Goal: Task Accomplishment & Management: Use online tool/utility

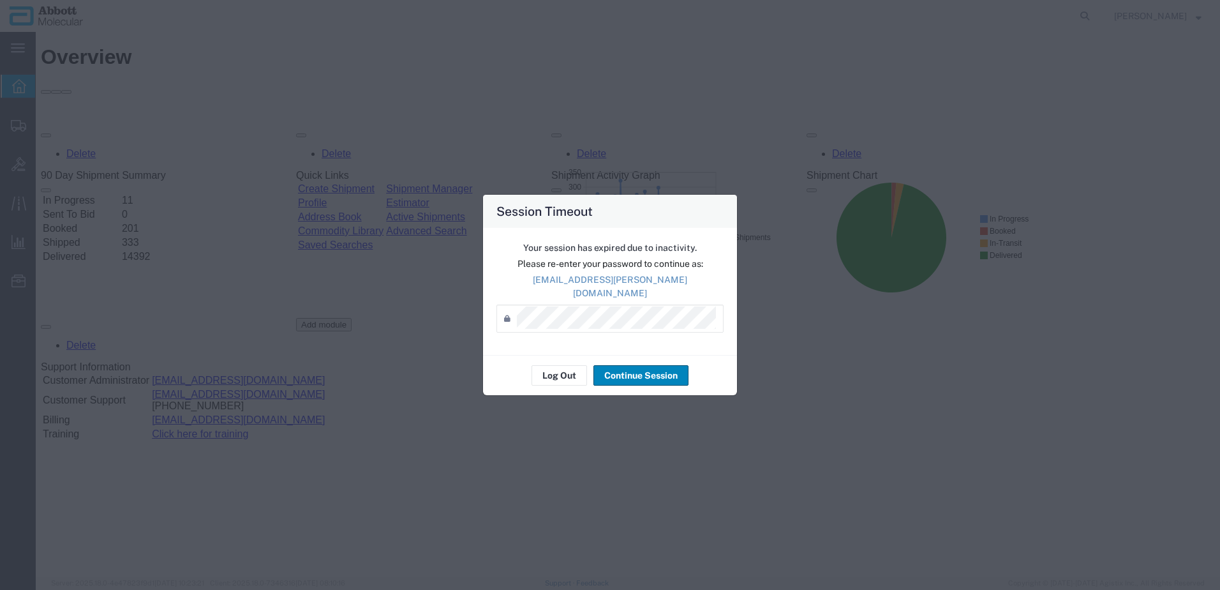
click at [637, 375] on button "Continue Session" at bounding box center [640, 375] width 95 height 20
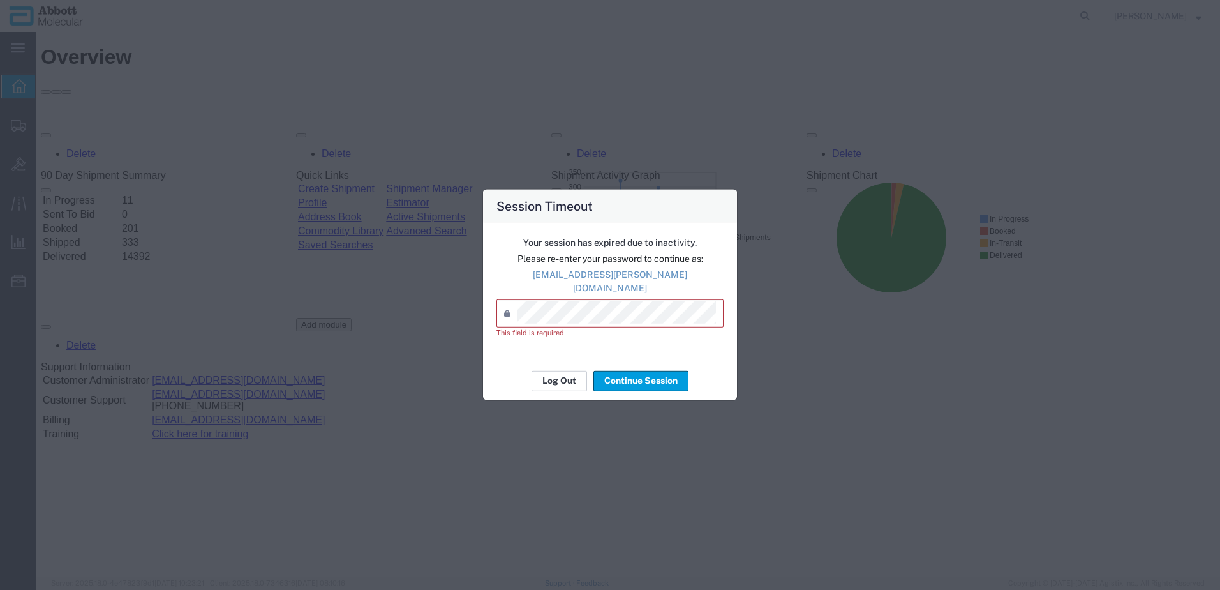
click at [571, 376] on button "Log Out" at bounding box center [560, 380] width 56 height 20
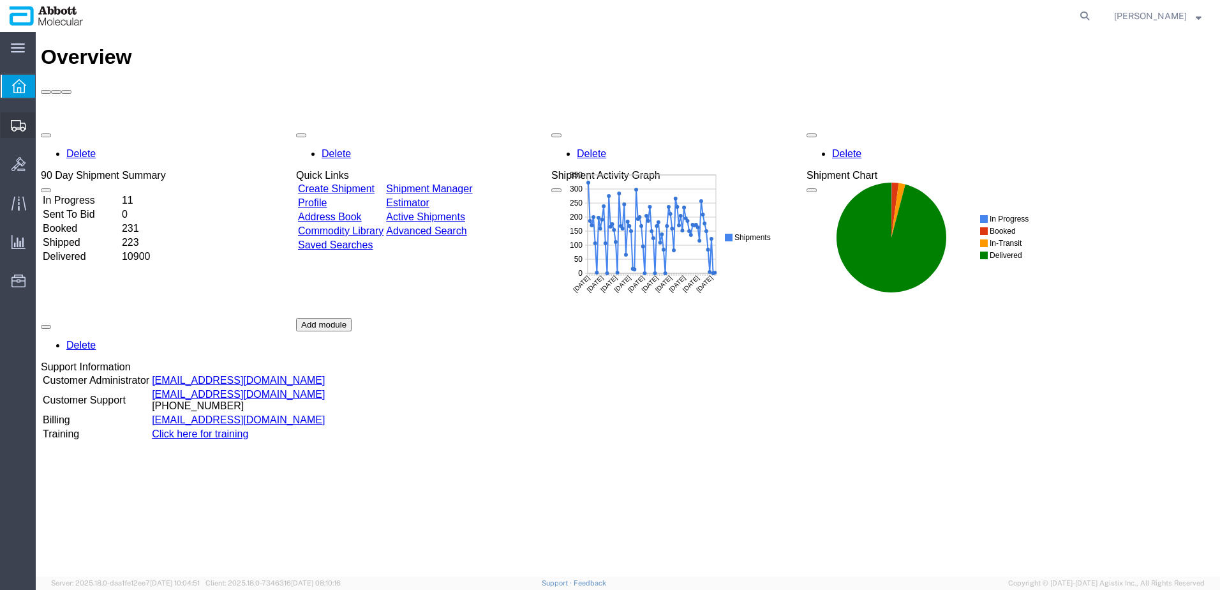
click at [0, 0] on span "Create Shipment" at bounding box center [0, 0] width 0 height 0
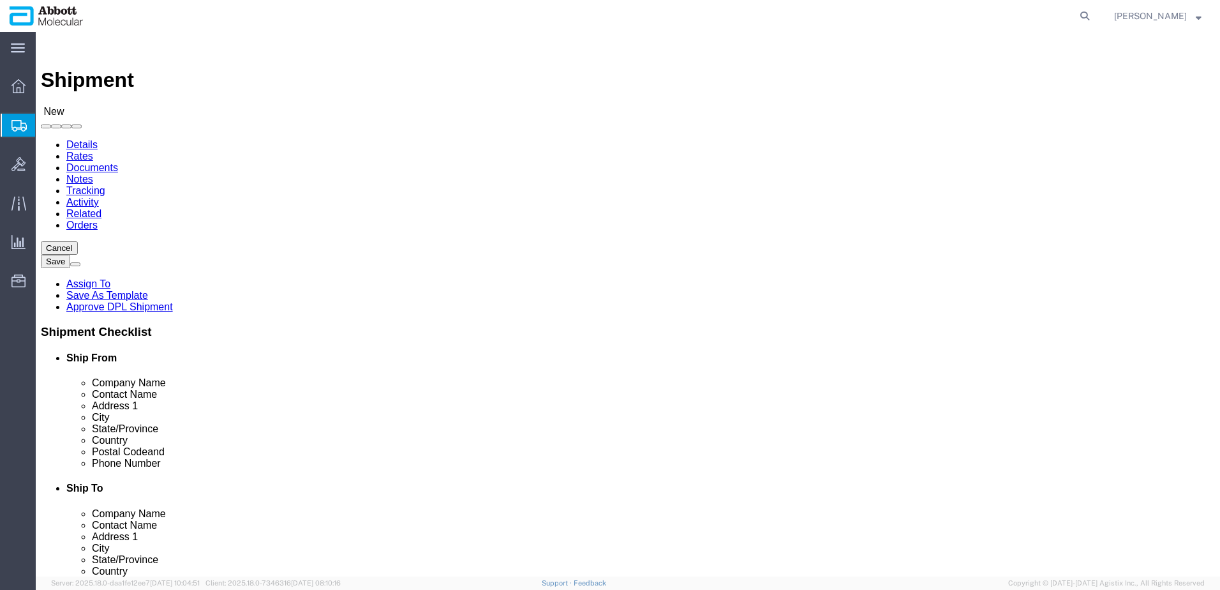
select select
click at [0, 0] on span "Create from Template" at bounding box center [0, 0] width 0 height 0
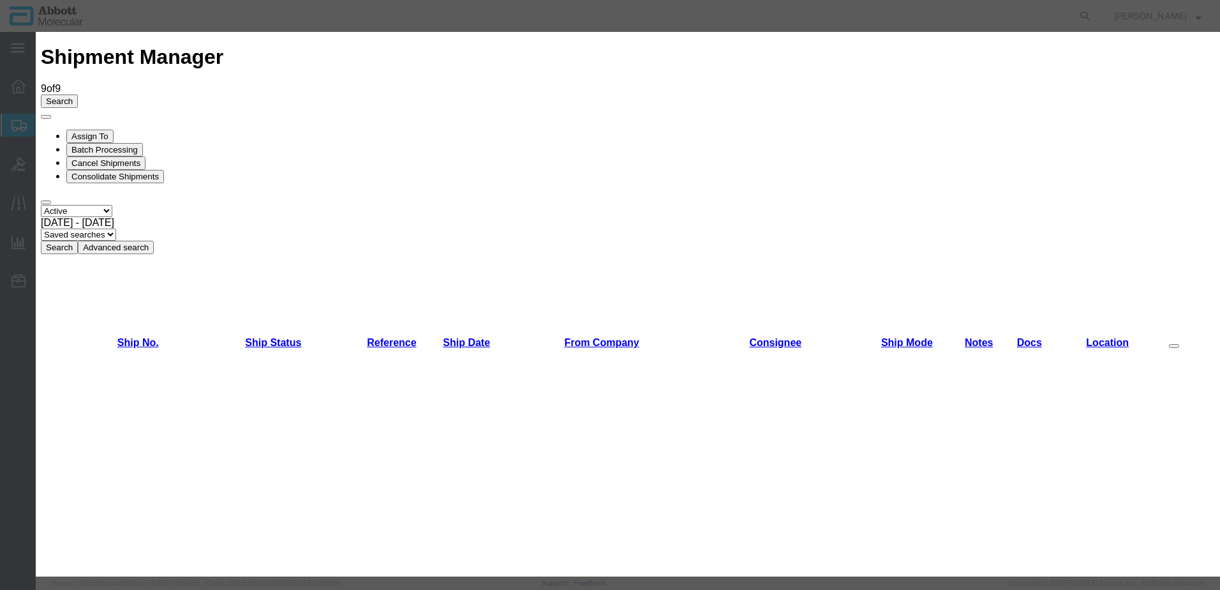
scroll to position [510, 0]
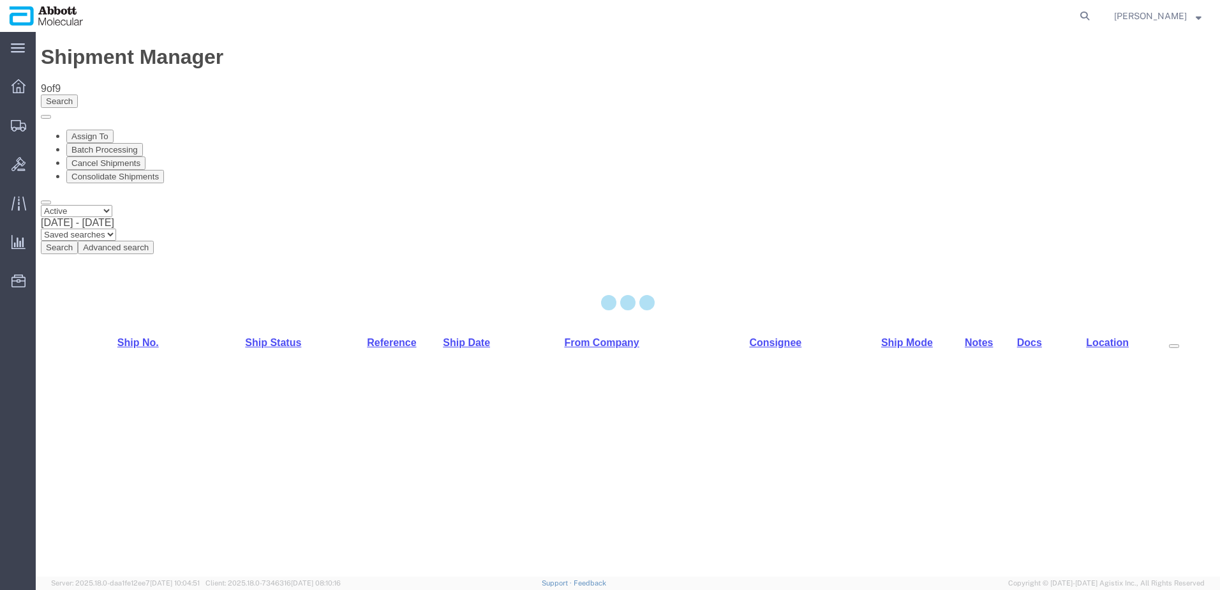
select select "48454"
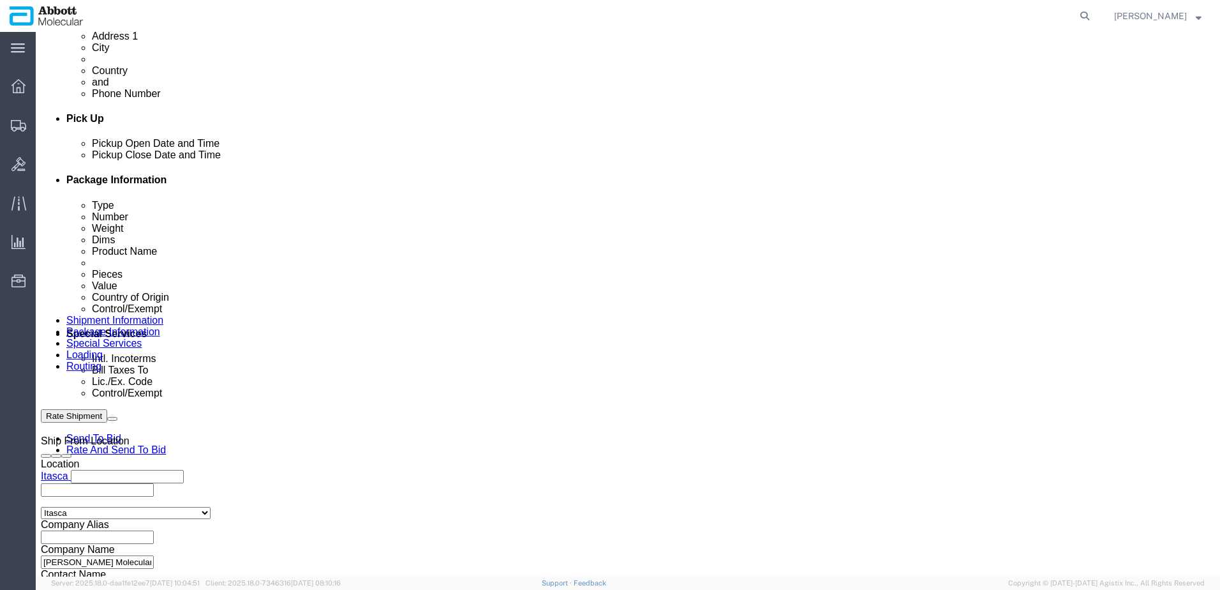
scroll to position [638, 0]
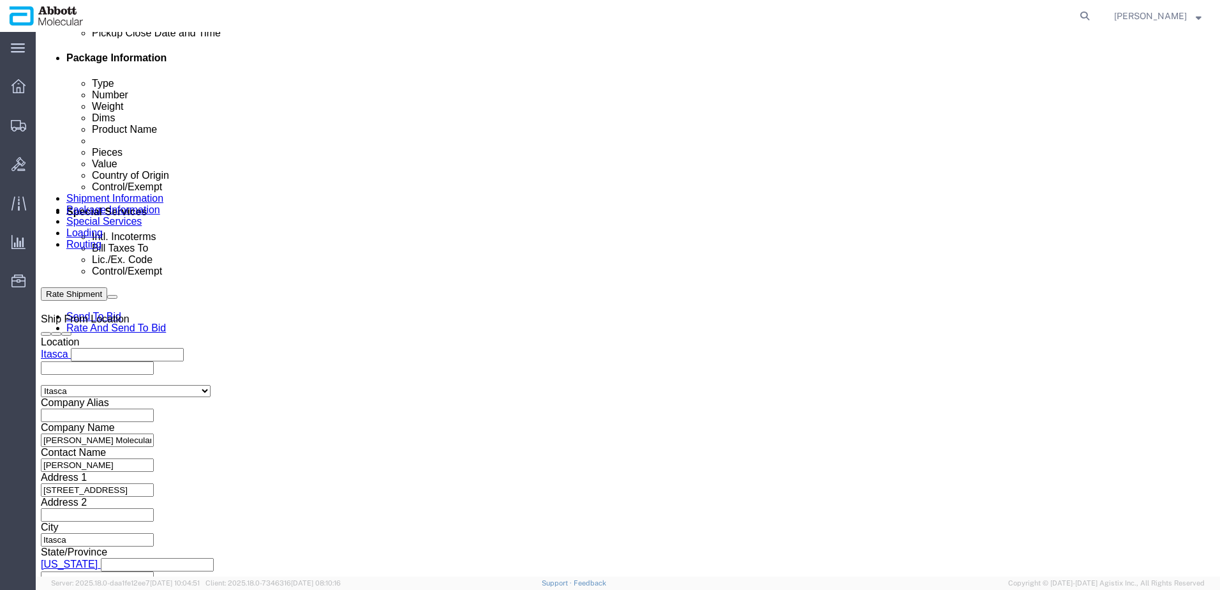
click input "text"
paste input "620655313"
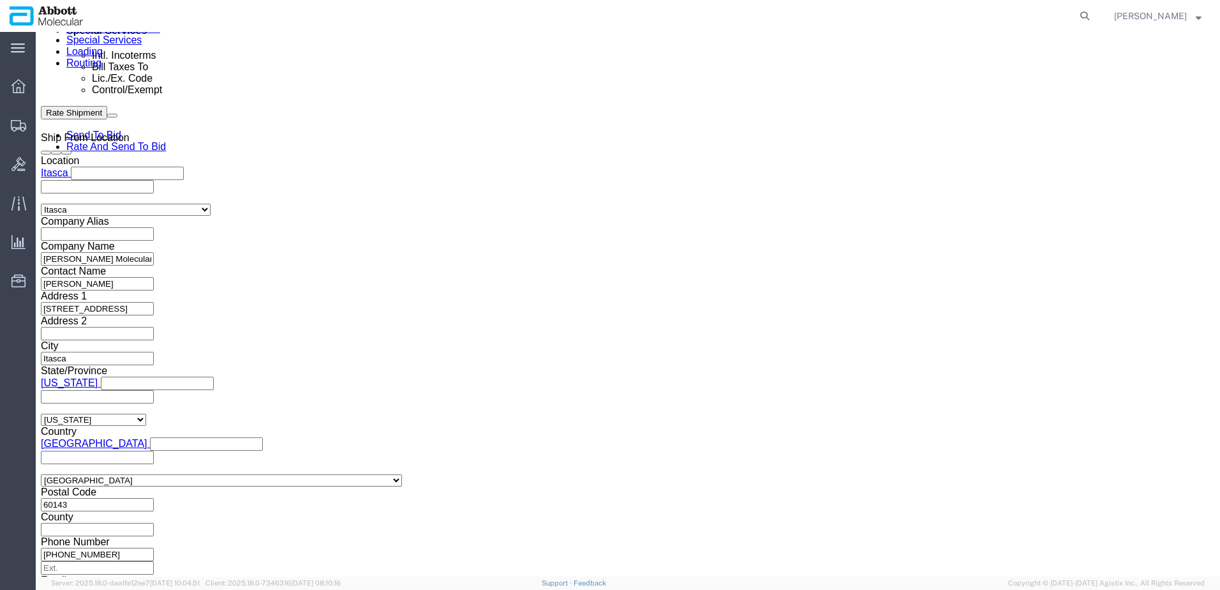
scroll to position [821, 0]
type input "620655313"
click button "Continue"
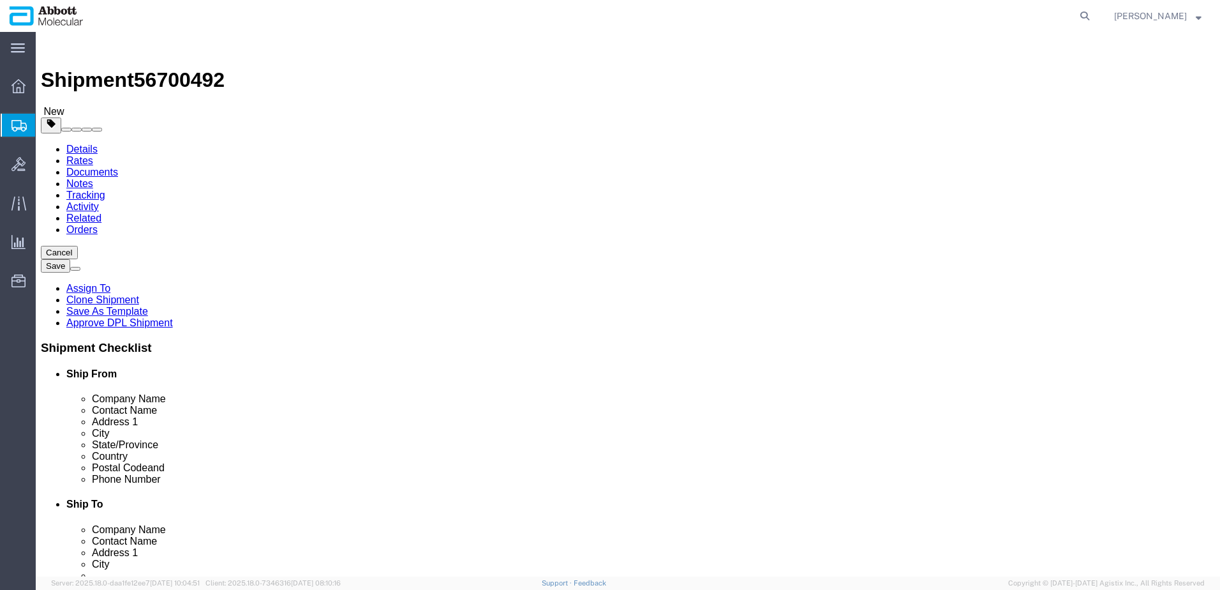
click select "Select Box (B) Box (C) Box (D) Cardboard Box(es) Crate (Instrument) Crate(s) En…"
select select "BOXC"
click select "Select Box (B) Box (C) Box (D) Cardboard Box(es) Crate (Instrument) Crate(s) En…"
type input "22.00"
type input "18.00"
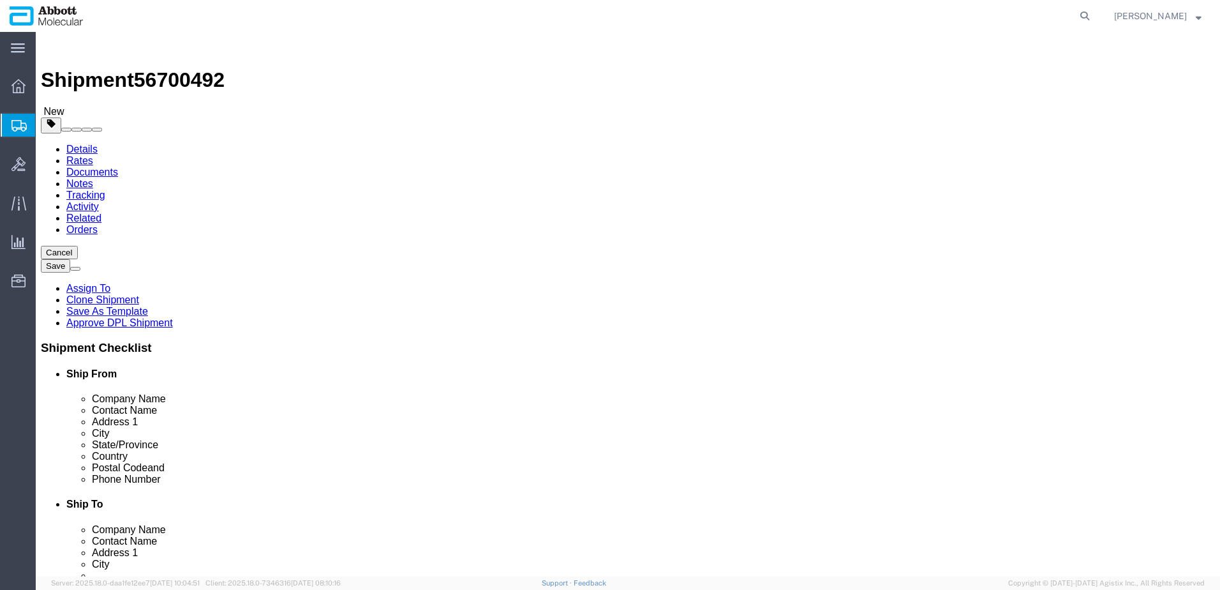
type input "18.00"
click input "0.00"
drag, startPoint x: 199, startPoint y: 300, endPoint x: 131, endPoint y: 299, distance: 68.3
click div "Weight 0.00 Select kgs lbs Ship. t°"
type input "20"
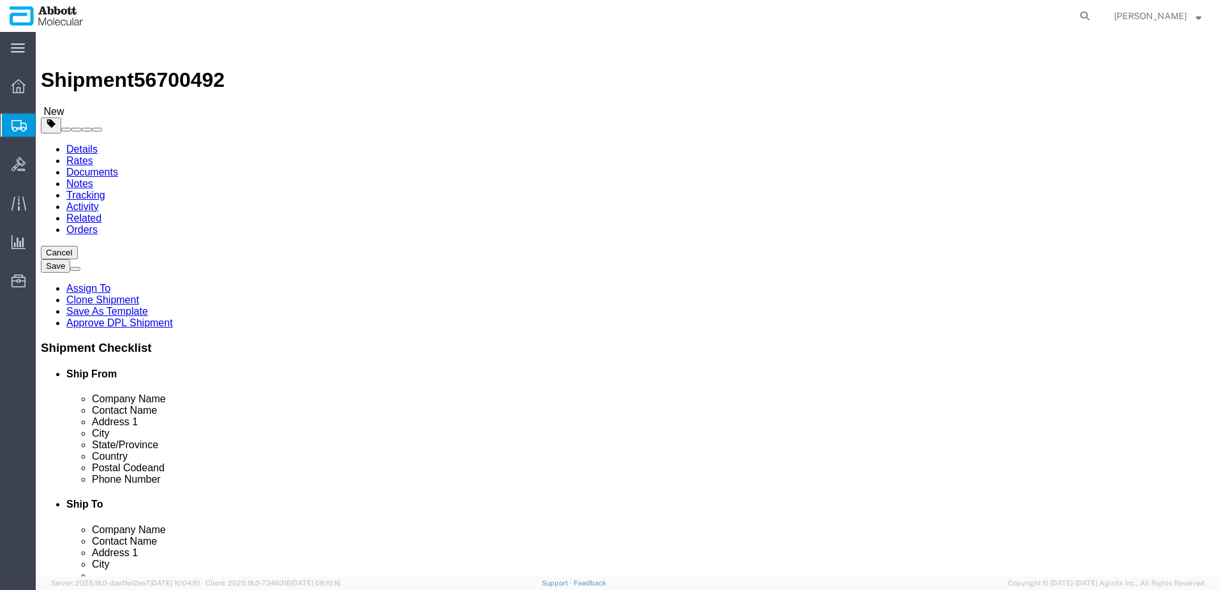
click input "checkbox"
checkbox input "true"
type input "FROZEN"
click link "Add Content"
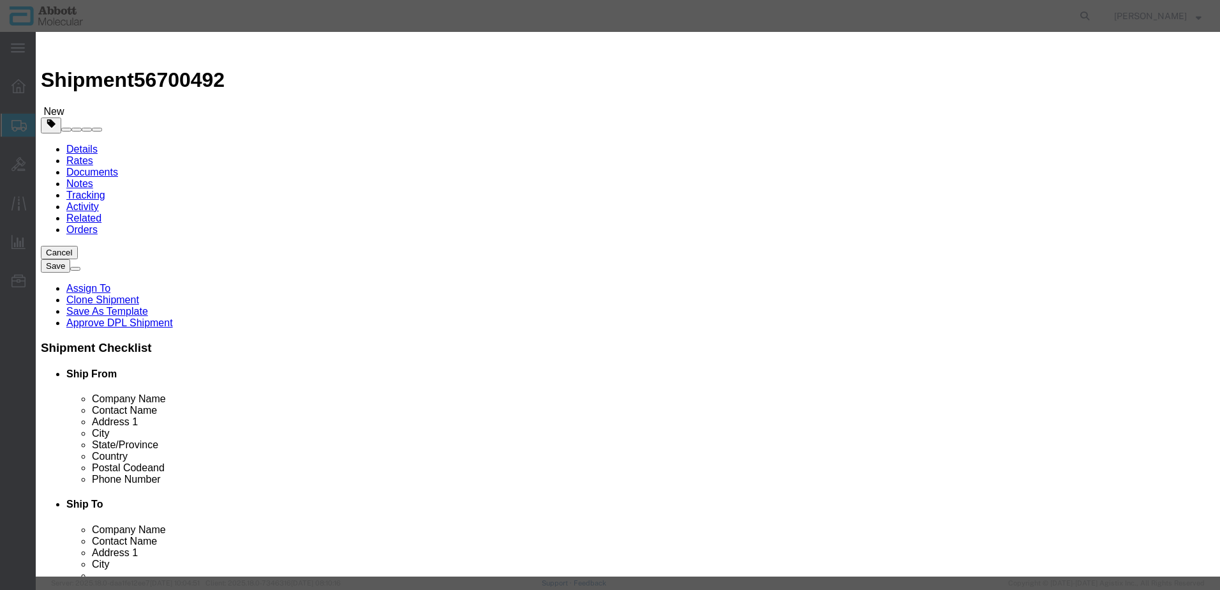
click input "text"
type input "09N7980"
click strong "09N7980"
select select
checkbox input "false"
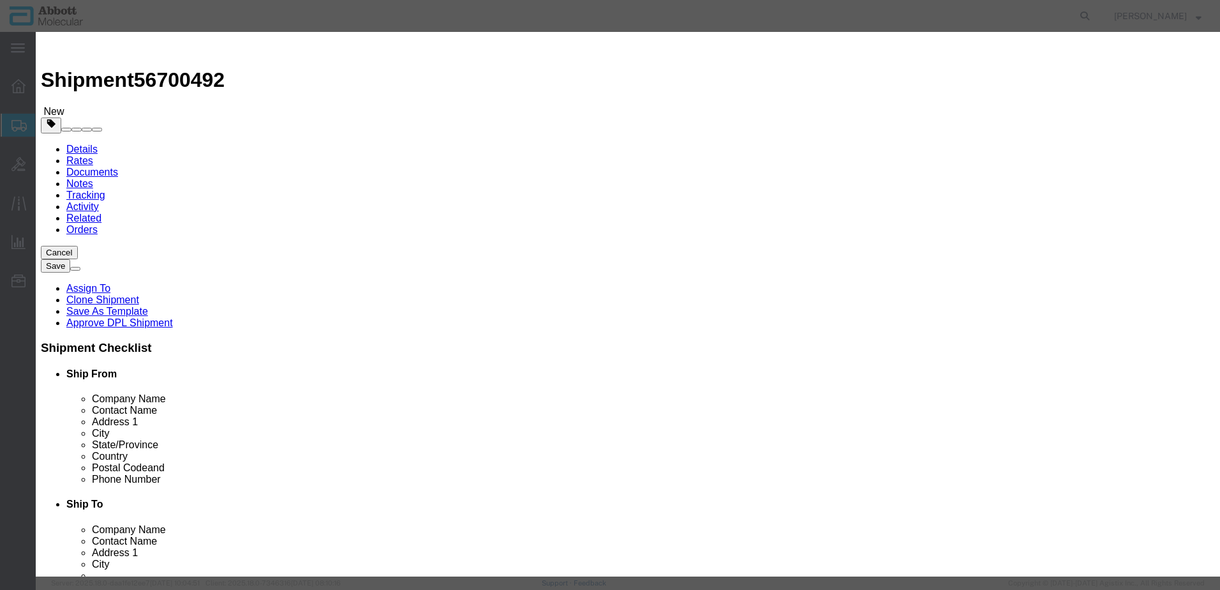
select select "US"
type input "FROZEN"
type input "3822190080"
select select "BIS"
checkbox input "false"
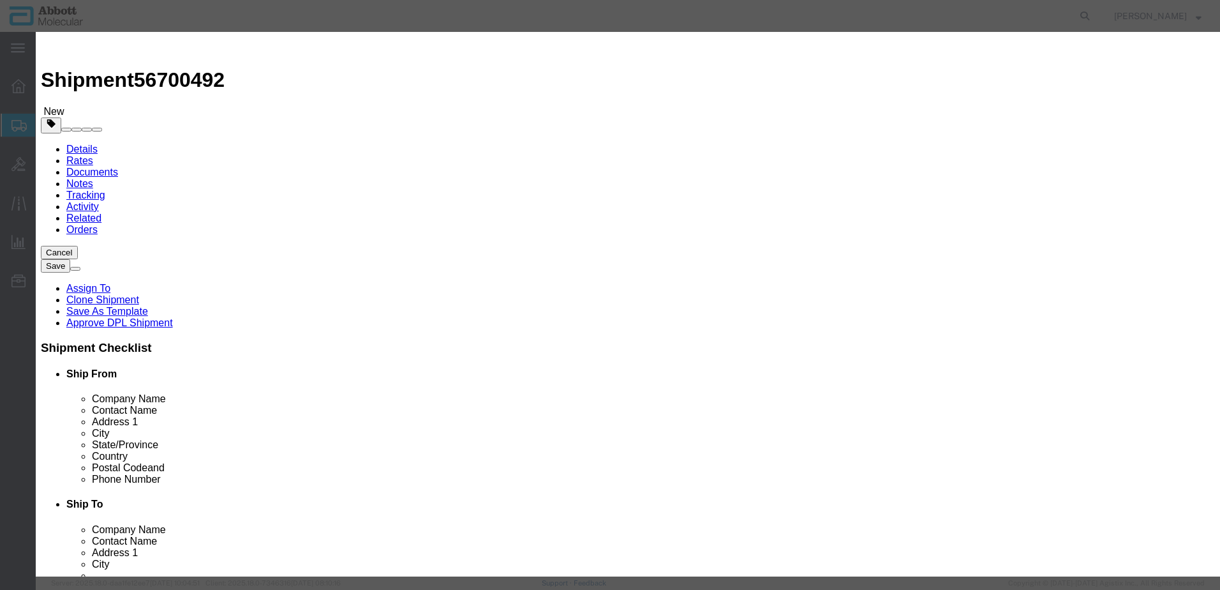
checkbox input "false"
type input "09N7980"
type textarea "Alinity m Resp-4-Plex CTRL Kit"
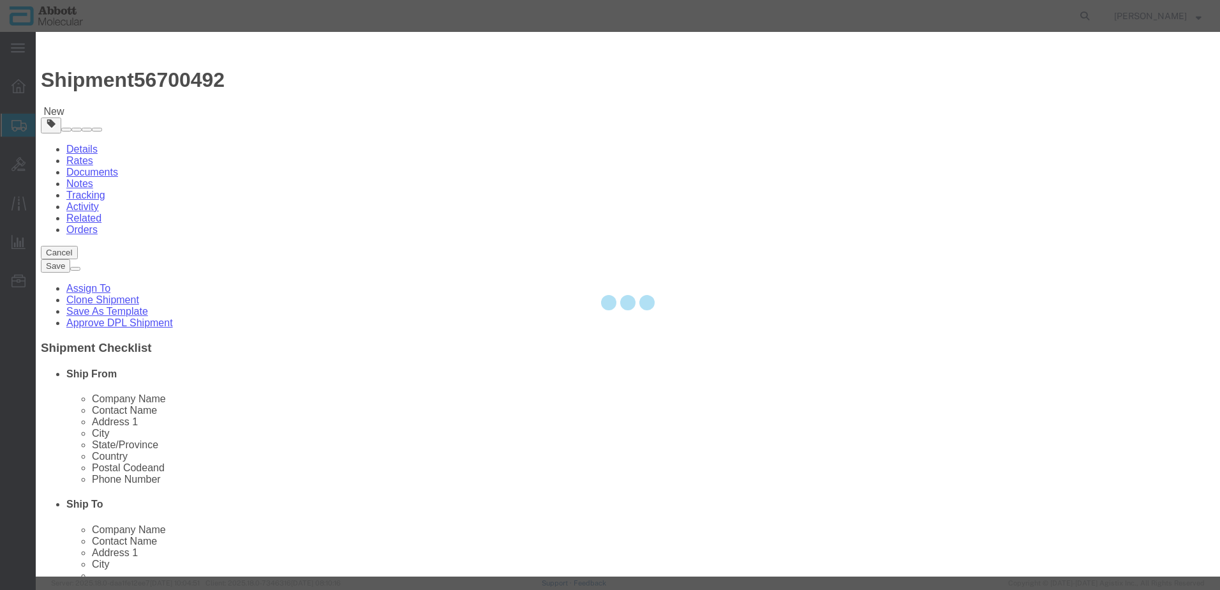
select select "NLR"
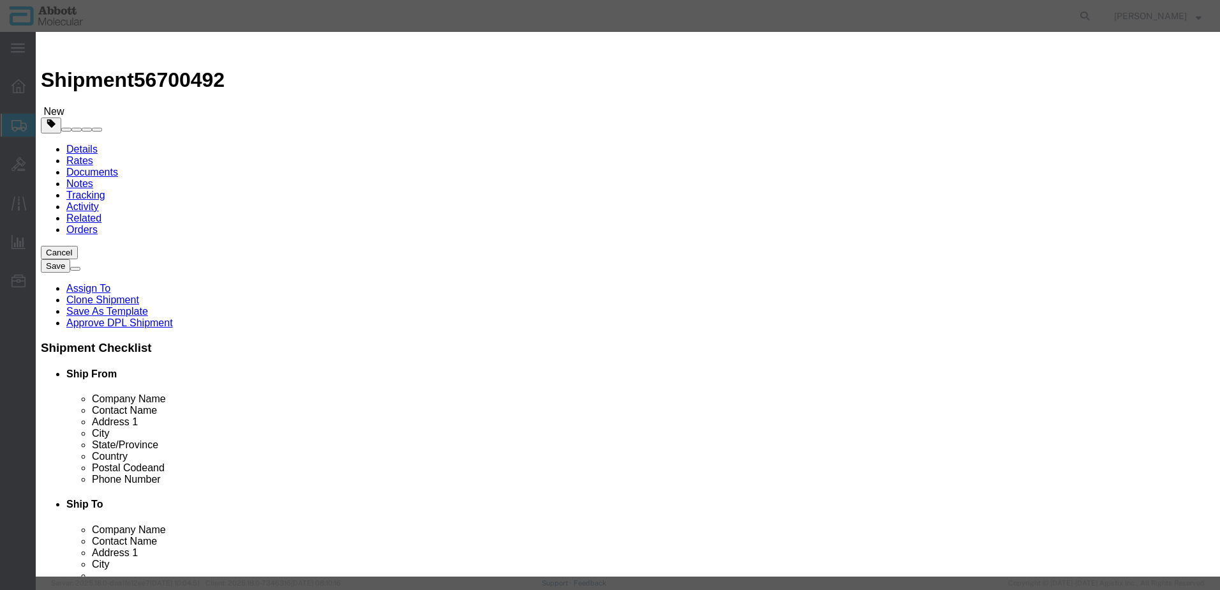
type input "09N7980"
type input "1"
select select "70"
click select "Select Account Type Activity ID Airline Appointment Number ASN Batch Number Bil…"
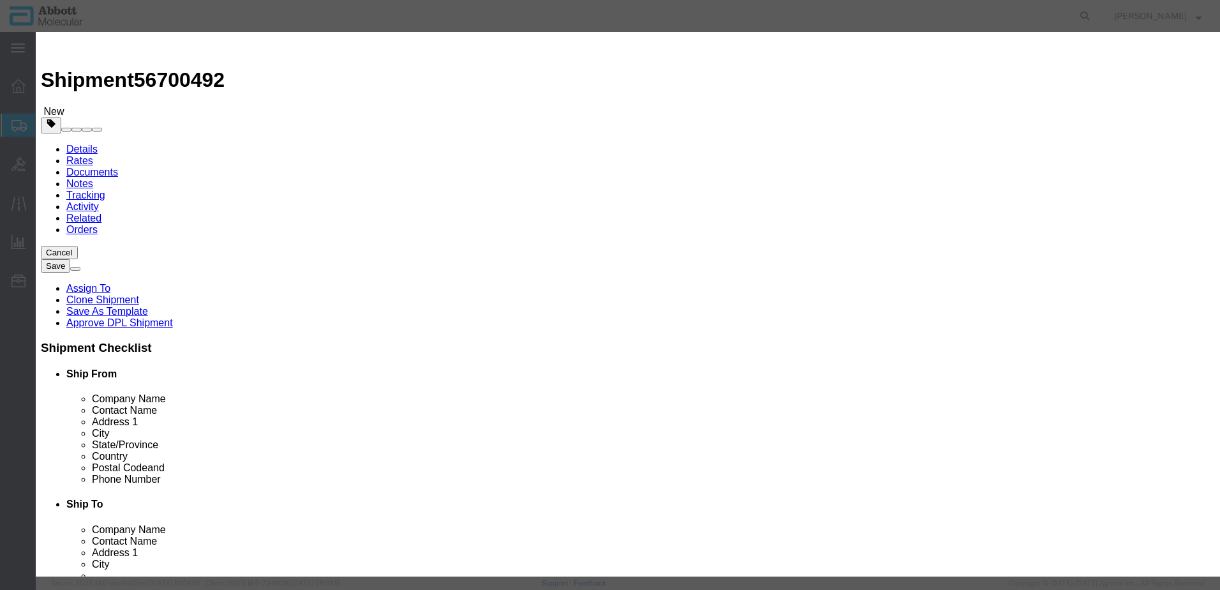
select select "BATCH_NUMBER"
click select "Select Account Type Activity ID Airline Appointment Number ASN Batch Number Bil…"
type input "418109"
click button "Save & Add Another"
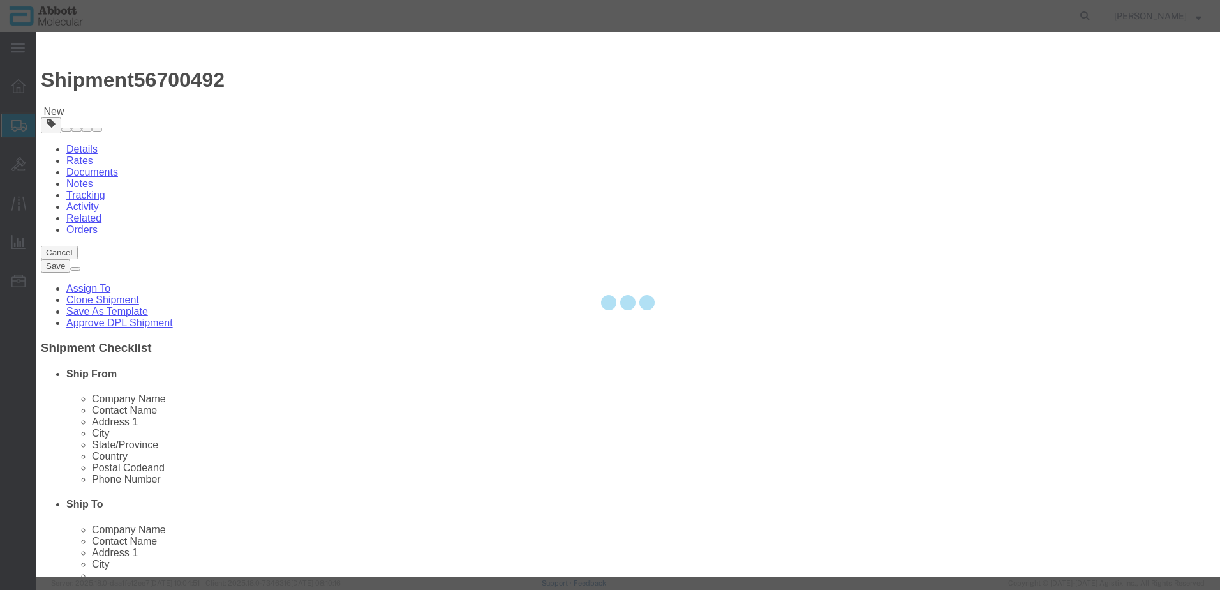
select select "EA"
select select
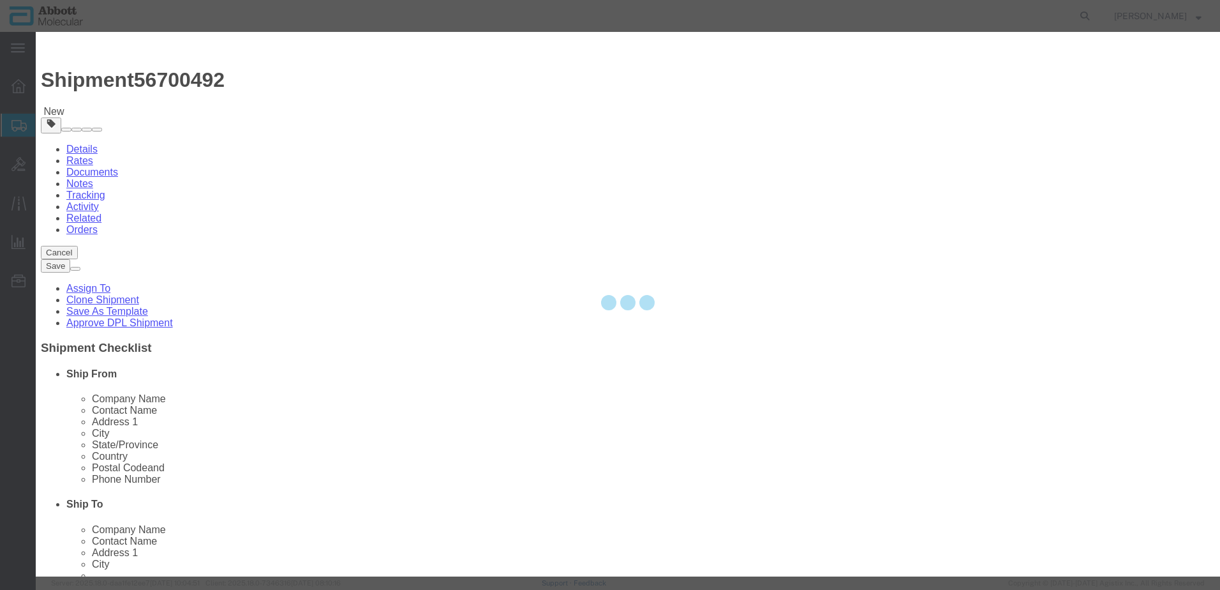
select select
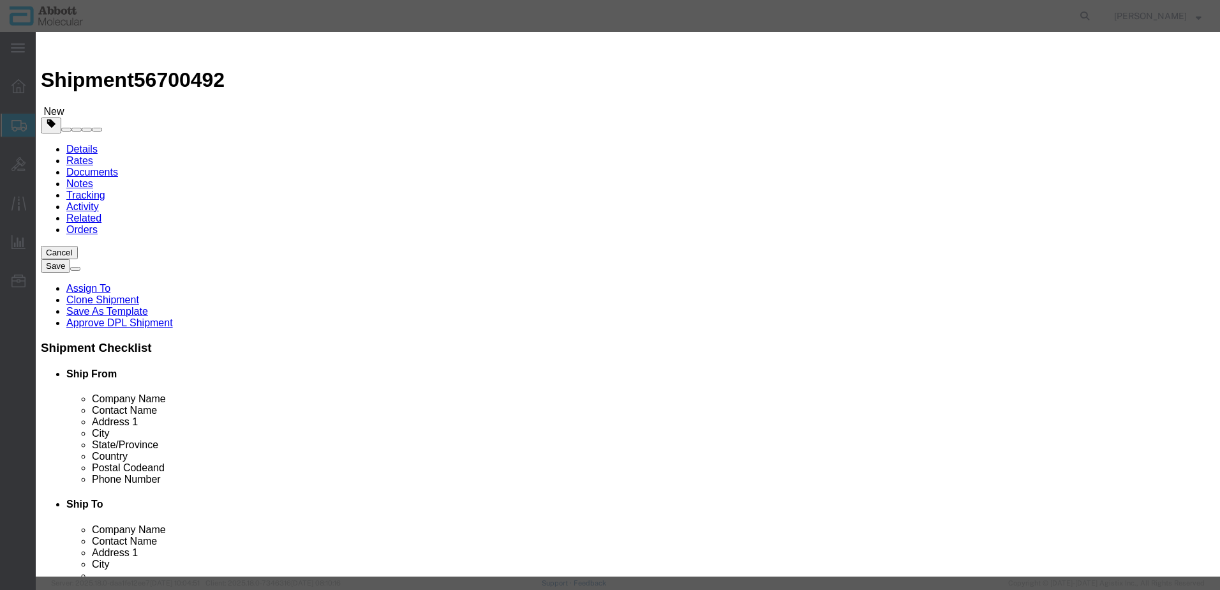
click input "text"
type input "09N7990"
click td "Model: 09N7990"
select select
checkbox input "false"
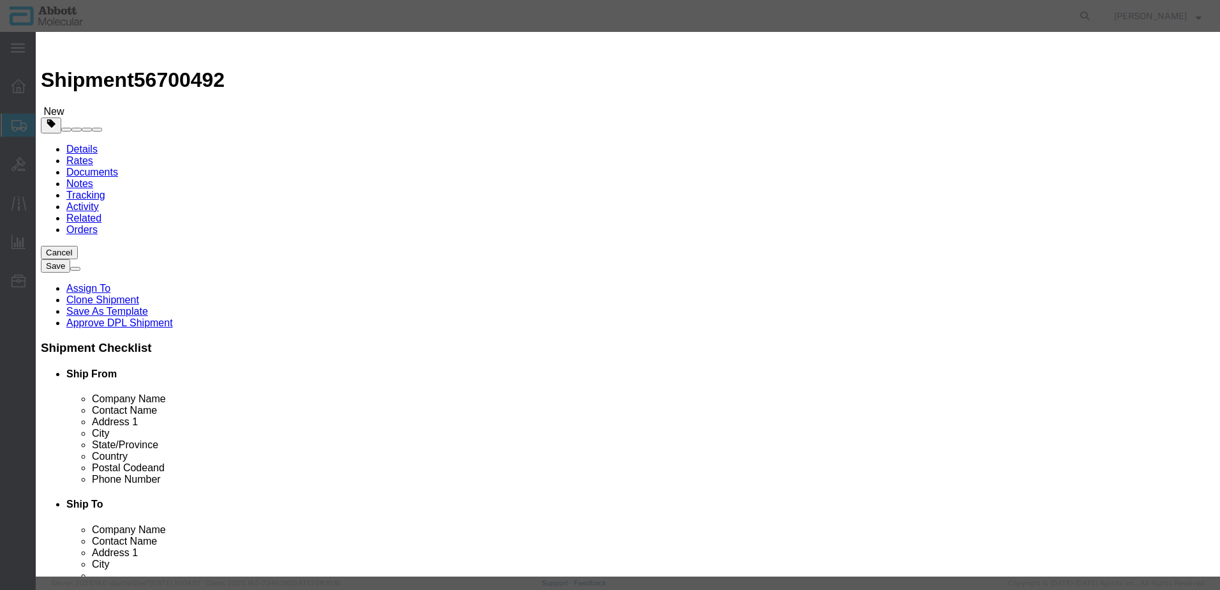
select select "US"
type input "FROZEN"
type input "3822190080"
select select "BIS"
select select "NLR"
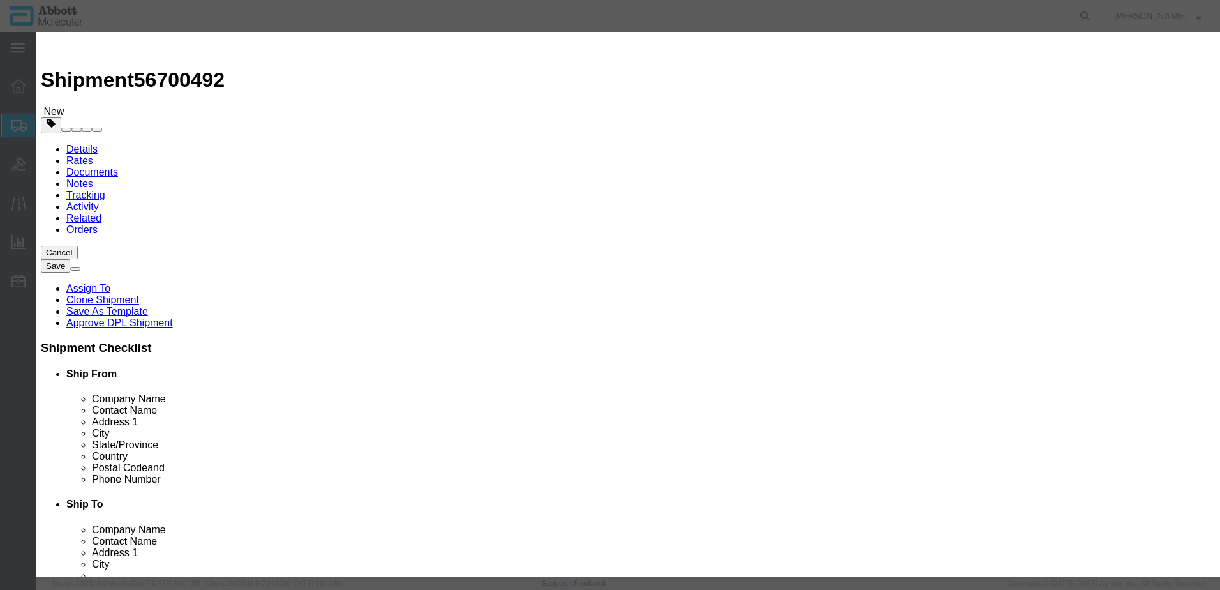
checkbox input "false"
type input "09N7990"
type textarea "Alinity m Resp-4-Plex AMPKit"
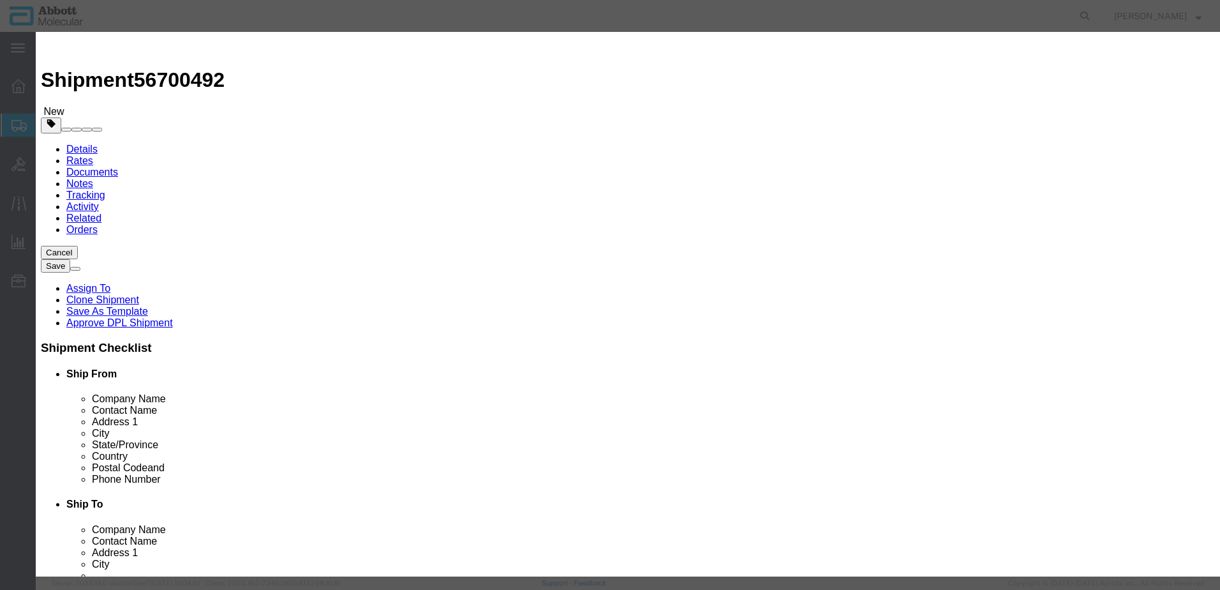
type input "09N7990"
type input "1"
select select "70"
click select "Select Account Type Activity ID Airline Appointment Number ASN Batch Number Bil…"
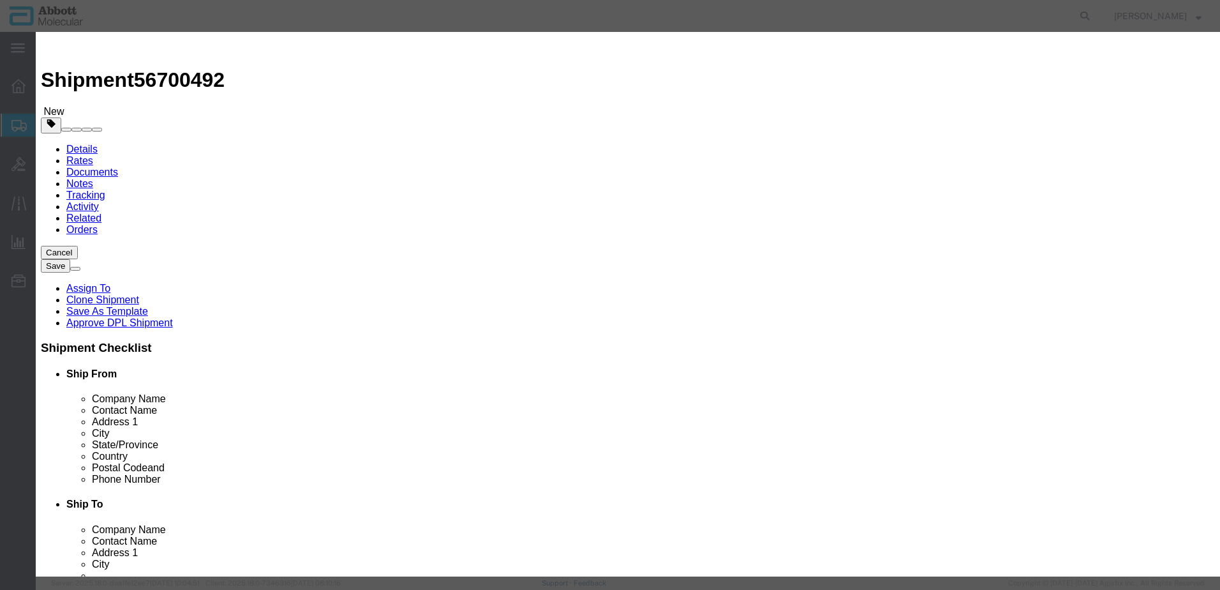
select select "BATCH_NUMBER"
click select "Select Account Type Activity ID Airline Appointment Number ASN Batch Number Bil…"
type input "414709"
click button "Save & Close"
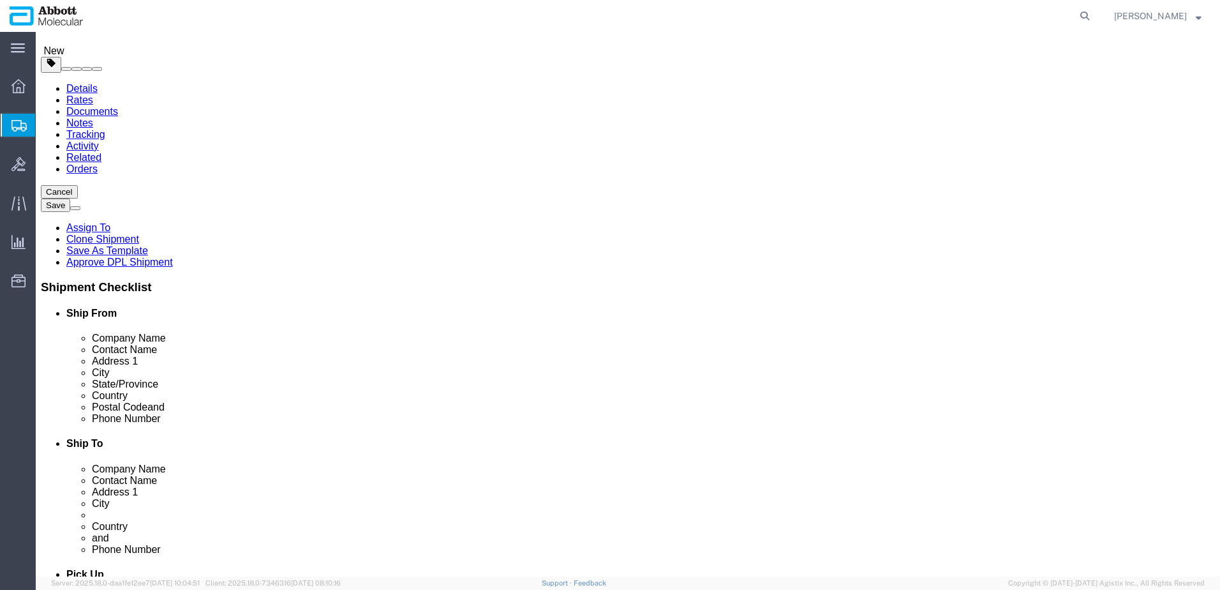
scroll to position [120, 0]
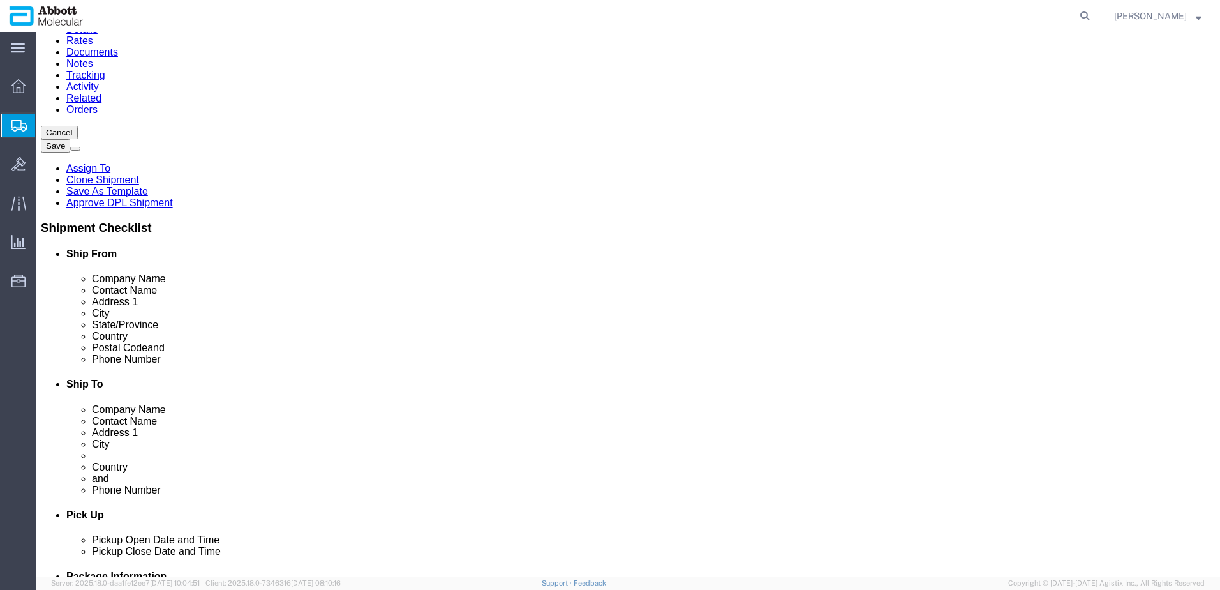
click button "Continue"
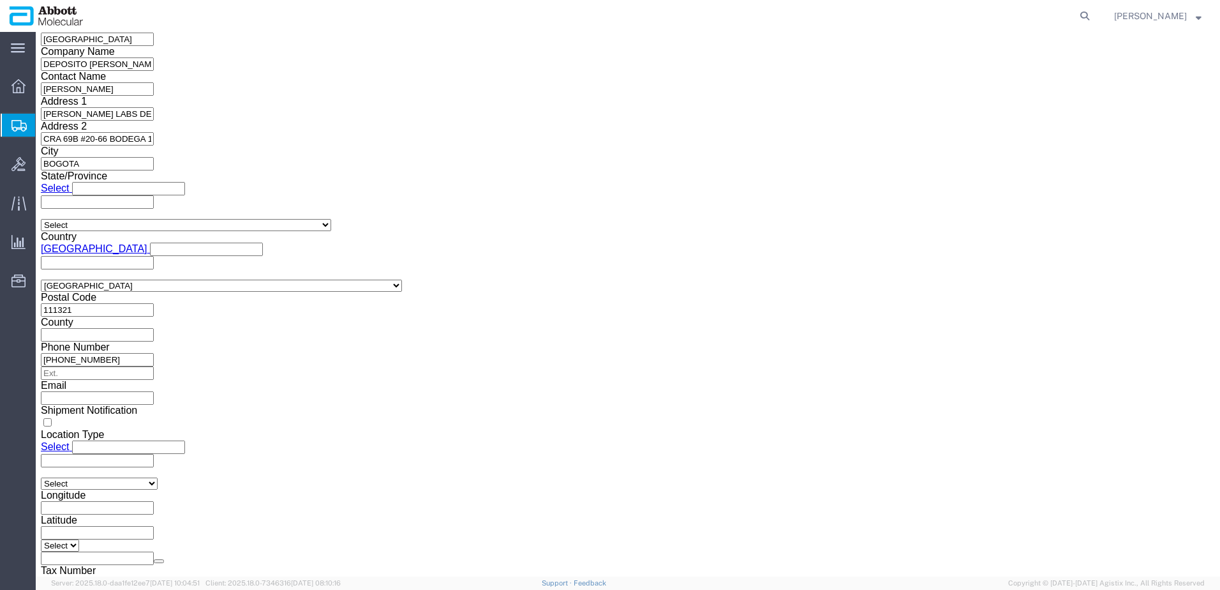
click button "Upload"
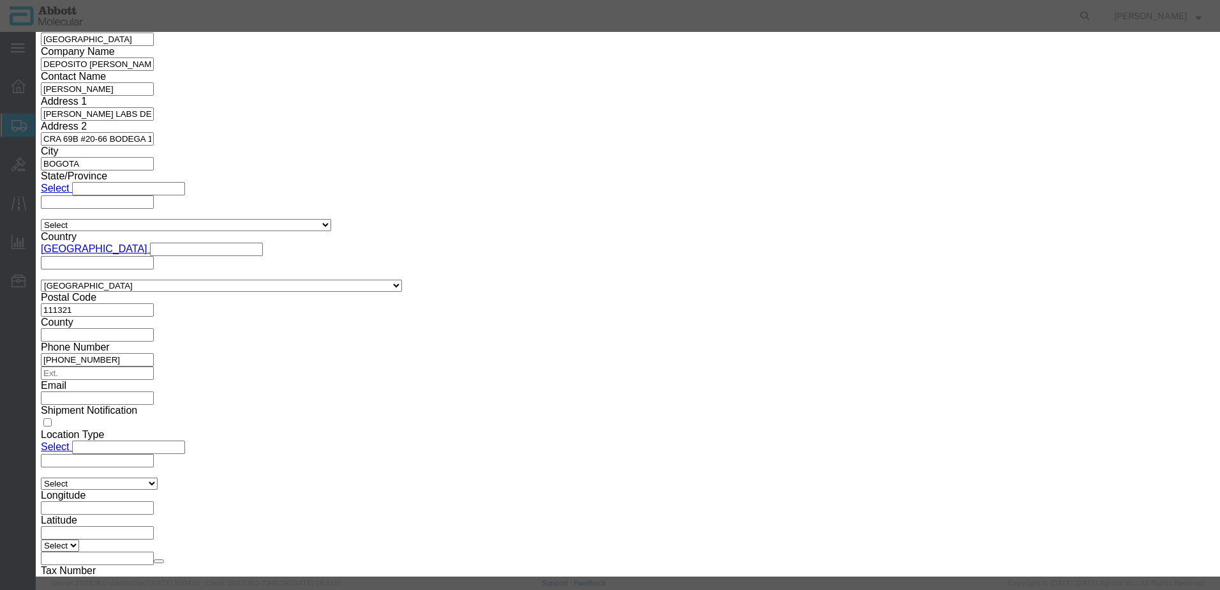
click button "Browse"
type input "C:\fakepath\620655313 SLI KN.pdf"
click button "Upload"
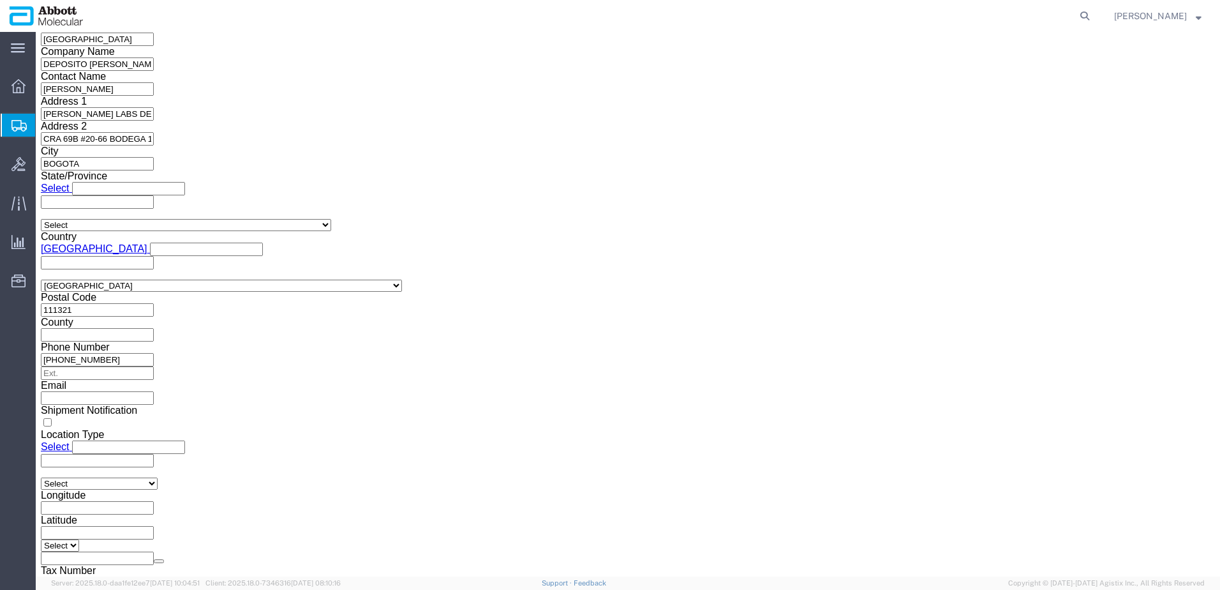
drag, startPoint x: 38, startPoint y: 17, endPoint x: 172, endPoint y: 9, distance: 134.9
click h1 "Shipment 56700492"
copy h1 "Shipment 56700492"
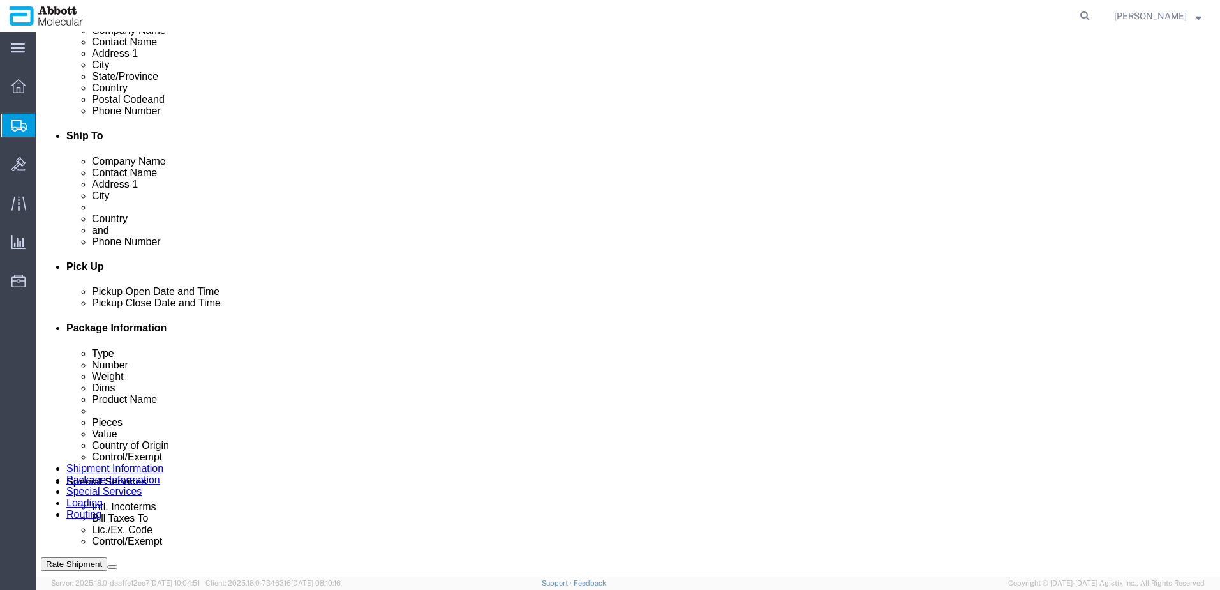
scroll to position [383, 0]
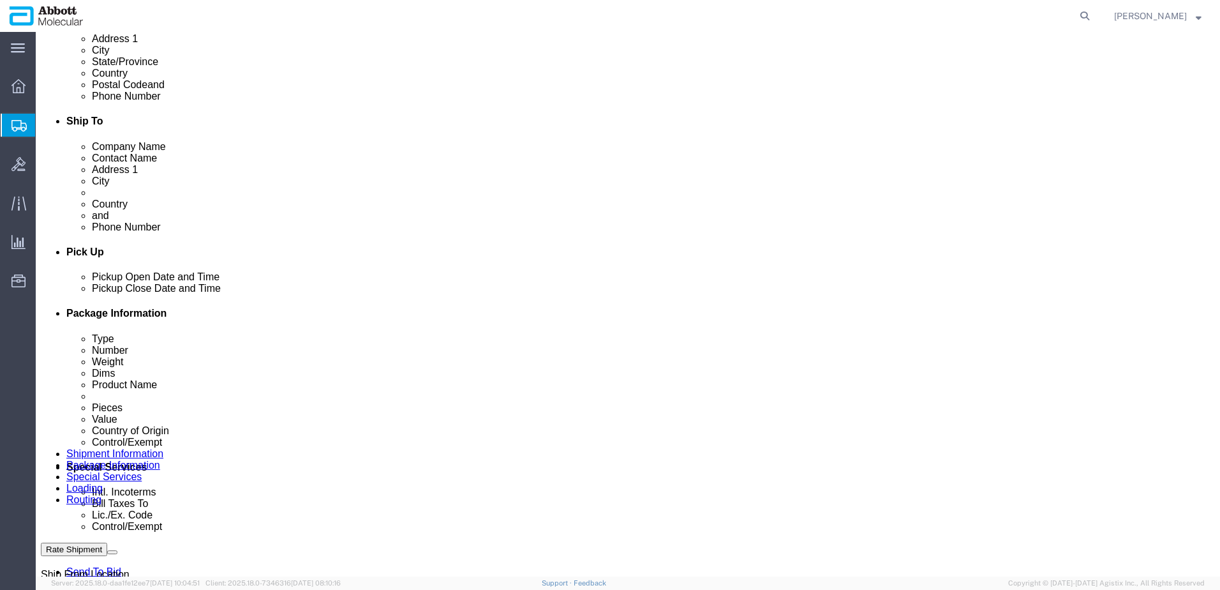
click button "Rate Shipment"
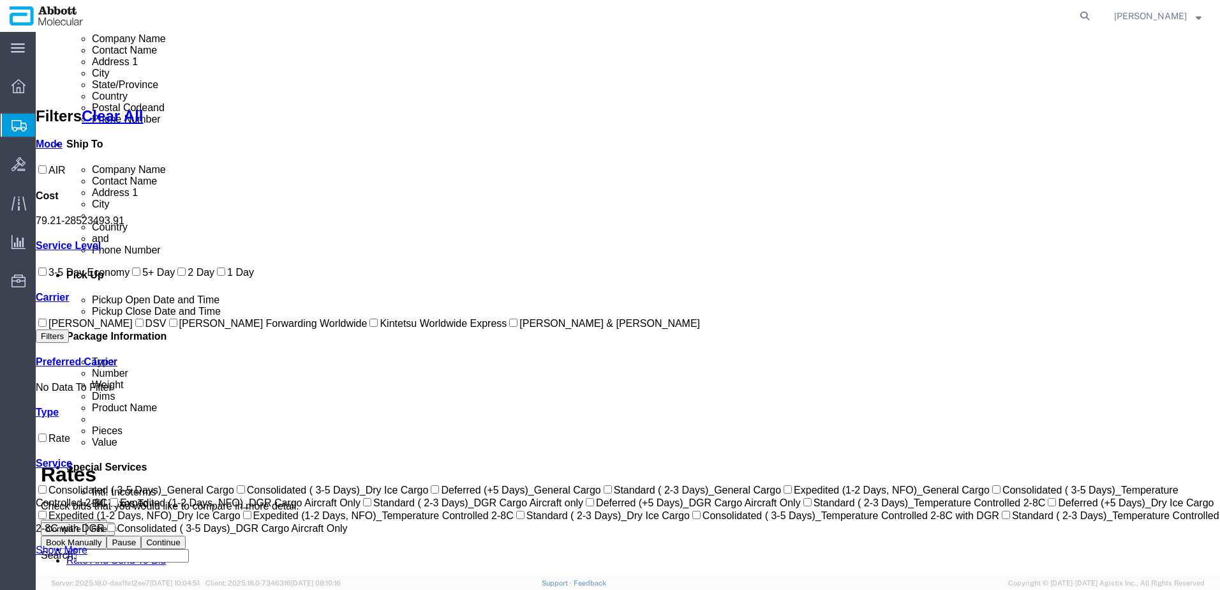
click at [509, 327] on input "[PERSON_NAME] & [PERSON_NAME]" at bounding box center [513, 322] width 8 height 8
checkbox input "true"
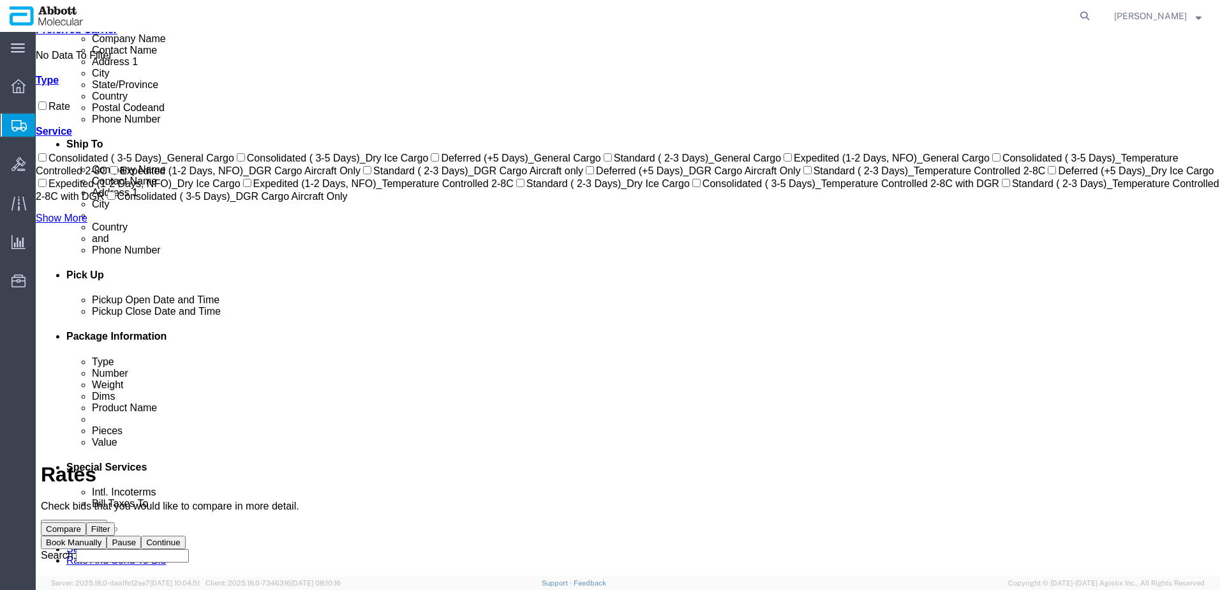
scroll to position [0, 0]
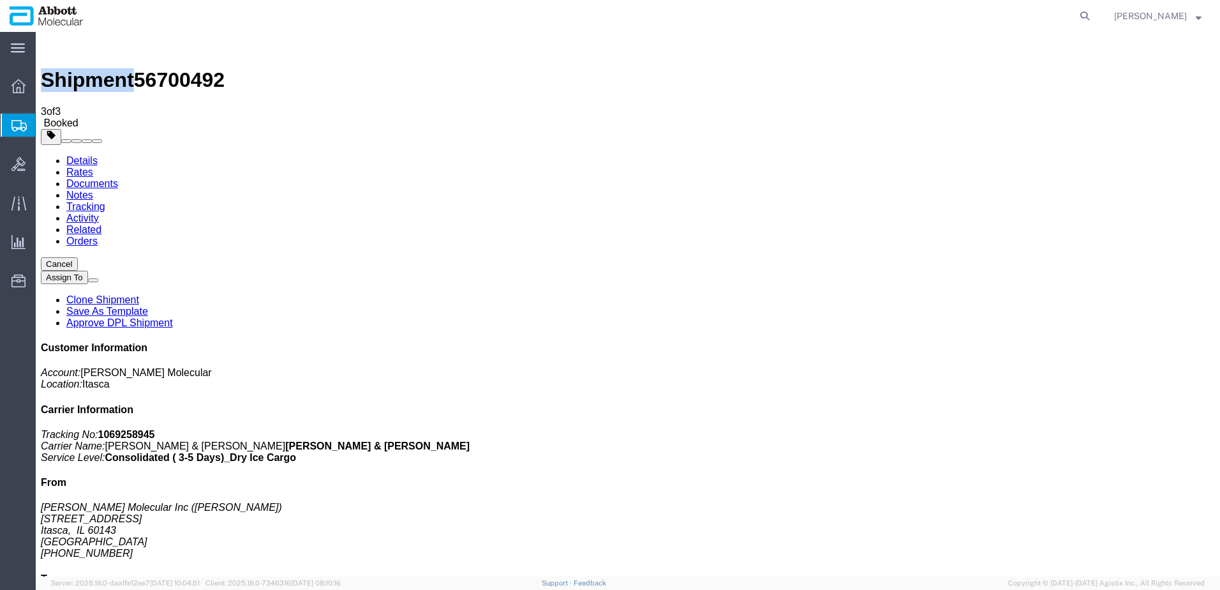
drag, startPoint x: 131, startPoint y: 230, endPoint x: 808, endPoint y: 336, distance: 684.7
click at [0, 0] on span "Create from Template" at bounding box center [0, 0] width 0 height 0
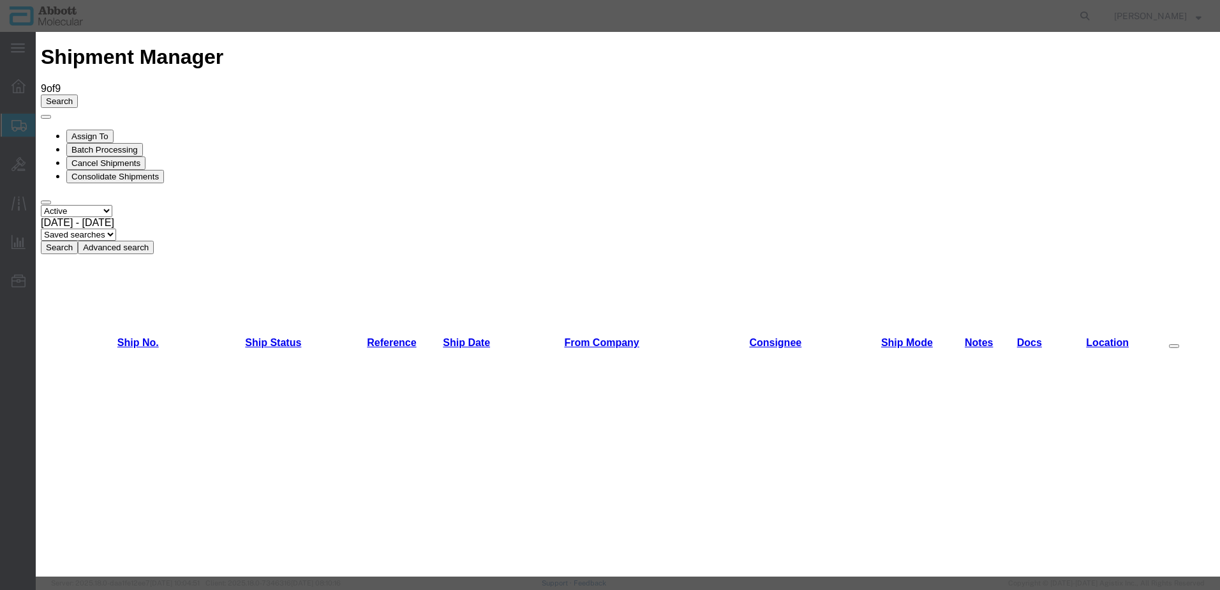
drag, startPoint x: 808, startPoint y: 510, endPoint x: 849, endPoint y: 384, distance: 132.8
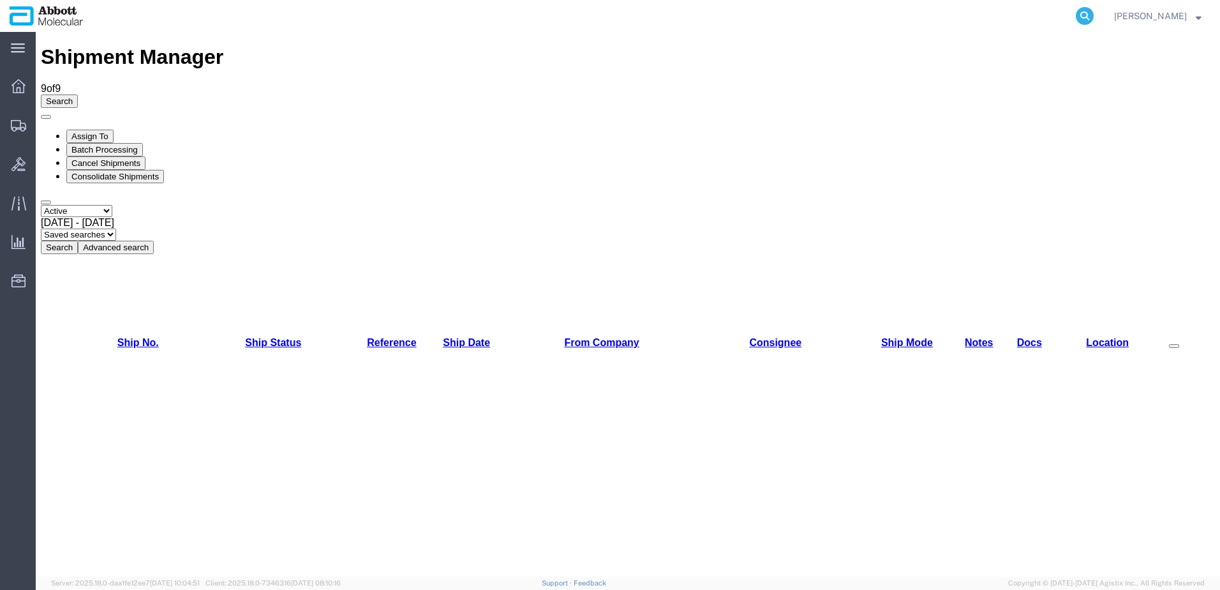
click at [1094, 15] on icon at bounding box center [1085, 16] width 18 height 18
click at [844, 24] on input "search" at bounding box center [882, 16] width 388 height 31
paste input "56412632"
type input "56412632"
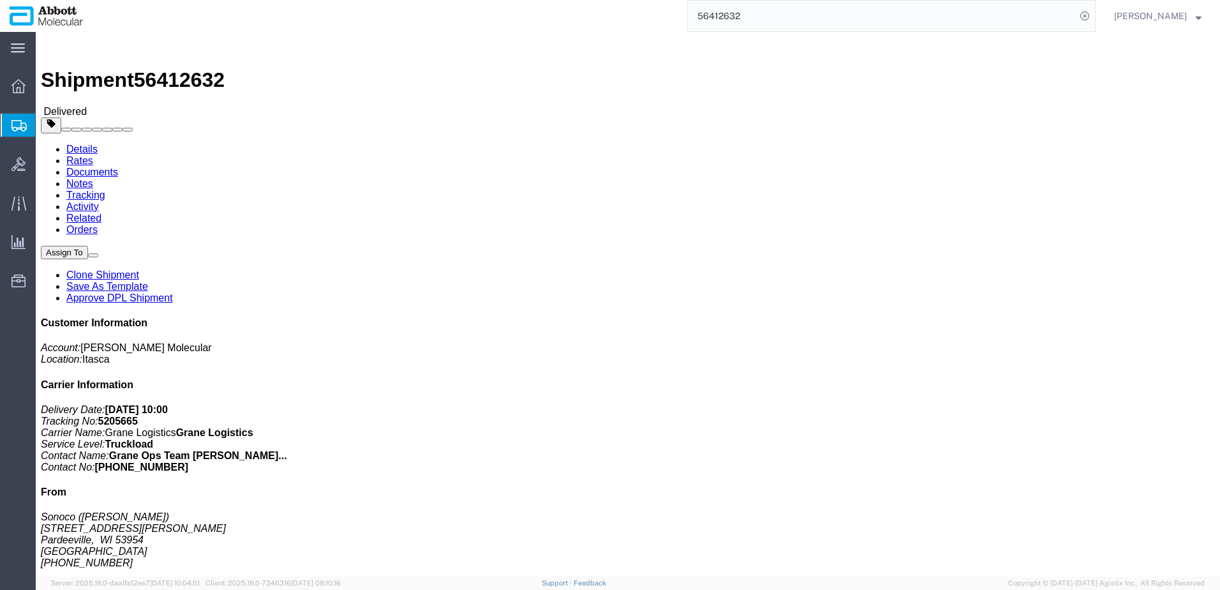
click link "Clone Shipment"
select select "48454"
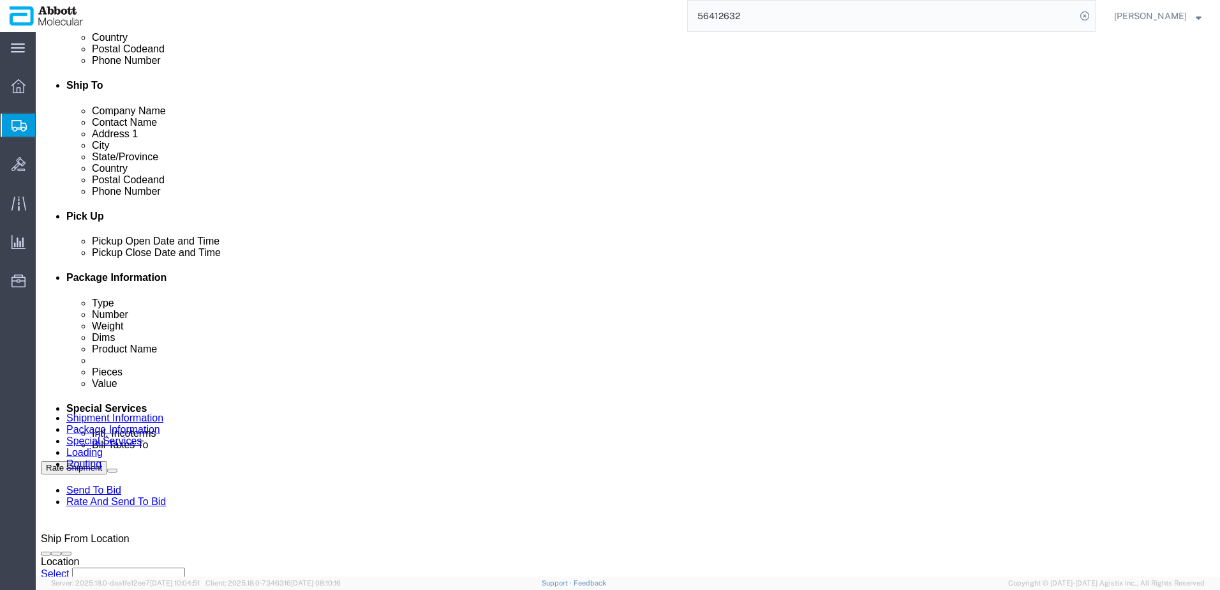
scroll to position [447, 0]
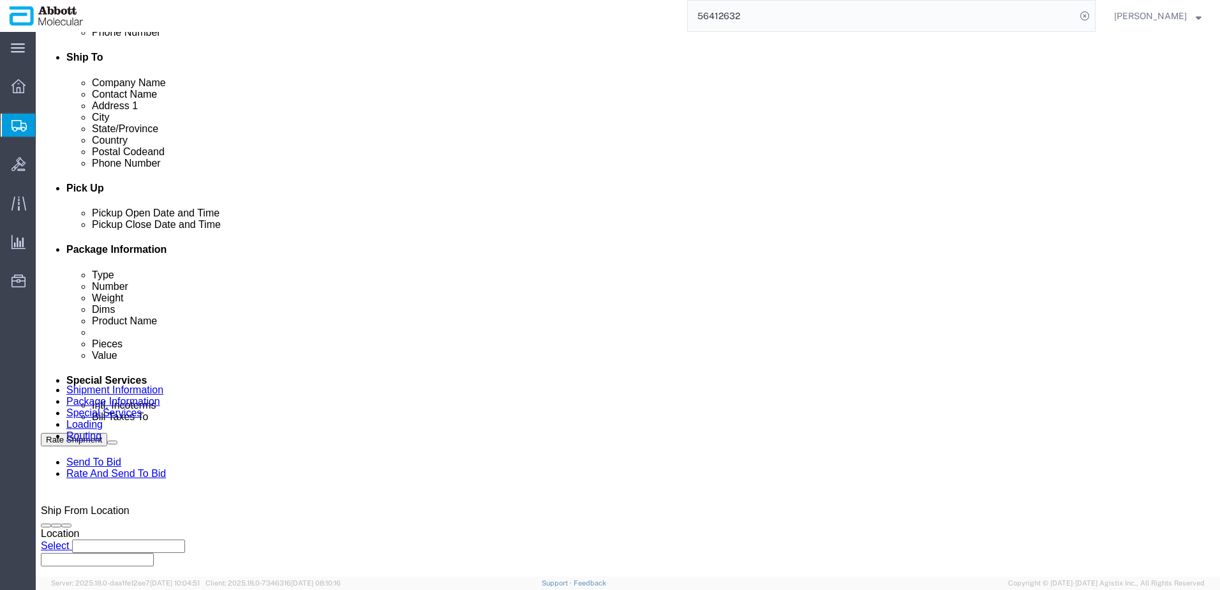
click div "[DATE] 10:16 AM"
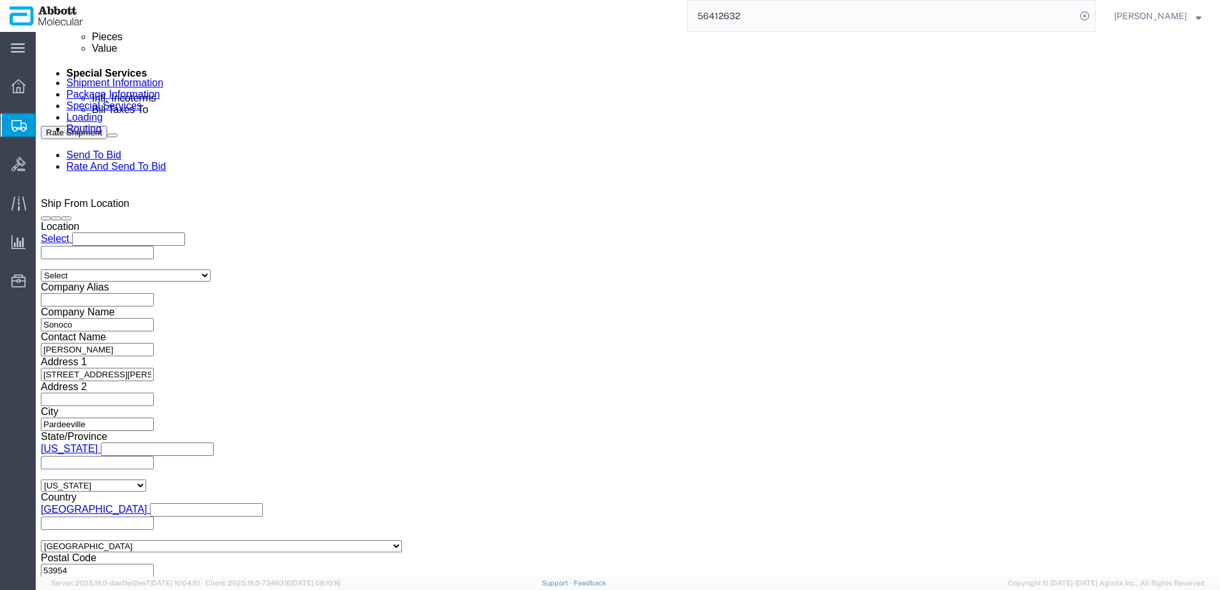
click input "10:16 AM"
type input "6:30 AM"
click button "Apply"
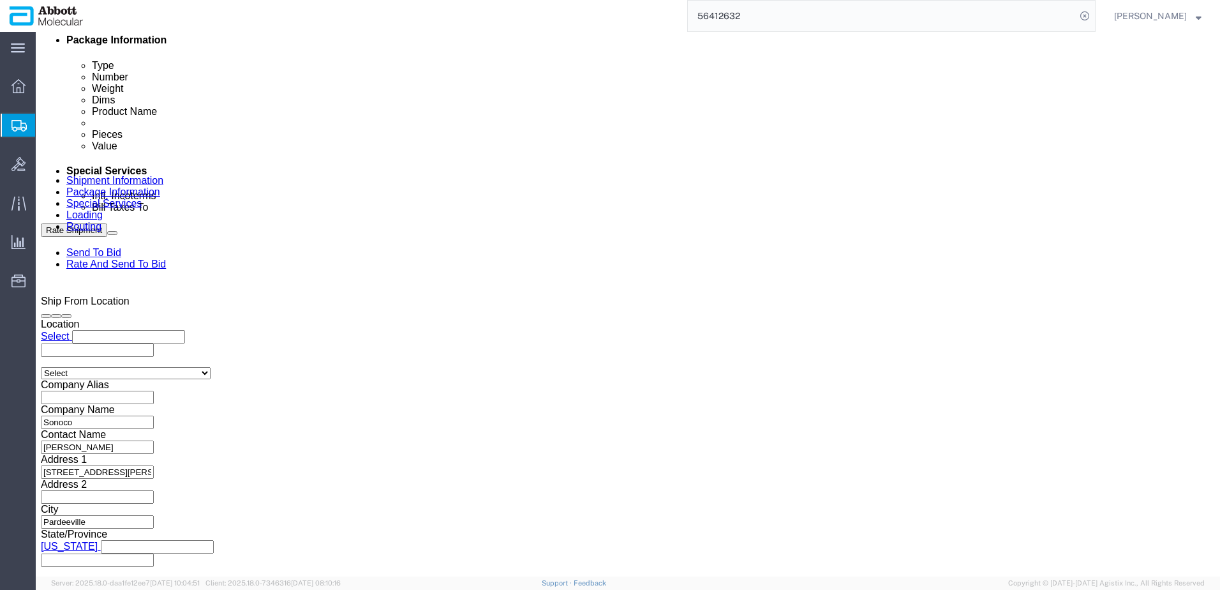
scroll to position [626, 0]
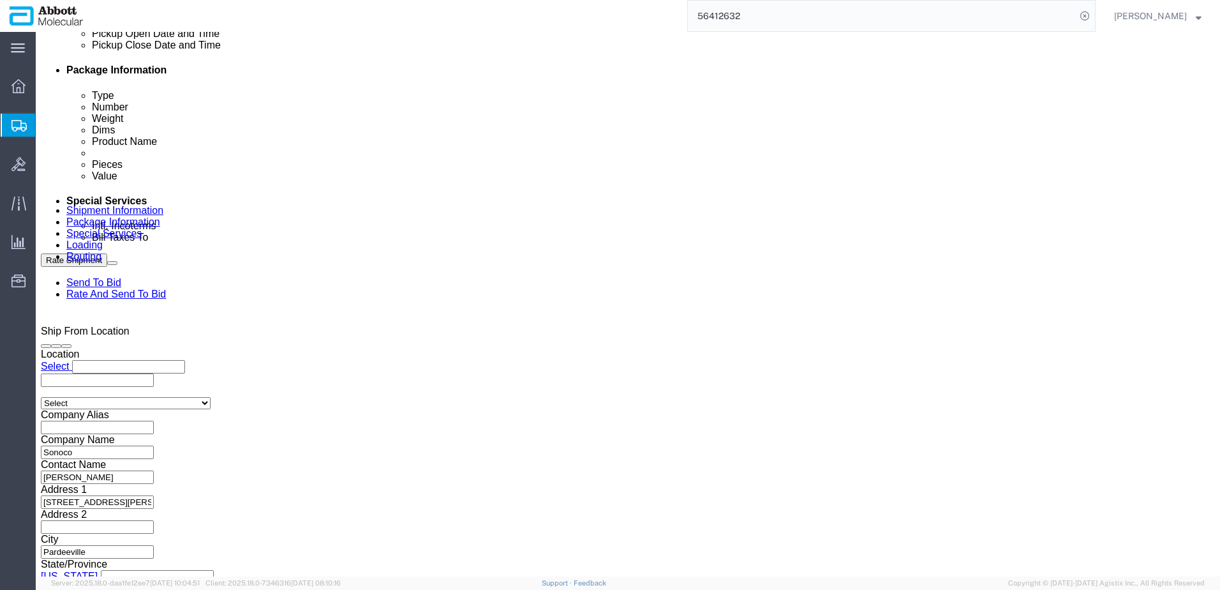
click div "[DATE] 7:30 AM"
type input "2:30 PM"
click button "Apply"
click input "Sonoco_[DATE]"
type input "Sonoco_[DATE]"
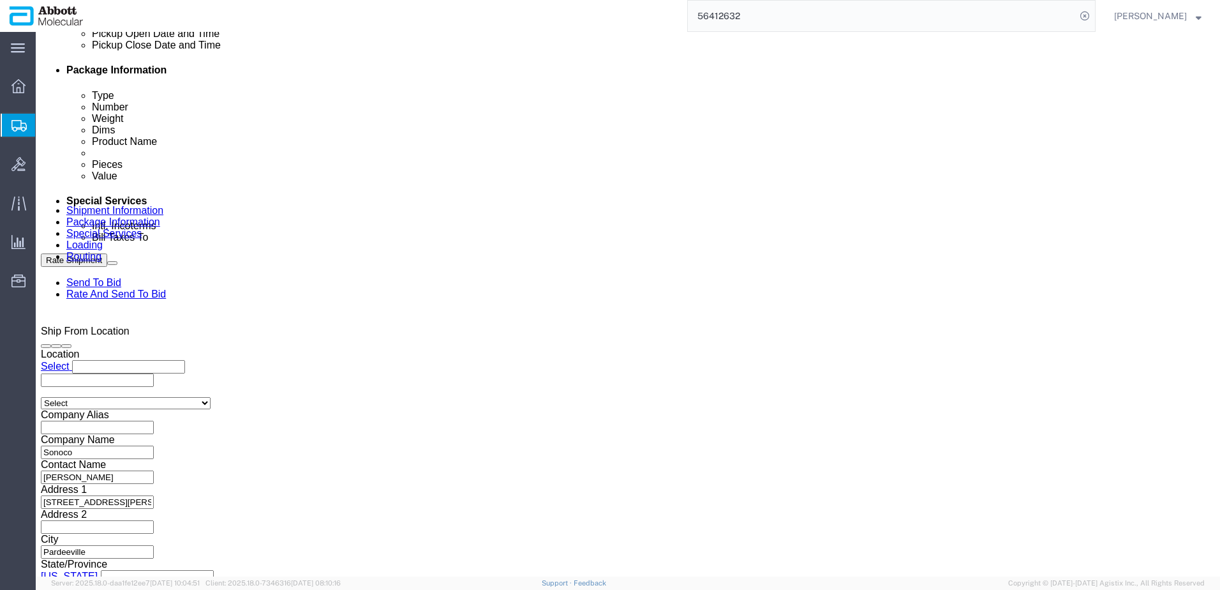
drag, startPoint x: 535, startPoint y: 364, endPoint x: 181, endPoint y: 339, distance: 355.0
click div "Select Account Type Activity ID Airline Appointment Number ASN Batch Request # …"
paste input "900277668"
type input "4900277668"
click div "Shipping Mode (Optional)"
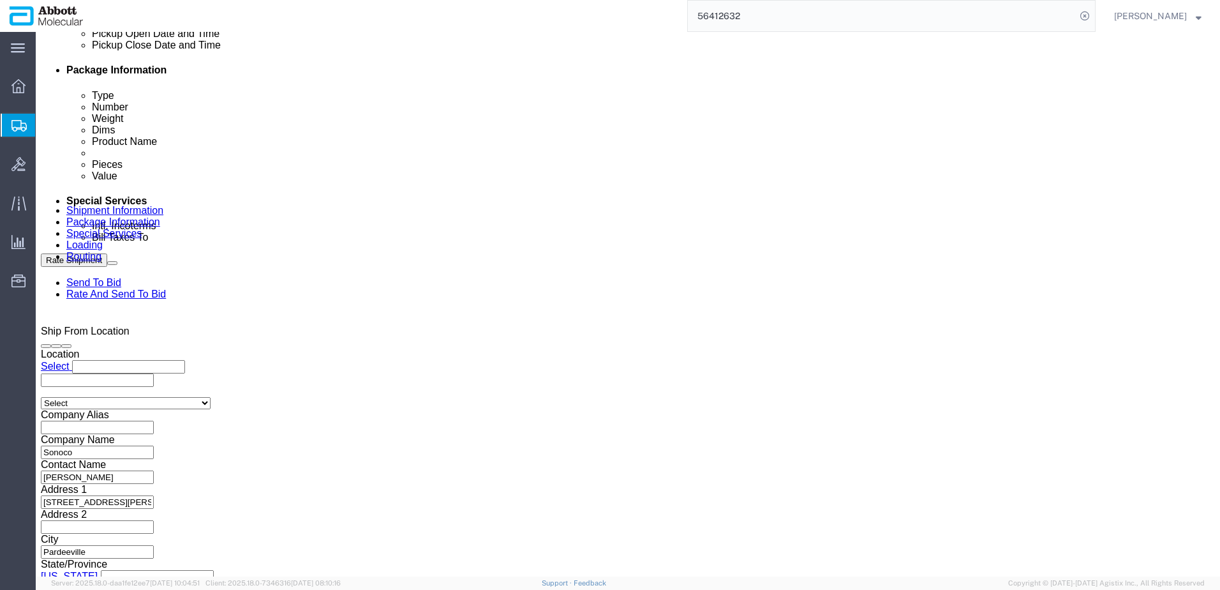
scroll to position [754, 0]
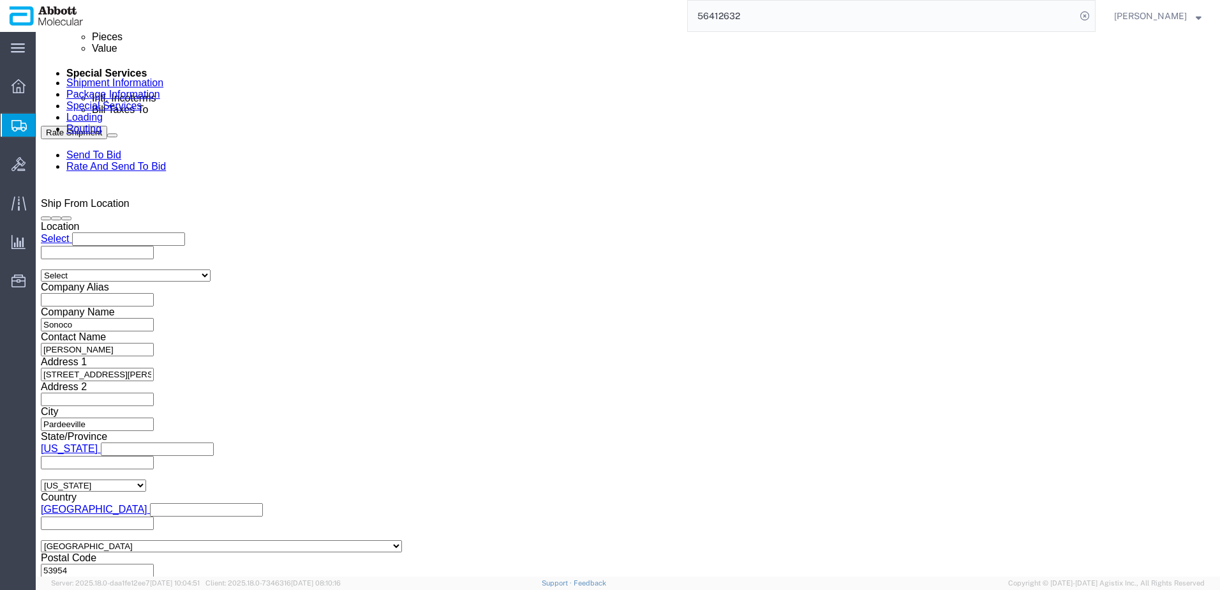
click button "Continue"
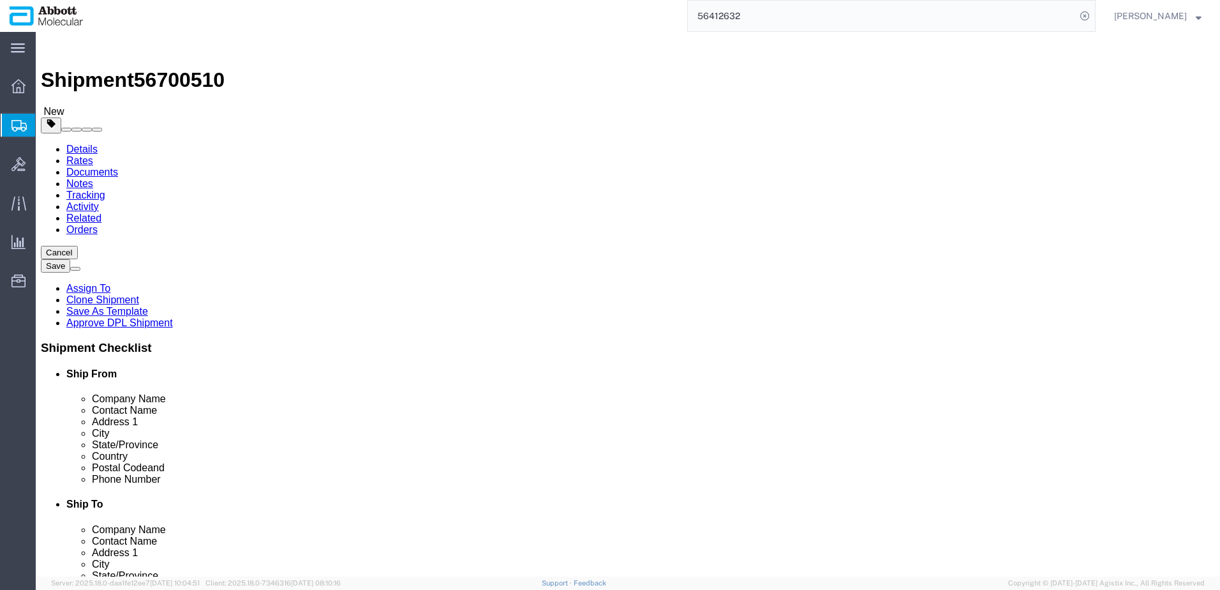
drag, startPoint x: 202, startPoint y: 272, endPoint x: 78, endPoint y: 271, distance: 123.2
click div "Number 7"
type input "26"
type input "3692"
click dd "1.00 USD"
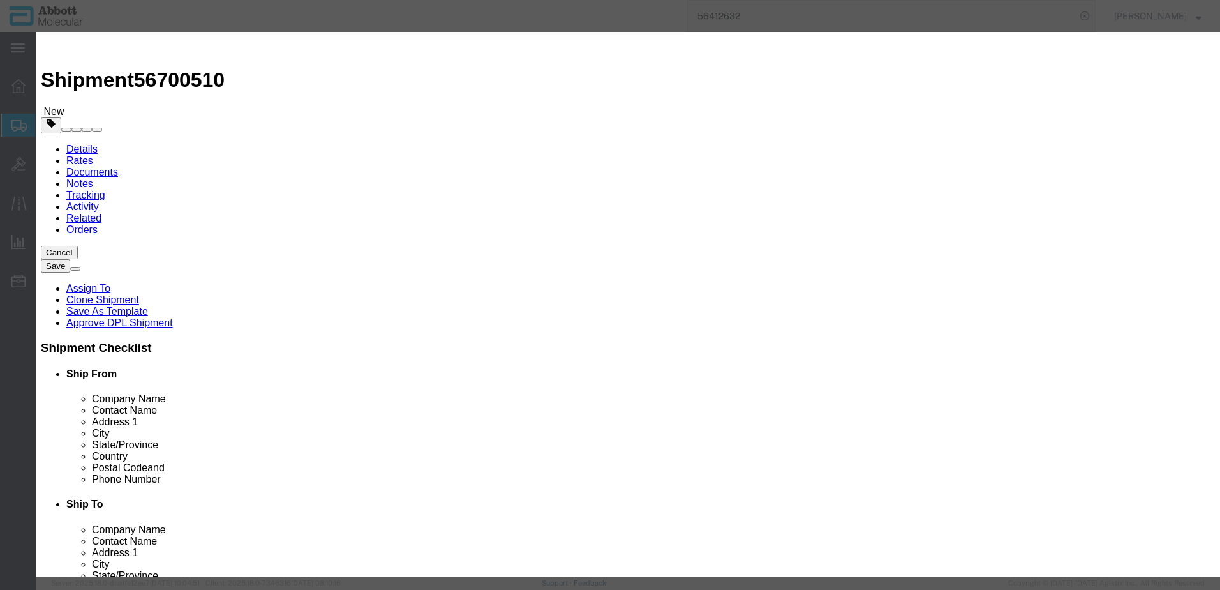
click input "53-657038"
type input "2600"
type input "3.71"
type input "1"
select select "USD"
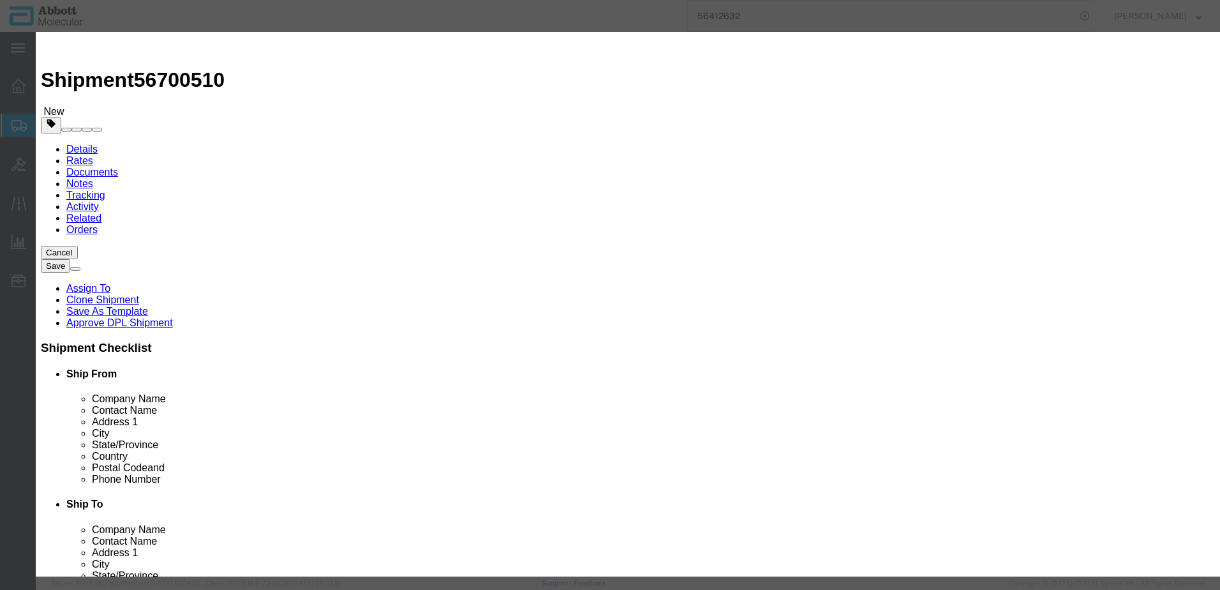
click button "Save & Close"
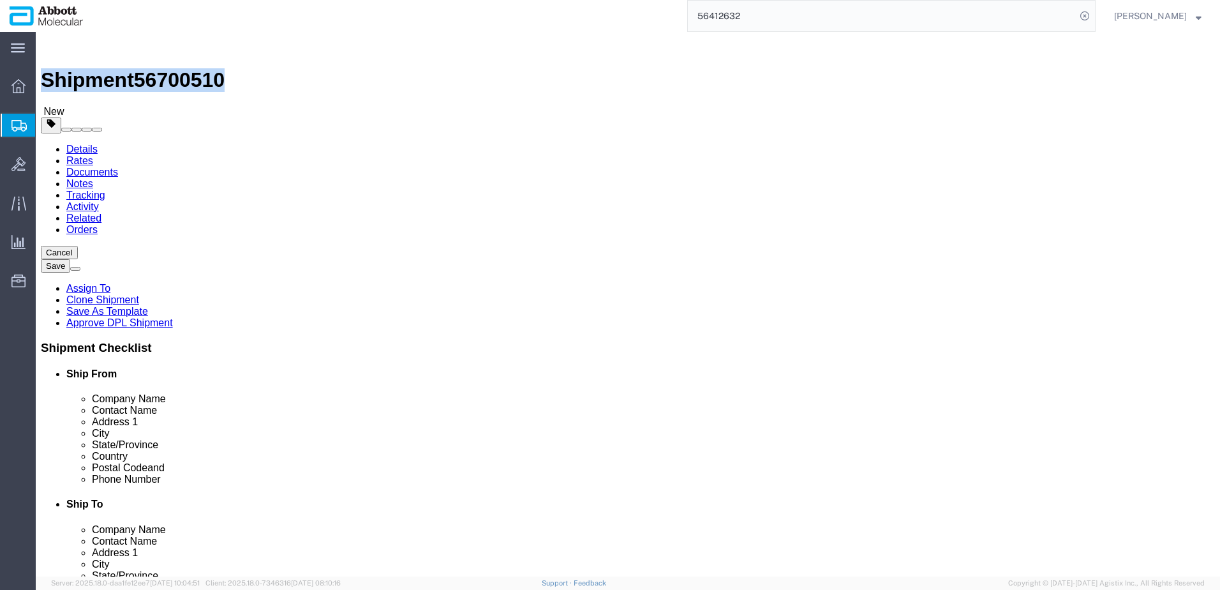
drag, startPoint x: 34, startPoint y: 14, endPoint x: 177, endPoint y: 23, distance: 142.6
click h1 "Shipment 56700510"
copy h1 "Shipment 56700510"
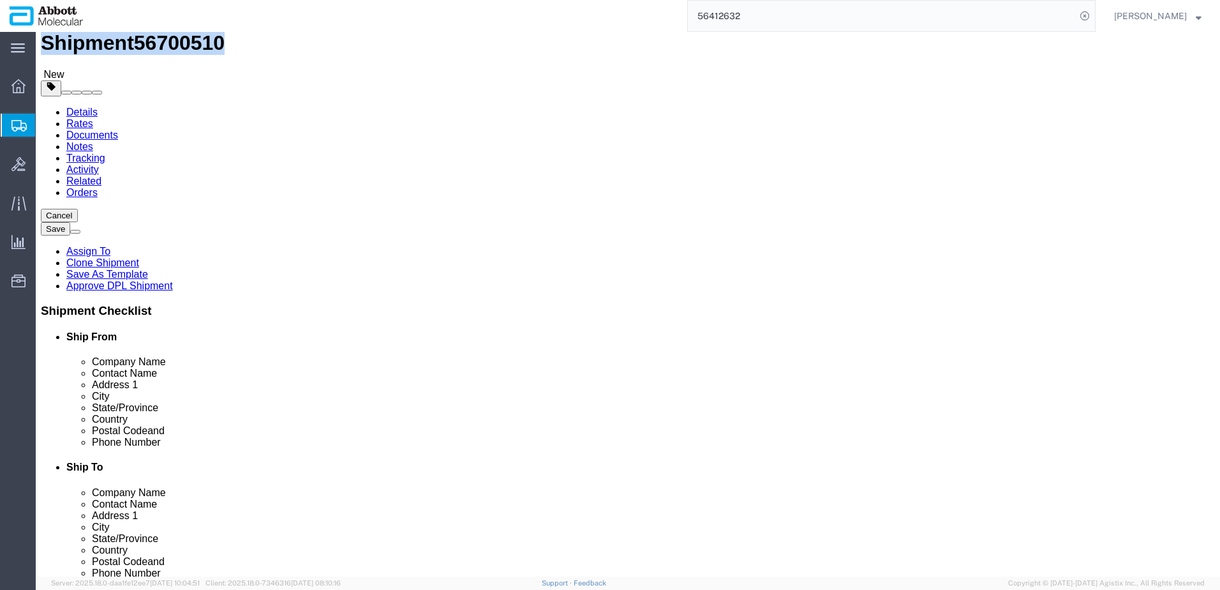
scroll to position [52, 0]
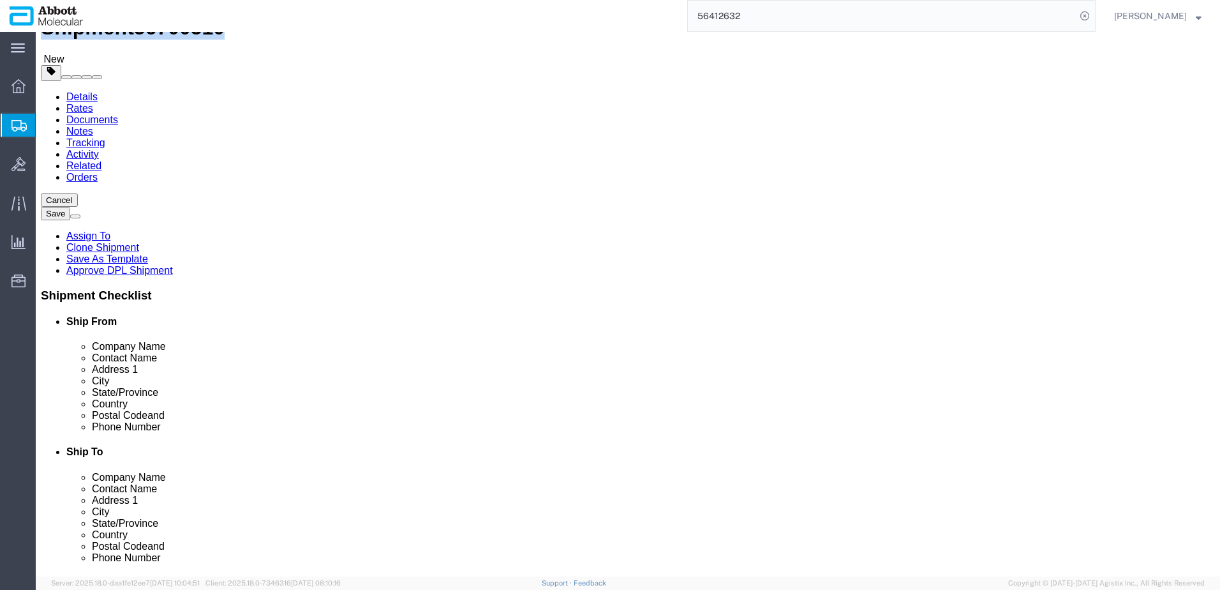
click button "Rate Shipment"
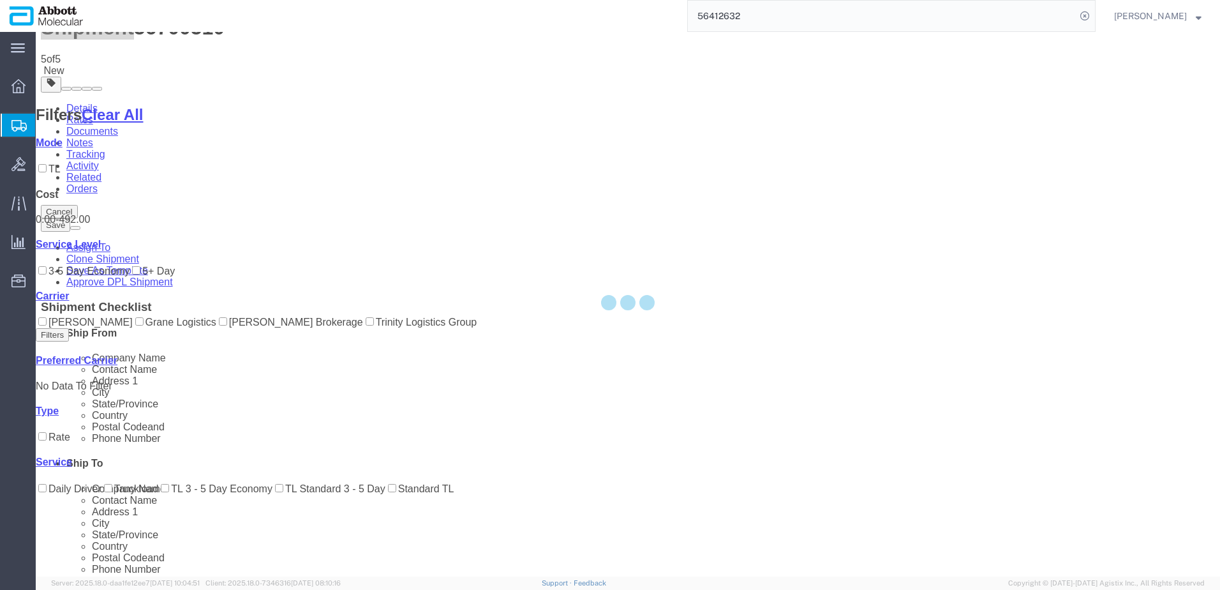
scroll to position [0, 0]
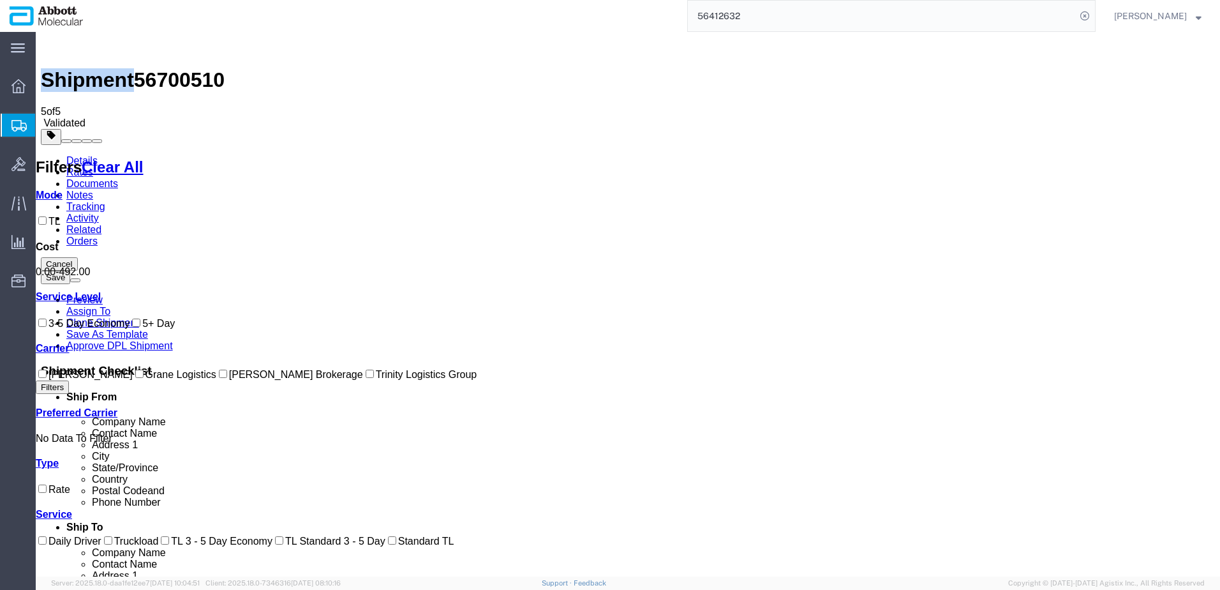
click at [133, 380] on label "Grane Logistics" at bounding box center [175, 374] width 84 height 11
click at [135, 378] on input "Grane Logistics" at bounding box center [139, 373] width 8 height 8
checkbox input "true"
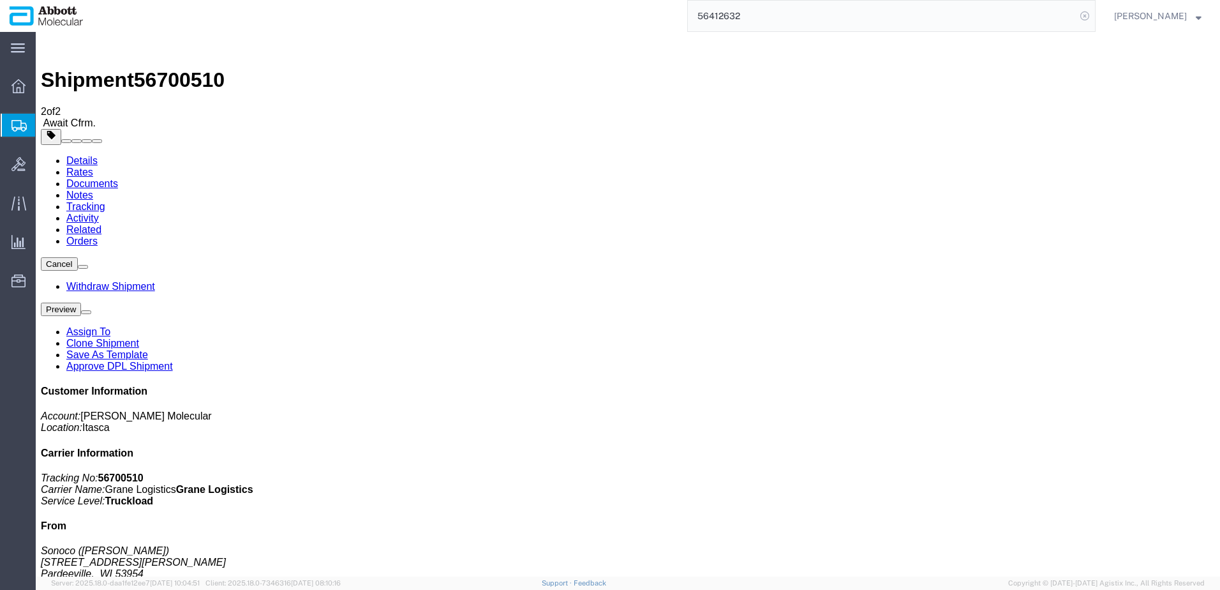
click at [1094, 14] on icon at bounding box center [1085, 16] width 18 height 18
click at [1094, 11] on icon at bounding box center [1085, 16] width 18 height 18
paste input "56594231"
type input "56594231"
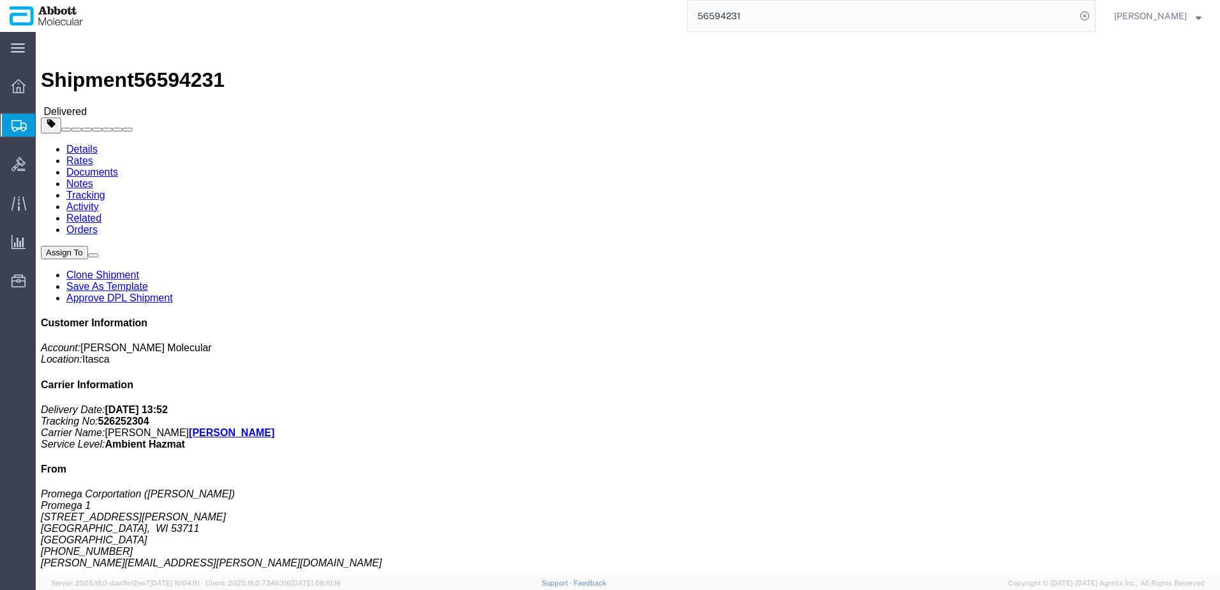
click link "Clone Shipment"
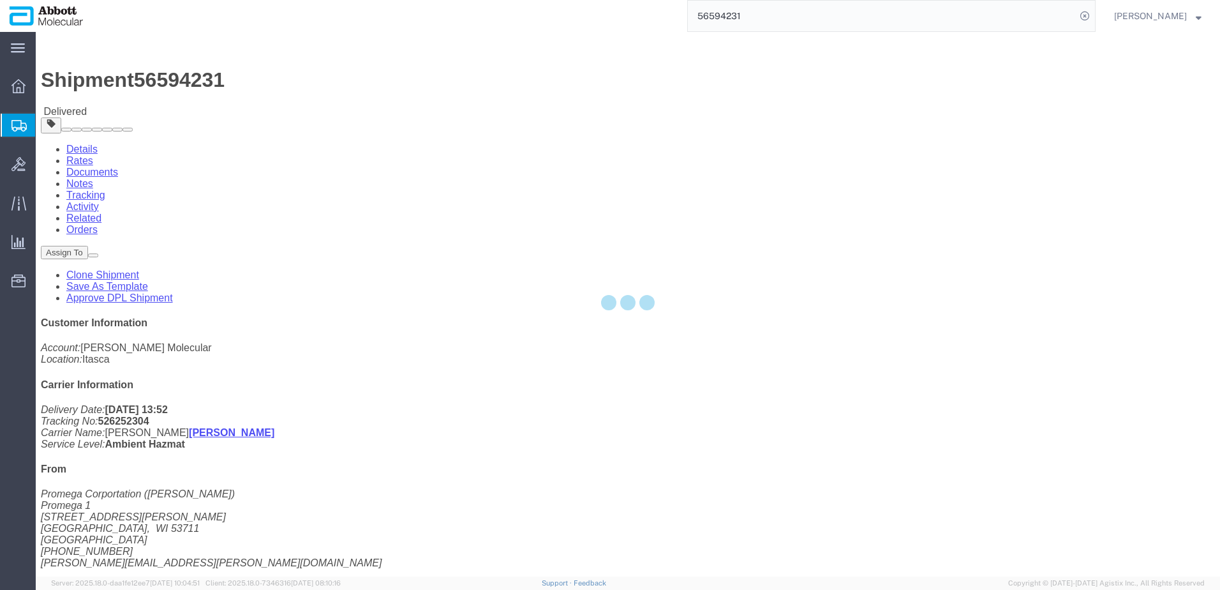
select select "48454"
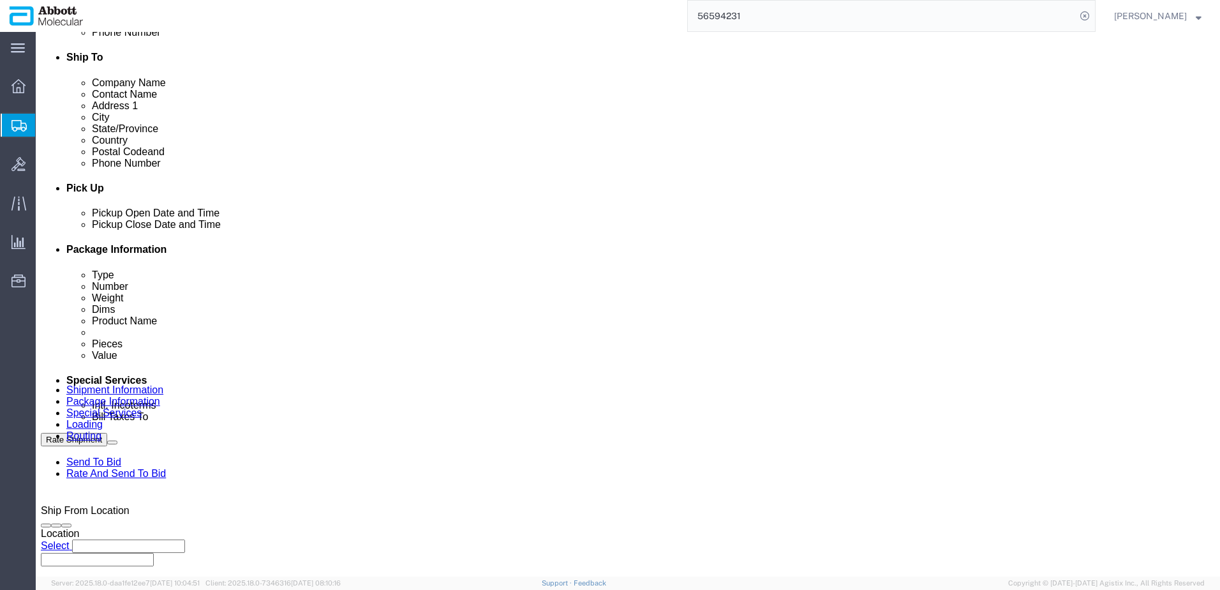
scroll to position [510, 0]
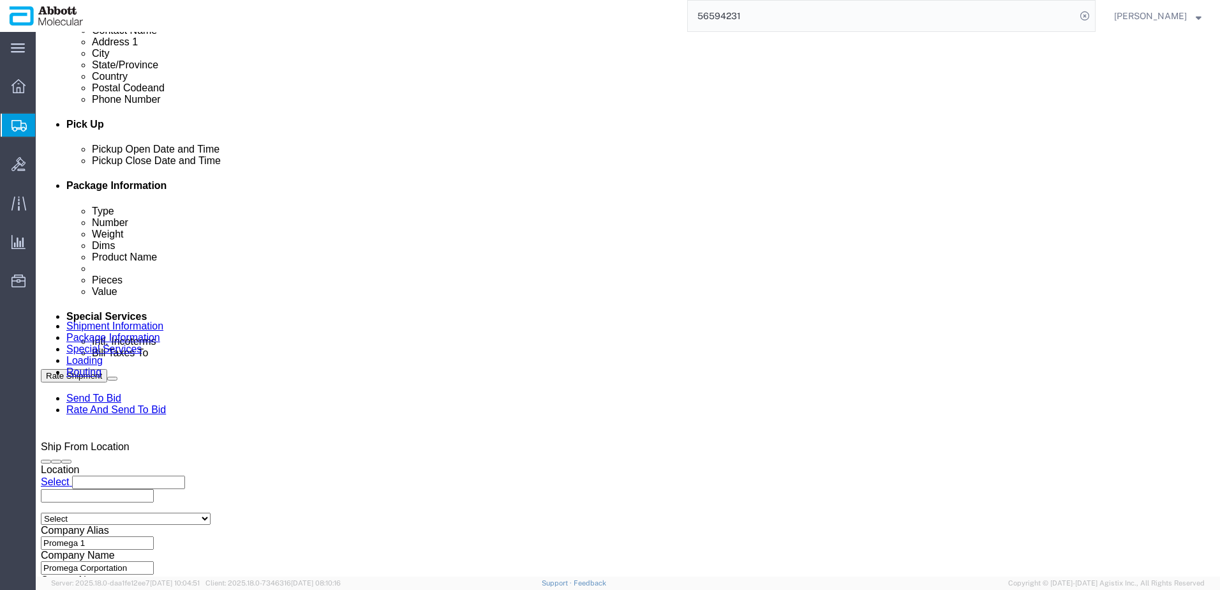
click div "[DATE] 10:21 AM"
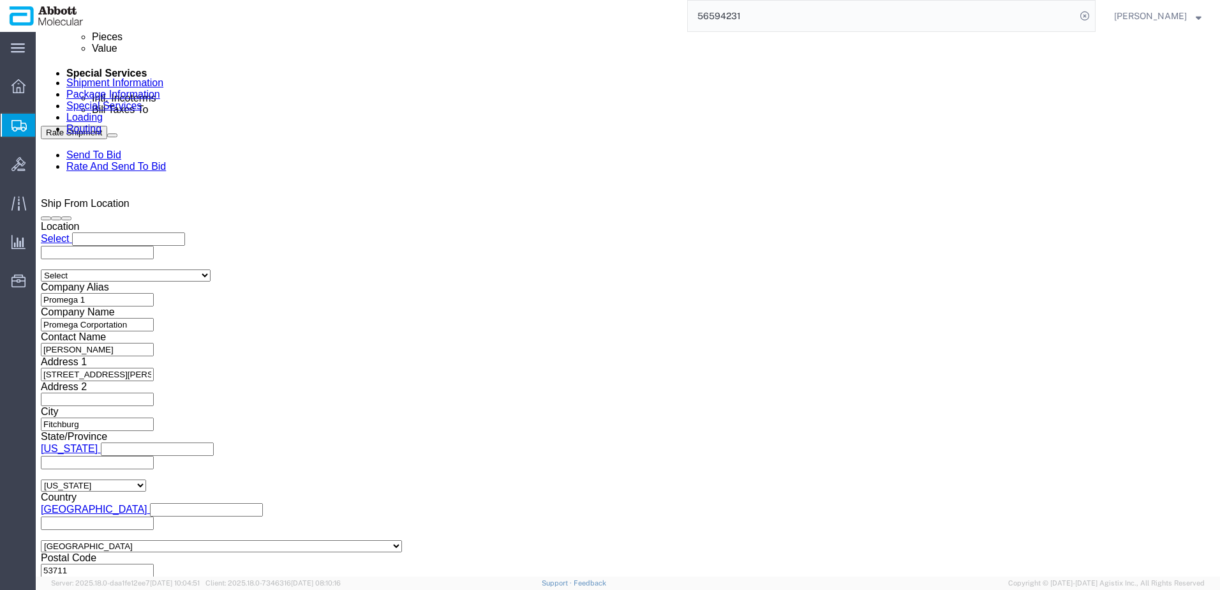
click input "10:21 AM"
type input "8:00 AM"
click button "Apply"
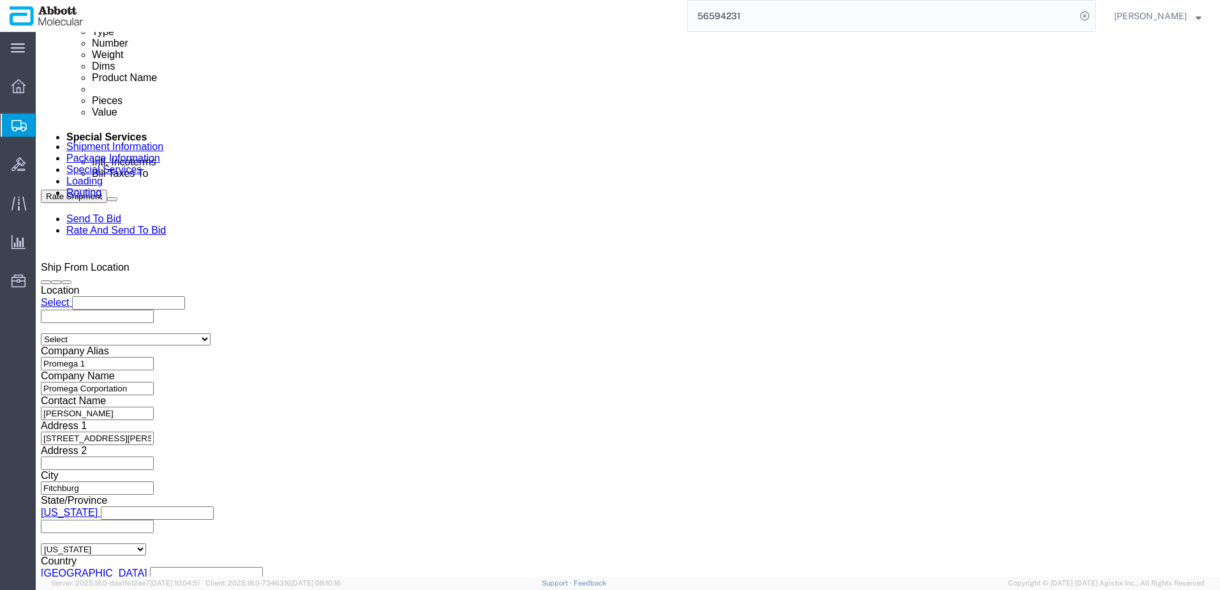
click input "Promega_[DATE]"
type input "Promega_[DATE]"
drag, startPoint x: 536, startPoint y: 295, endPoint x: 456, endPoint y: 295, distance: 79.8
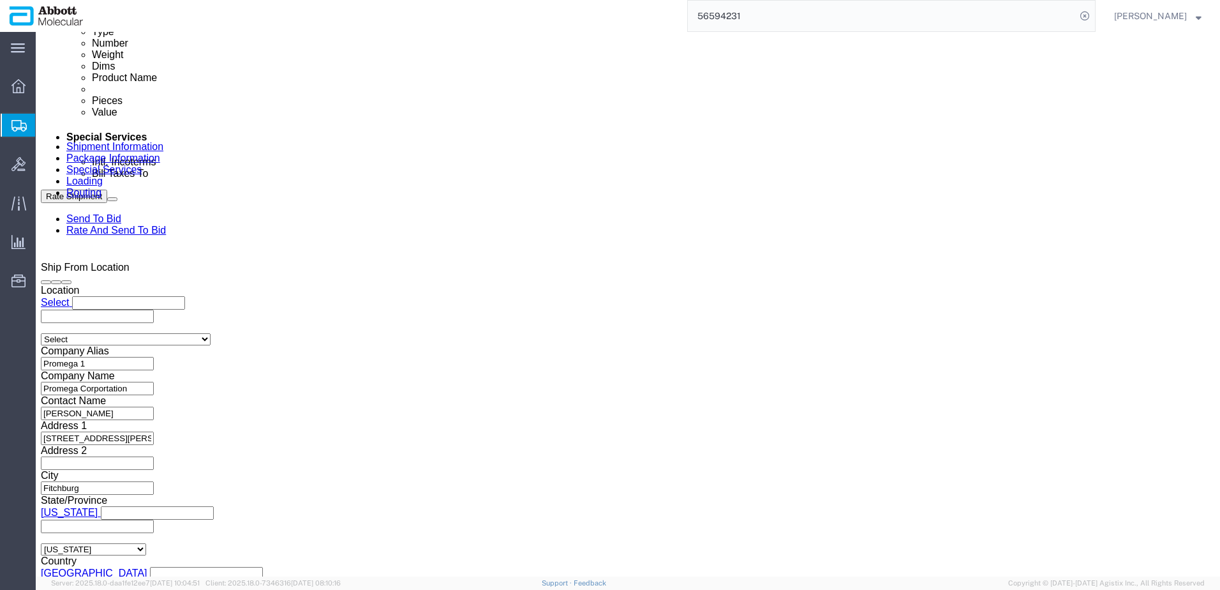
click div "Select Account Type Activity ID Airline Appointment Number ASN Batch Request # …"
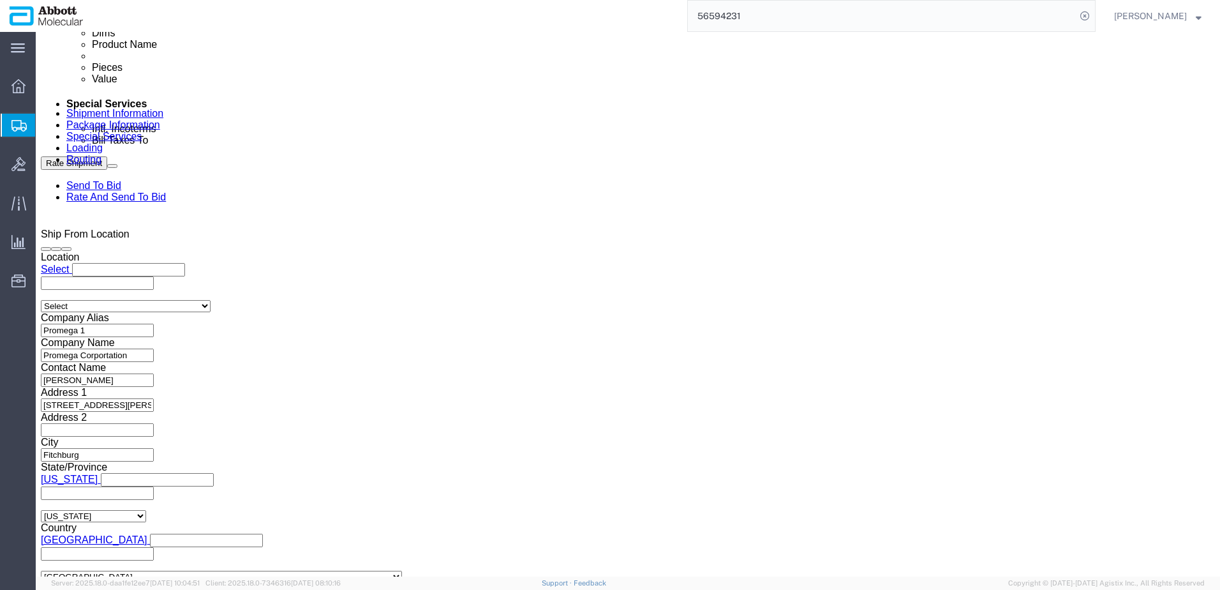
scroll to position [754, 0]
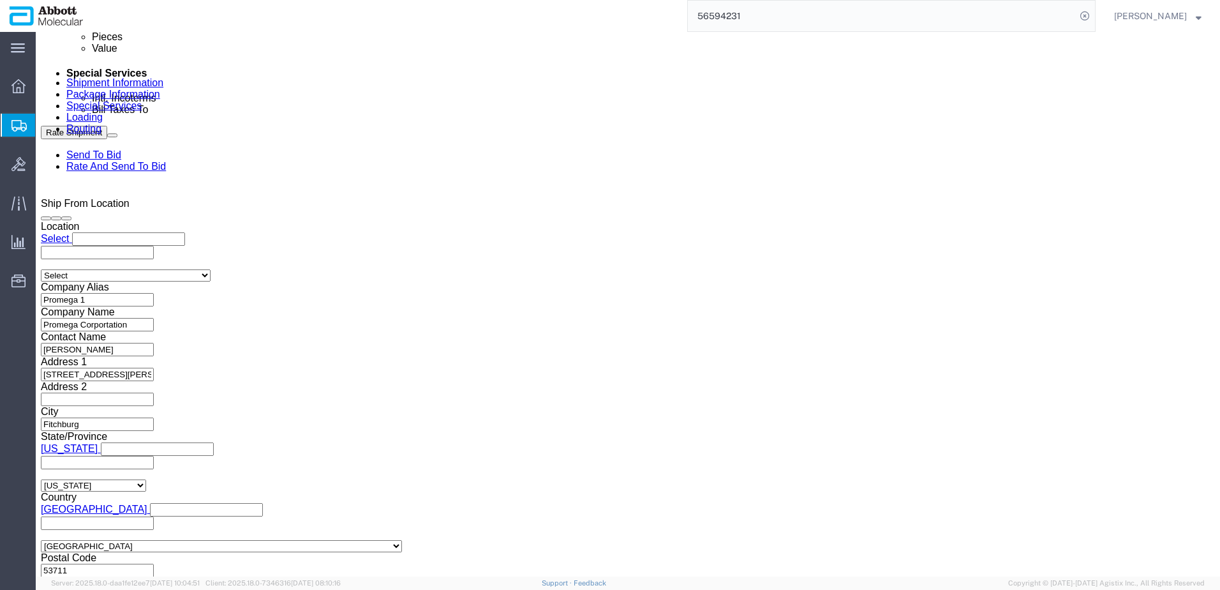
type input "4900271811"
click button "Continue"
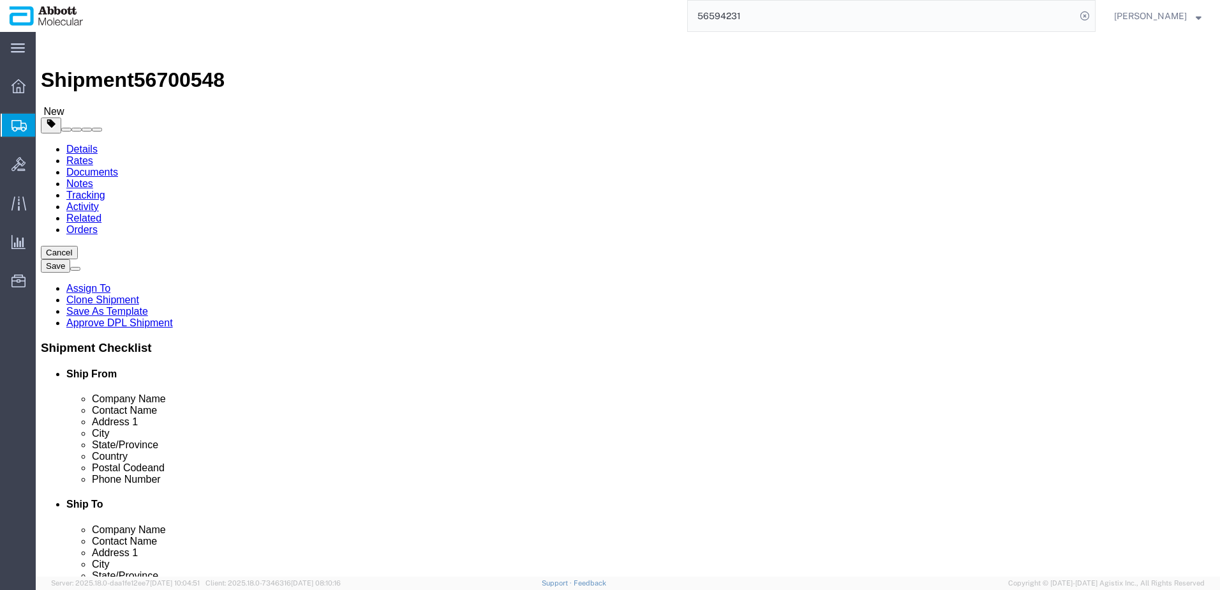
drag, startPoint x: 193, startPoint y: 267, endPoint x: -9, endPoint y: 259, distance: 202.5
click html "Shipment 56700548 New Details Rates Documents Notes Tracking Activity Related O…"
type input "24"
click dd "1.00 USD"
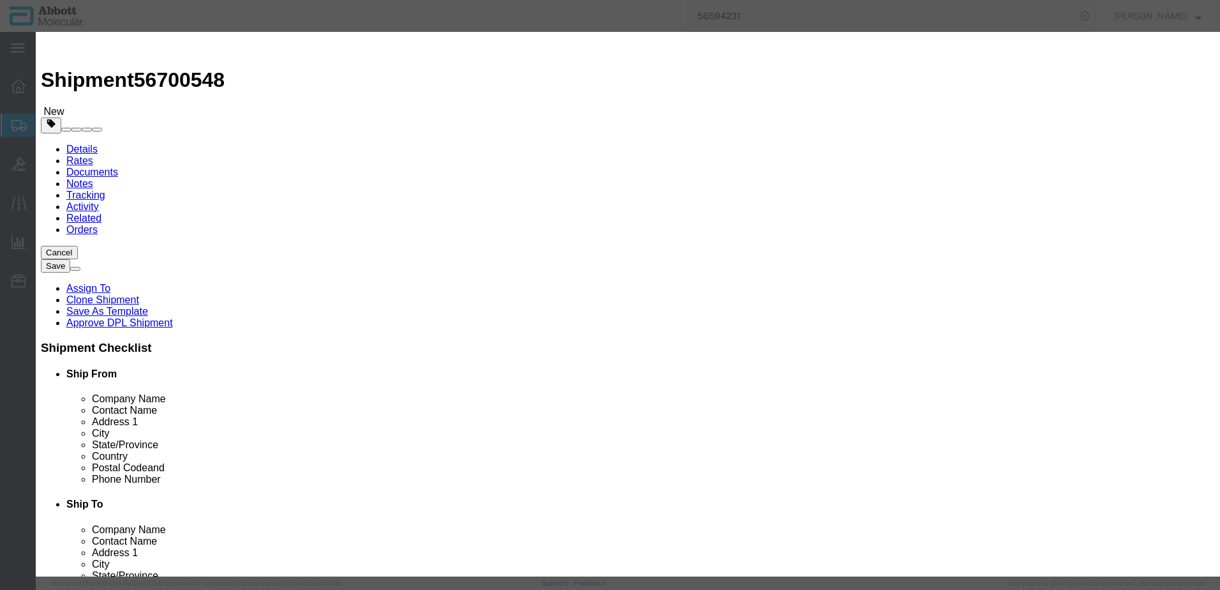
click input "09N0201"
type input "11520"
type input "0.96"
type input "1"
select select "USD"
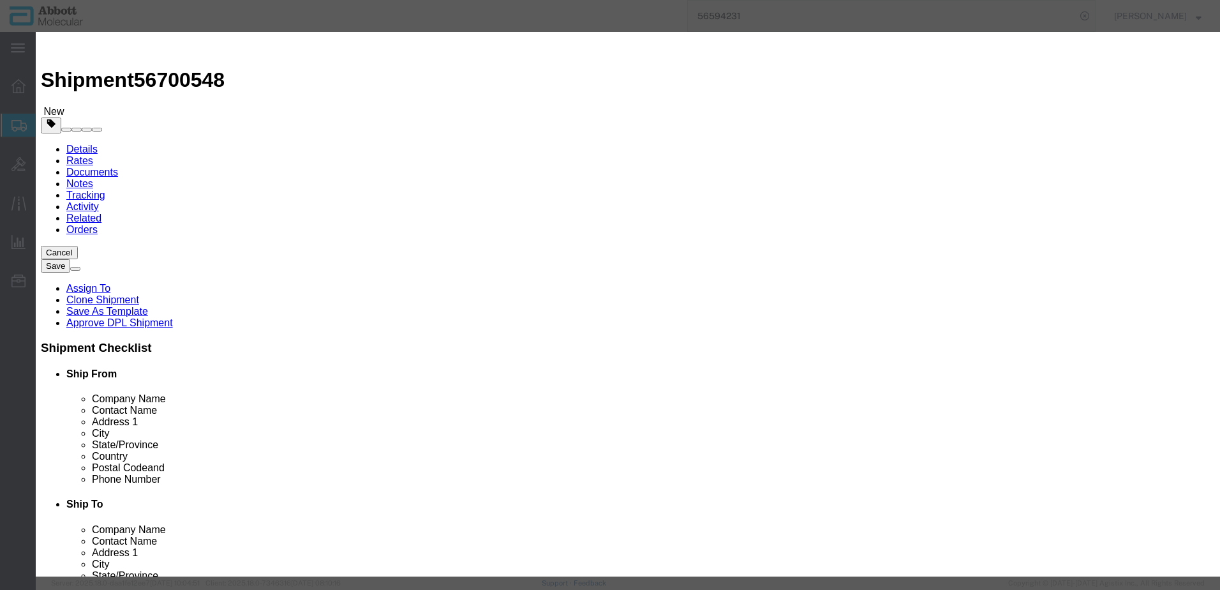
click button "Save & Close"
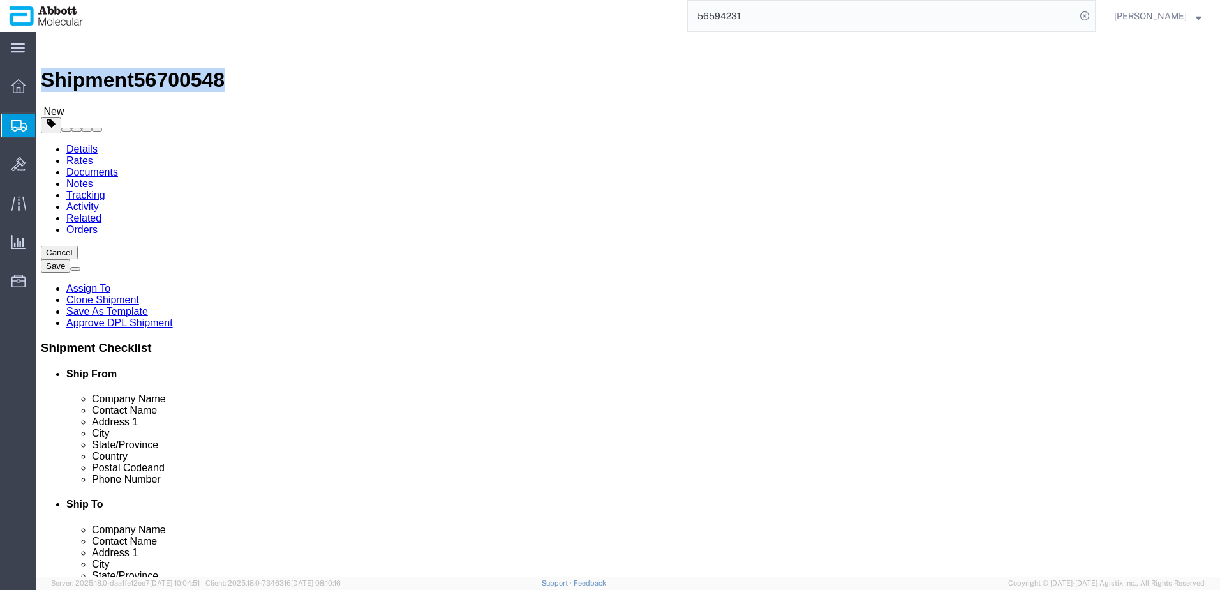
drag, startPoint x: 36, startPoint y: 11, endPoint x: 175, endPoint y: 11, distance: 139.1
click div "Shipment 56700548 New"
copy h1 "Shipment 56700548"
click button "Rate Shipment"
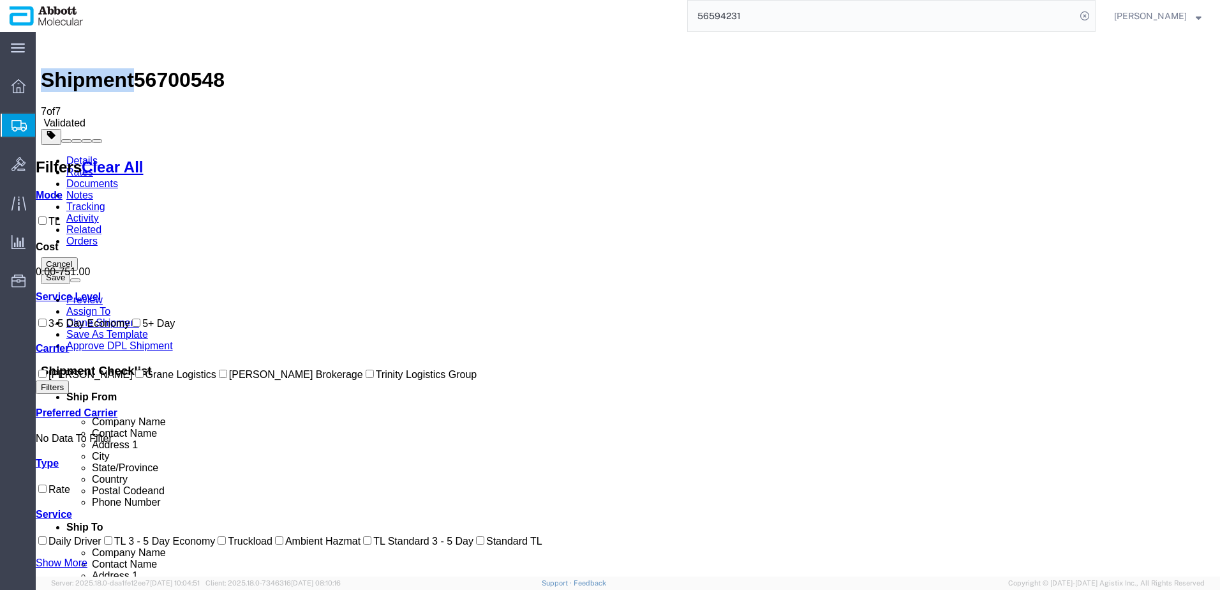
click at [47, 378] on input "[PERSON_NAME]" at bounding box center [42, 373] width 8 height 8
checkbox input "true"
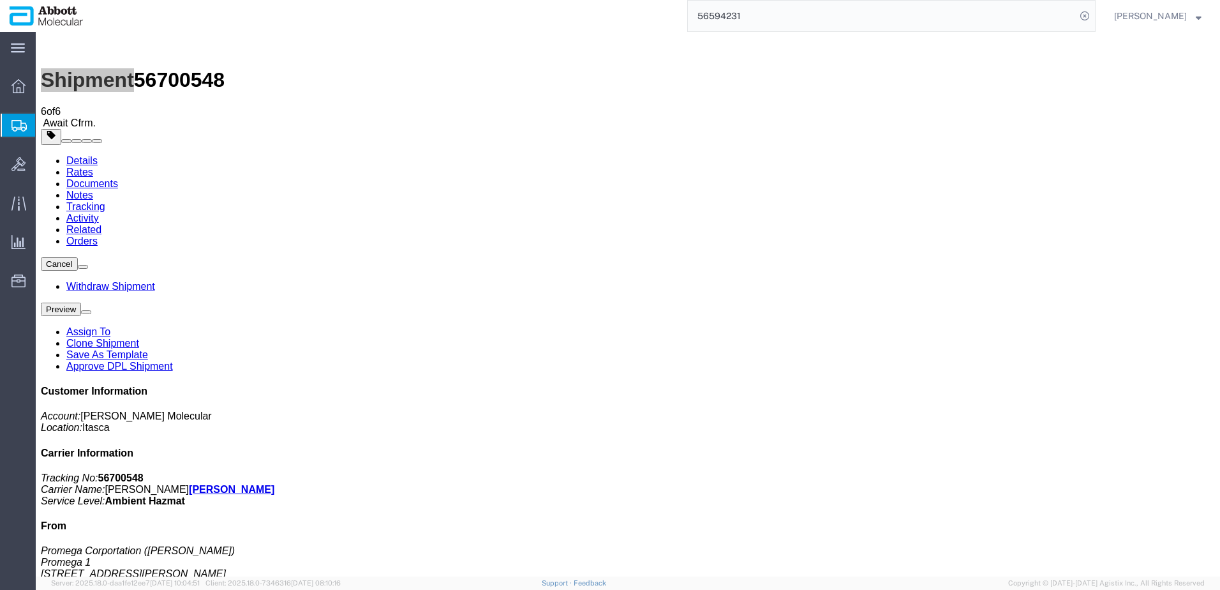
click at [0, 0] on span "Create from Template" at bounding box center [0, 0] width 0 height 0
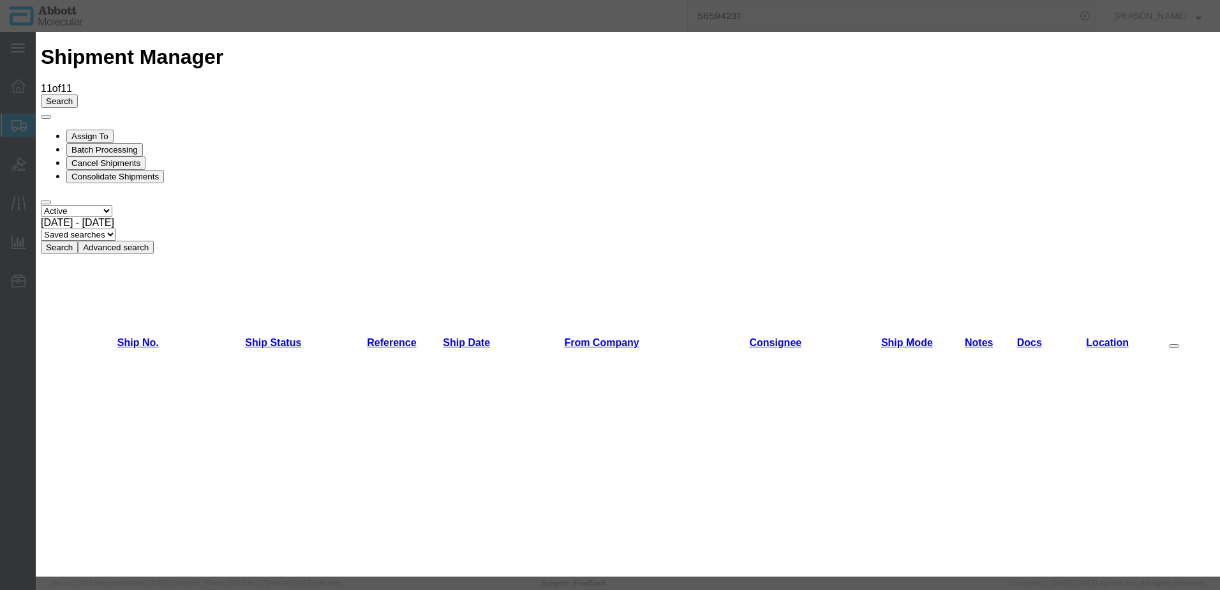
scroll to position [383, 0]
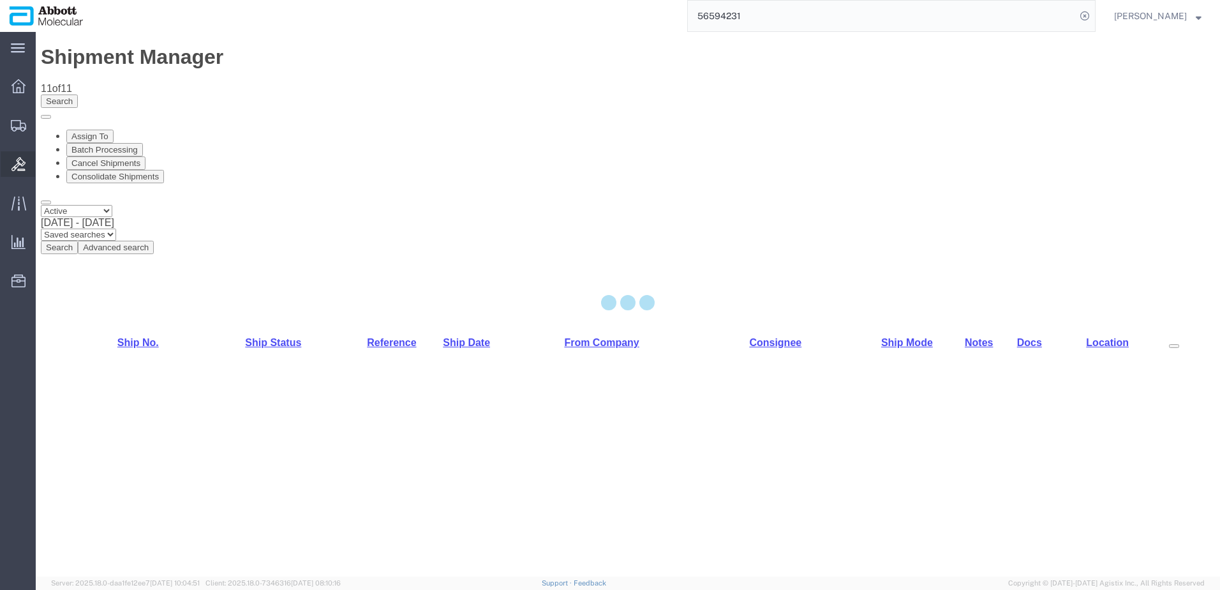
select select "48454"
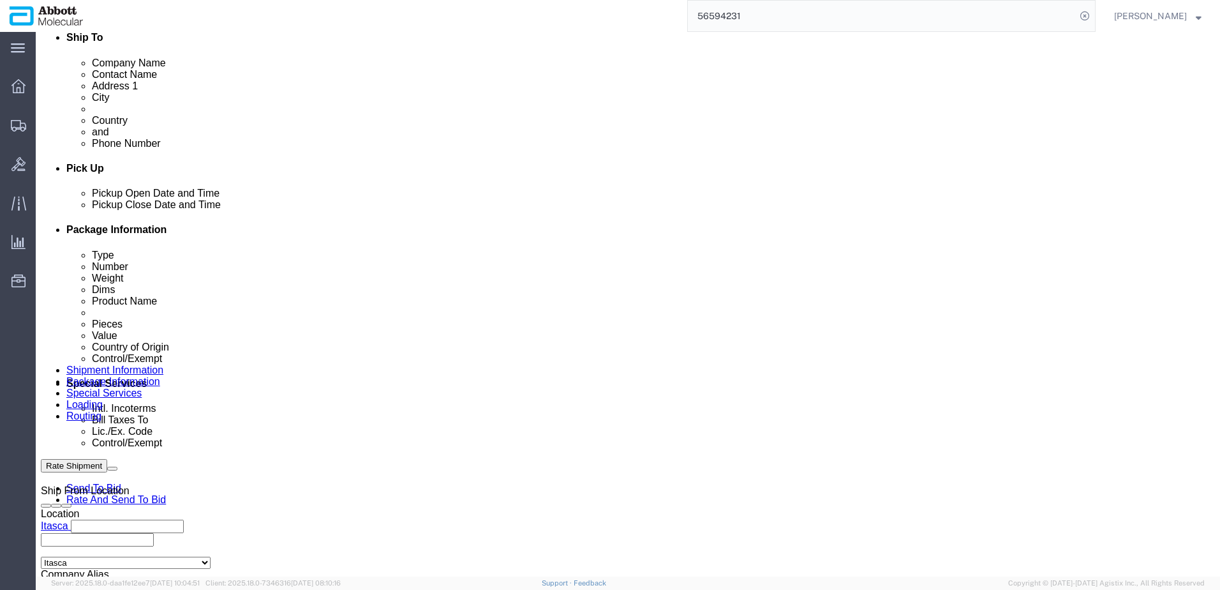
scroll to position [574, 0]
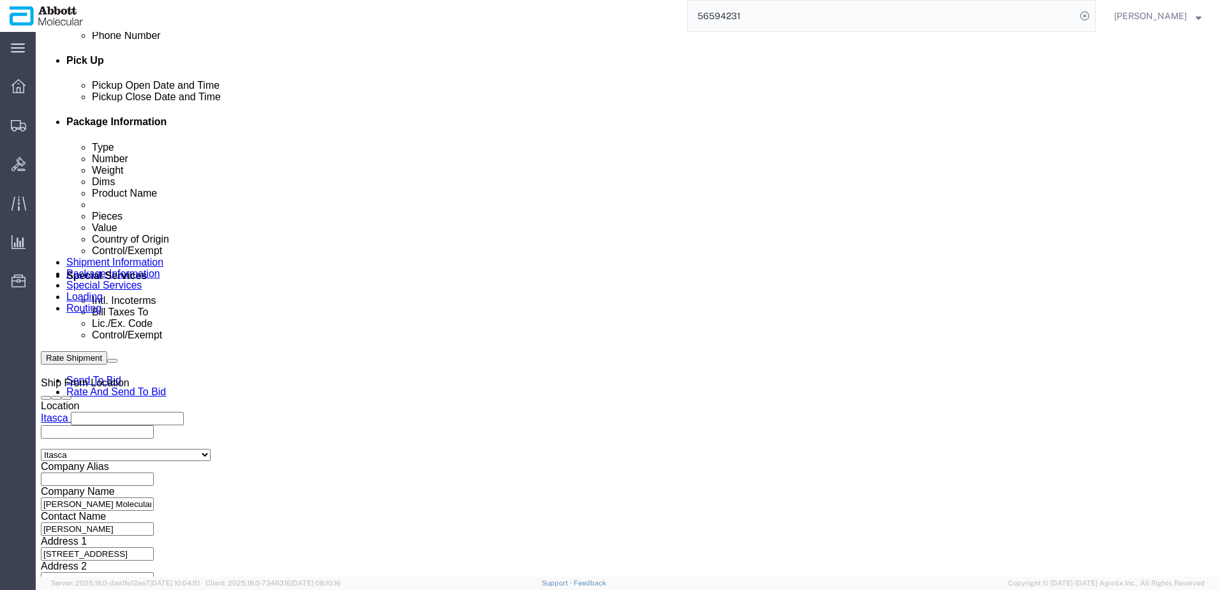
click button "Add reference"
click input "text"
paste input "620657553"
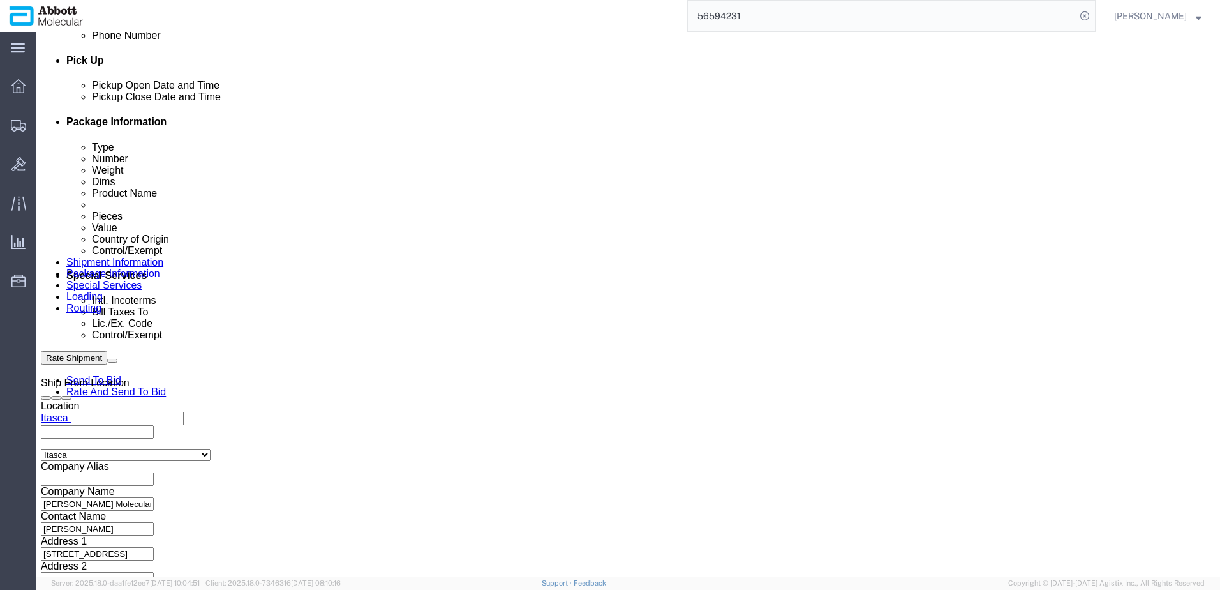
type input "620657553"
select select "INVOICE"
paste input "620657553"
type input "620657554"
select select "INVOICE"
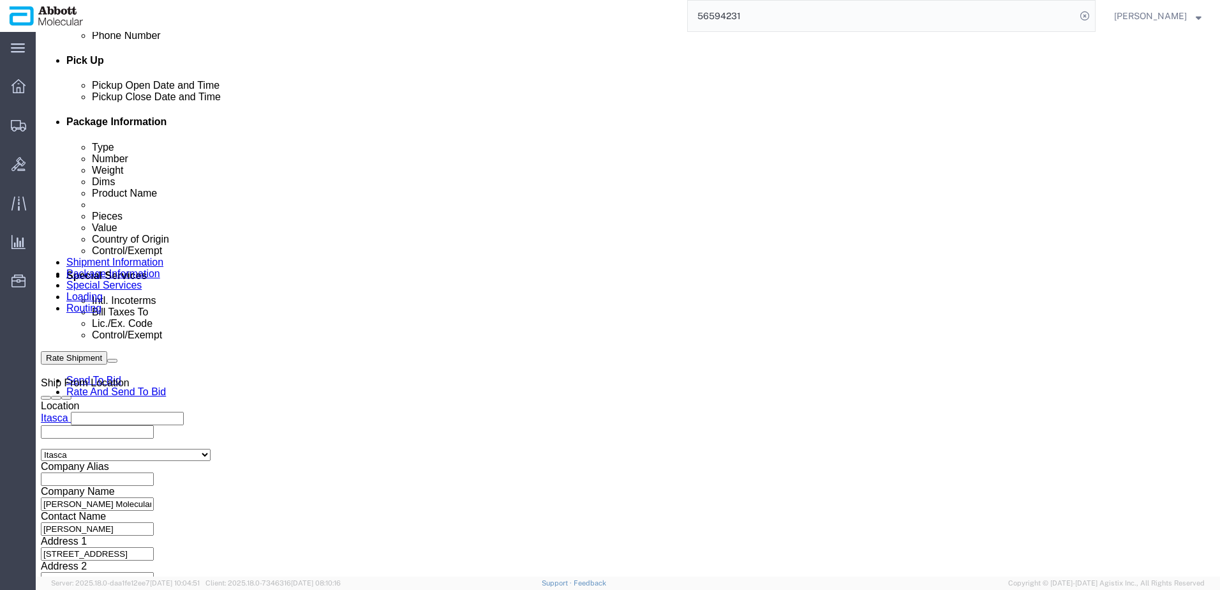
paste input "620657553"
type input "620657555"
select select "INVOICE"
paste input "620657553"
type input "620657556"
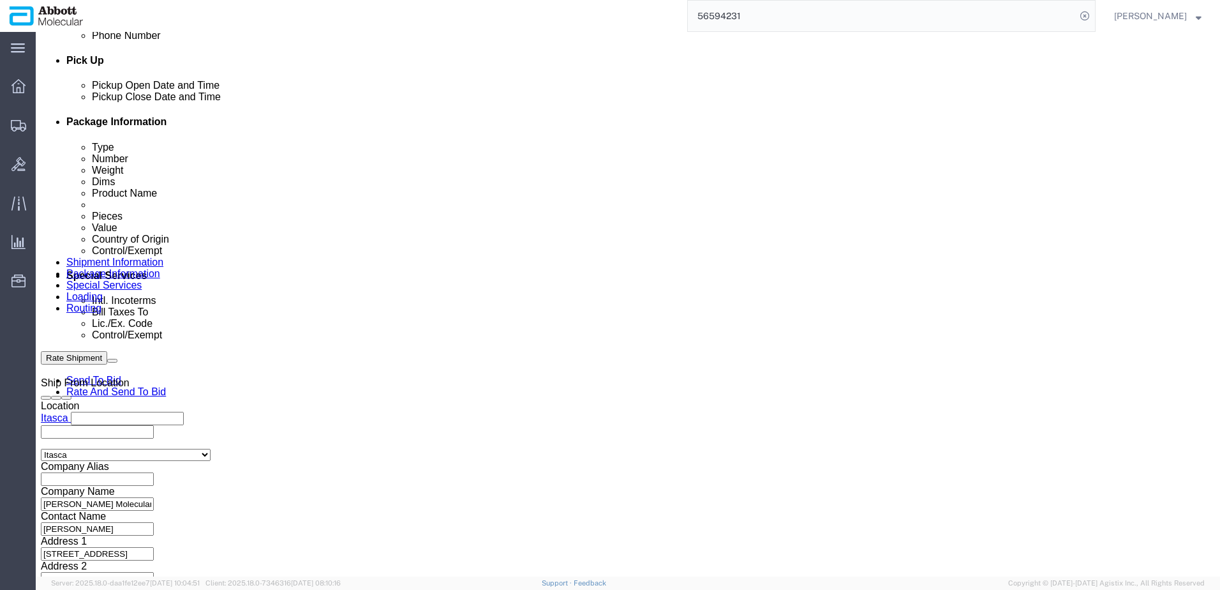
select select "INVOICE"
paste input "620657553"
type input "620657557"
select select "INVOICE"
paste input "620657553"
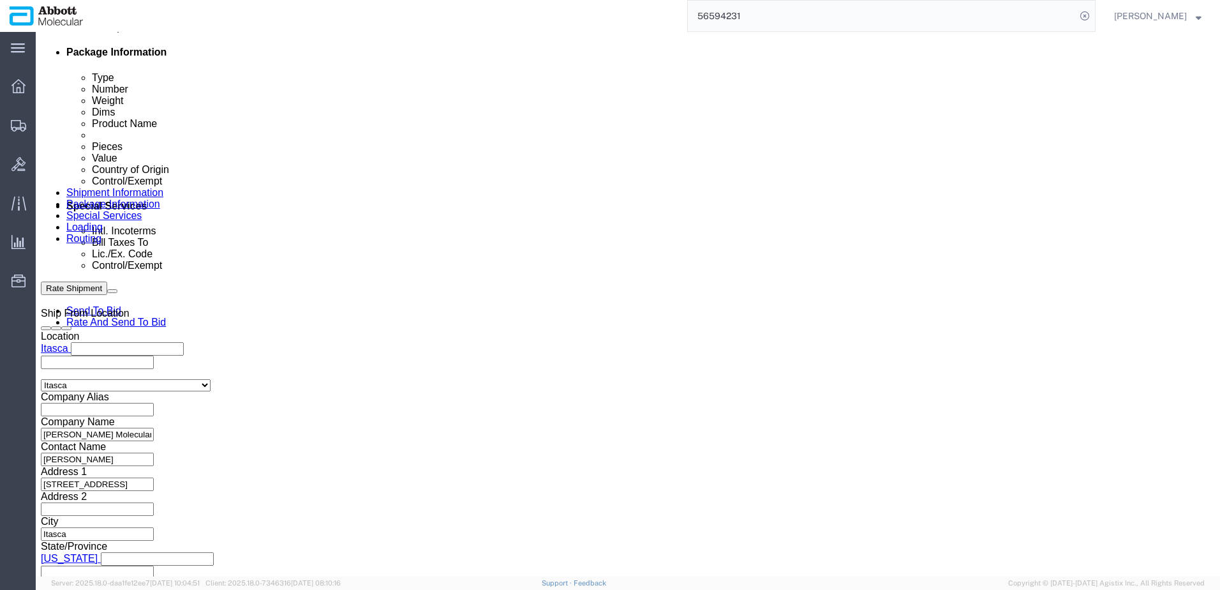
scroll to position [834, 0]
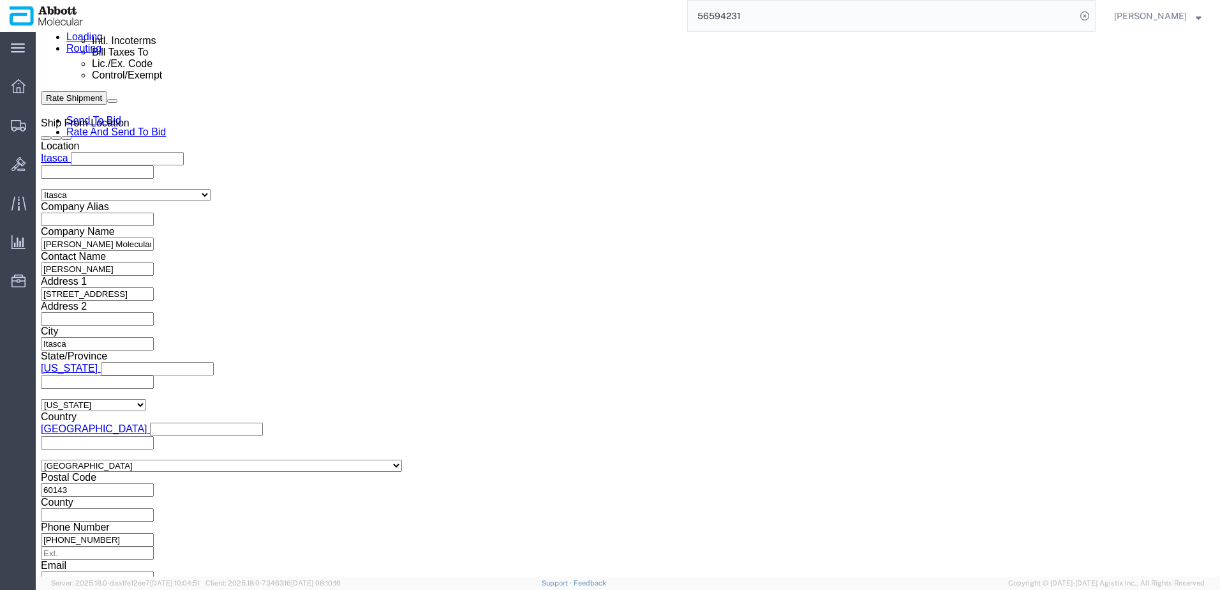
type input "620657558"
drag, startPoint x: 229, startPoint y: 171, endPoint x: 122, endPoint y: 159, distance: 107.9
click div "Select Account Type Activity ID Airline Appointment Number ASN Batch Request # …"
click button "Continue"
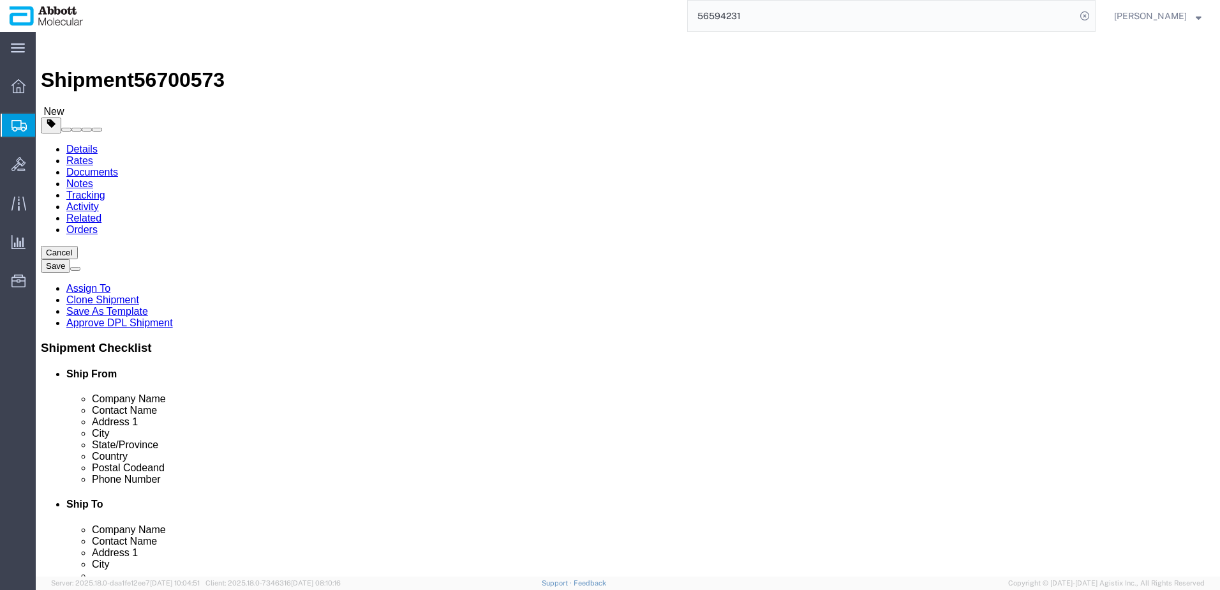
click select "Select Box (B) Box (C) Box (D) Cardboard Box(es) Crate (Instrument) Crate(s) En…"
select select "BOXD"
click select "Select Box (B) Box (C) Box (D) Cardboard Box(es) Crate (Instrument) Crate(s) En…"
type input "28.00"
type input "24.00"
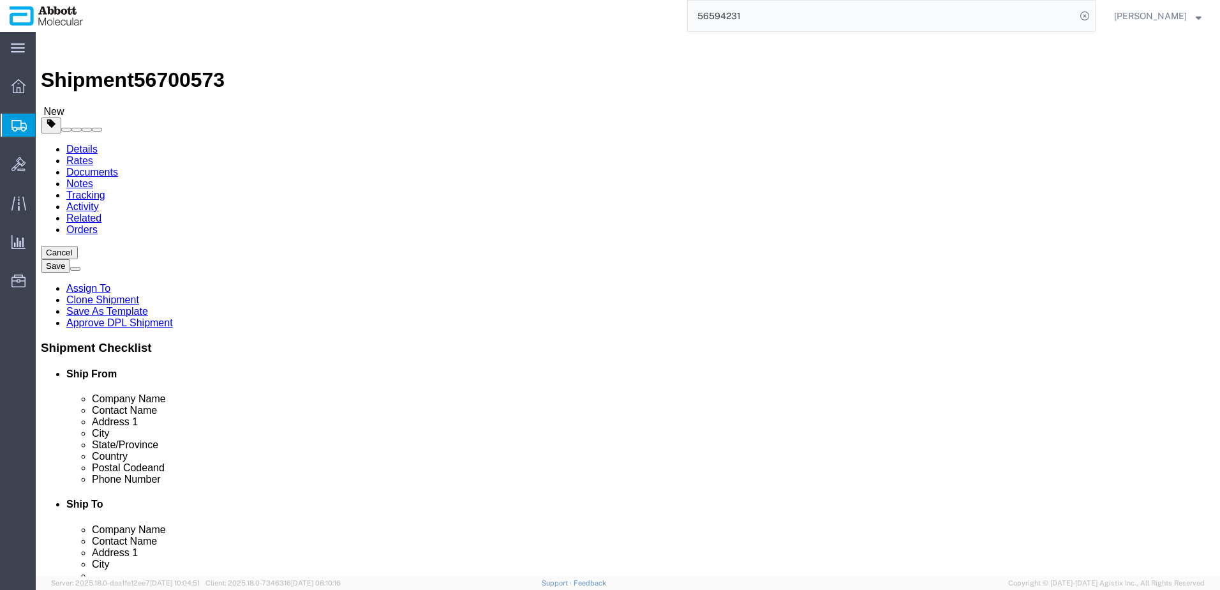
type input "21.00"
drag, startPoint x: 165, startPoint y: 238, endPoint x: 93, endPoint y: 229, distance: 72.7
click div "Package Type Select Box (B) Box (C) Box (D) Cardboard Box(es) Crate (Instrument…"
type input "2"
type input "60"
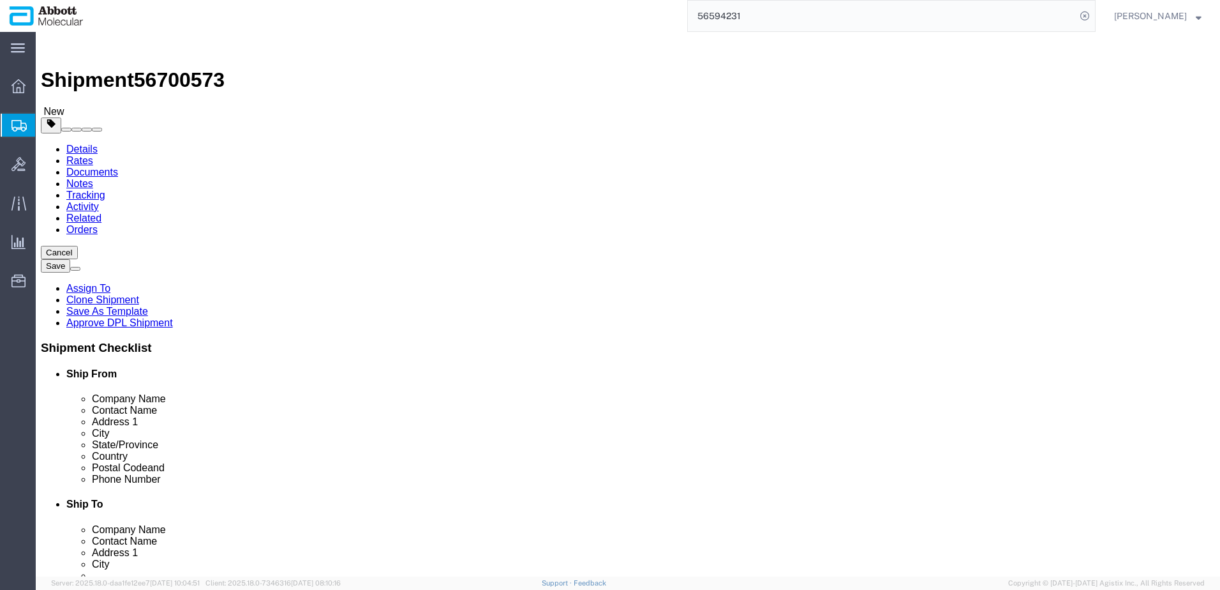
click input "checkbox"
checkbox input "true"
type input "FROZEN"
click link "Add Content"
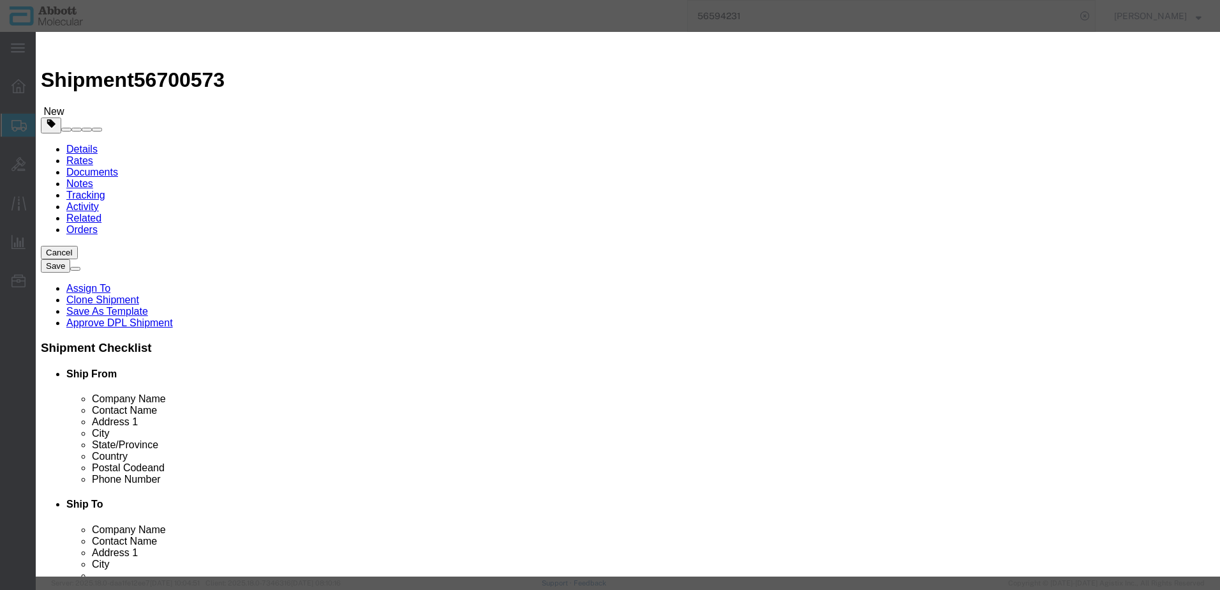
click input "text"
type input "08N1580"
click strong "08N1580"
select select
checkbox input "false"
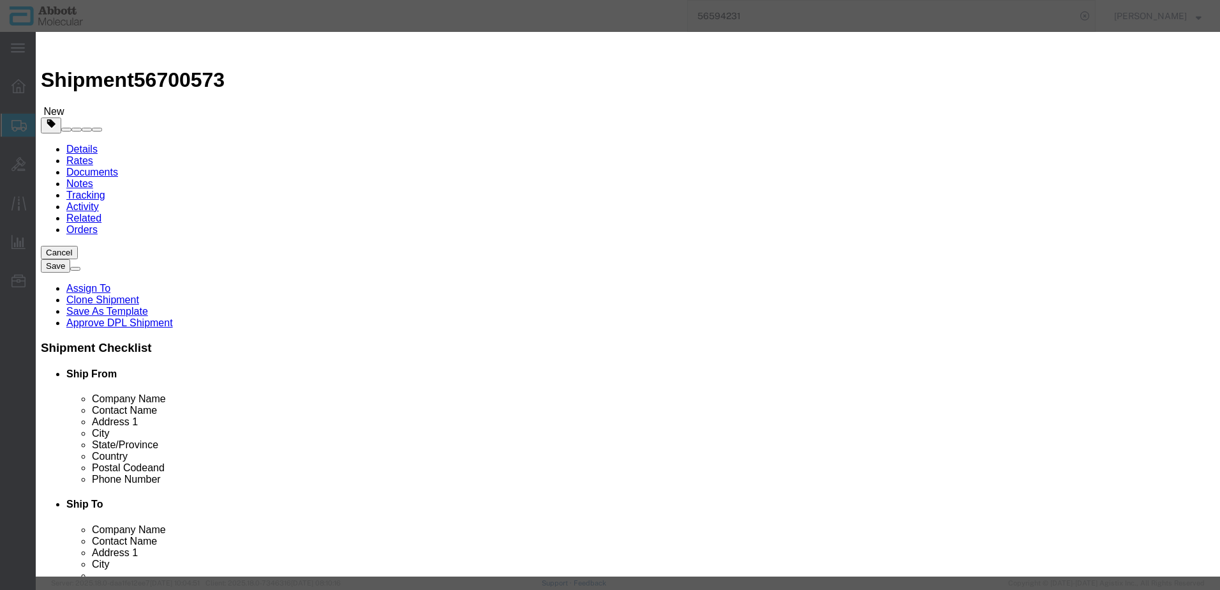
select select "US"
type input "FROZEN"
type input "3822190080"
select select "BIS"
checkbox input "false"
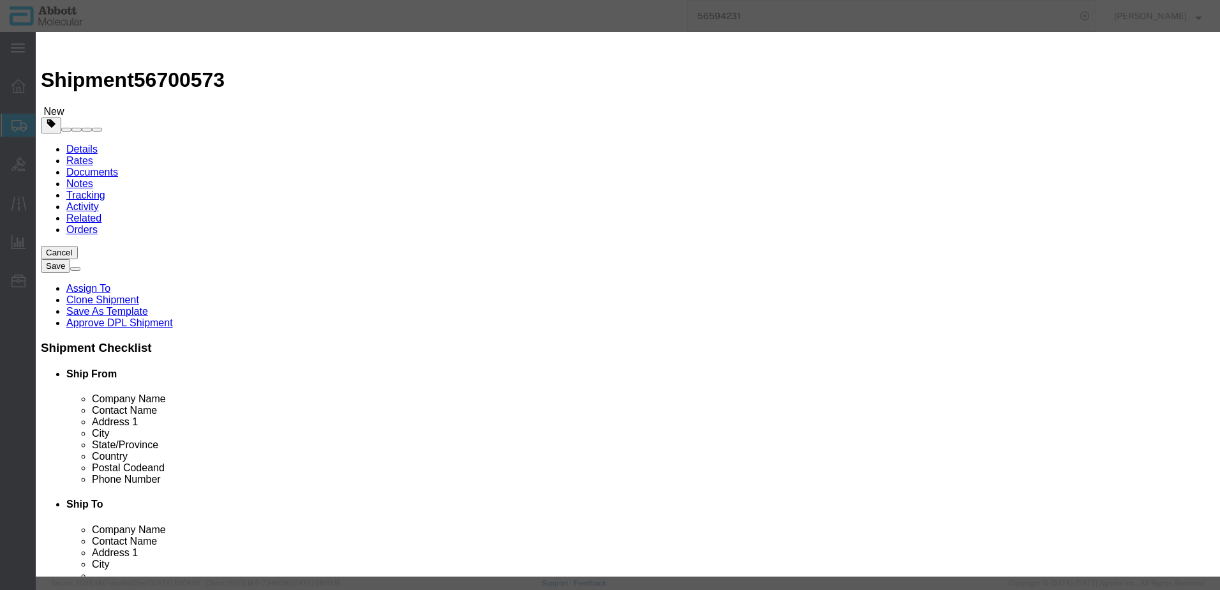
checkbox input "false"
type input "08N1580"
type textarea "[PERSON_NAME] RealTime MTB Control Kit"
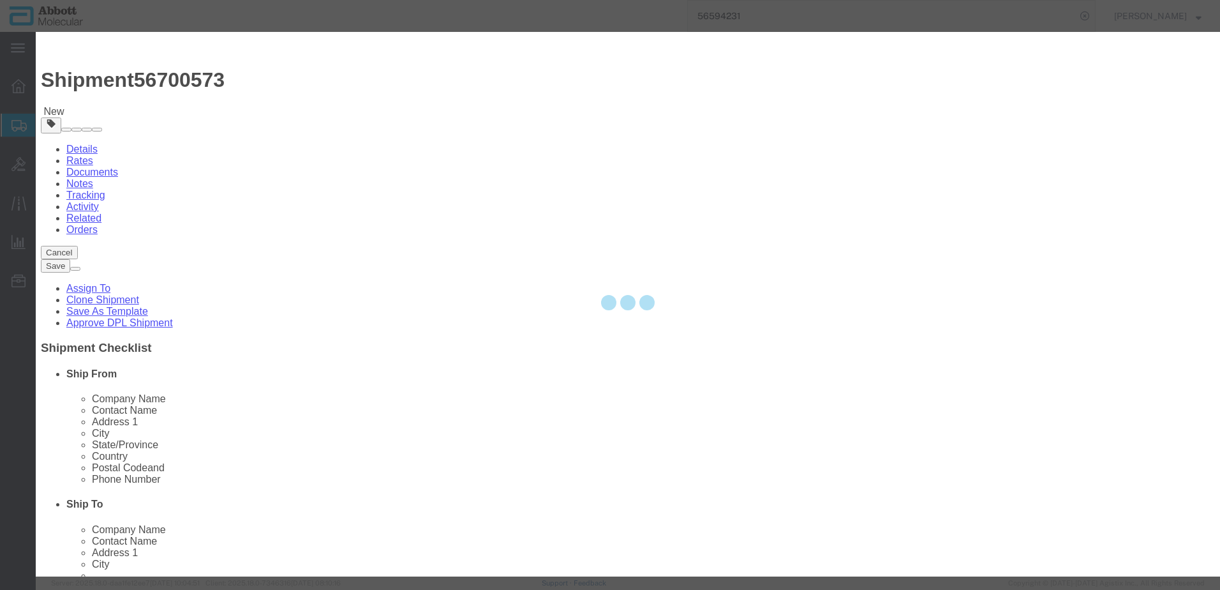
select select "NLR"
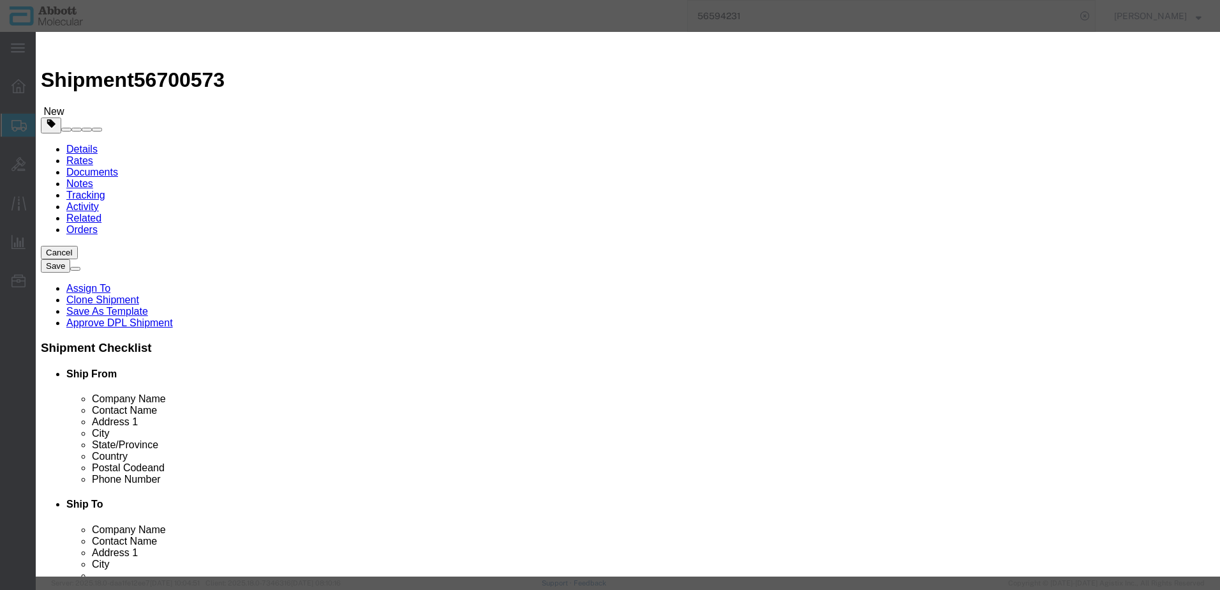
type input "08N1580"
type input "4"
type input "1"
select select "70"
drag, startPoint x: 763, startPoint y: 208, endPoint x: 763, endPoint y: 216, distance: 8.3
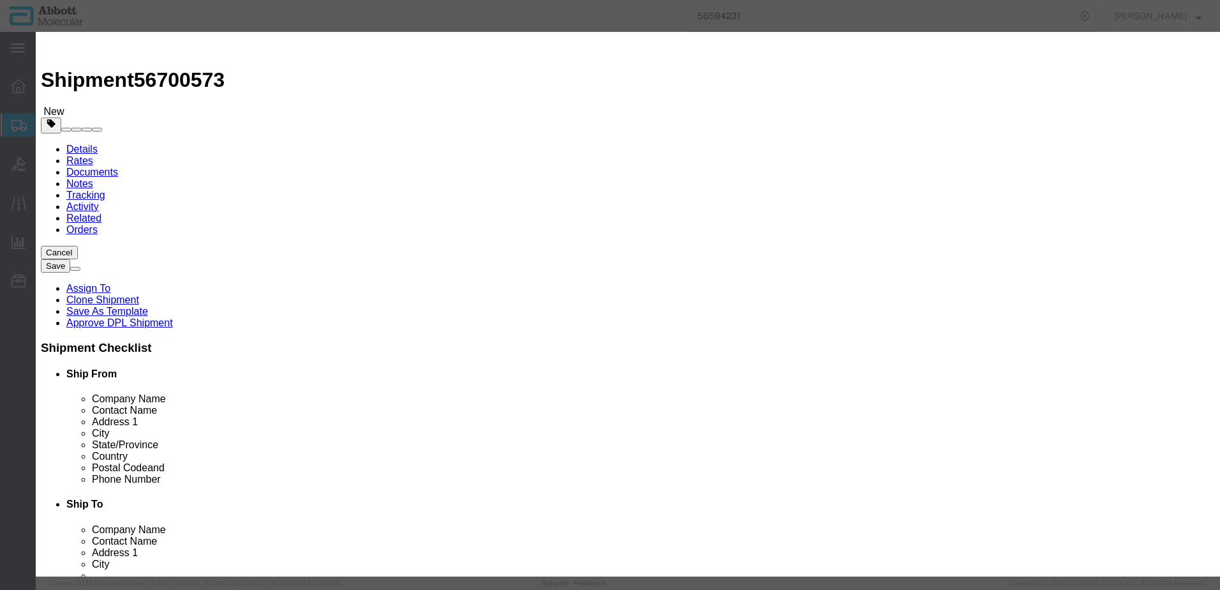
click select "Select Account Type Activity ID Airline Appointment Number ASN Batch Number Bil…"
select select "BATCH_NUMBER"
click select "Select Account Type Activity ID Airline Appointment Number ASN Batch Number Bil…"
type input "409146"
click button "Save & Add Another"
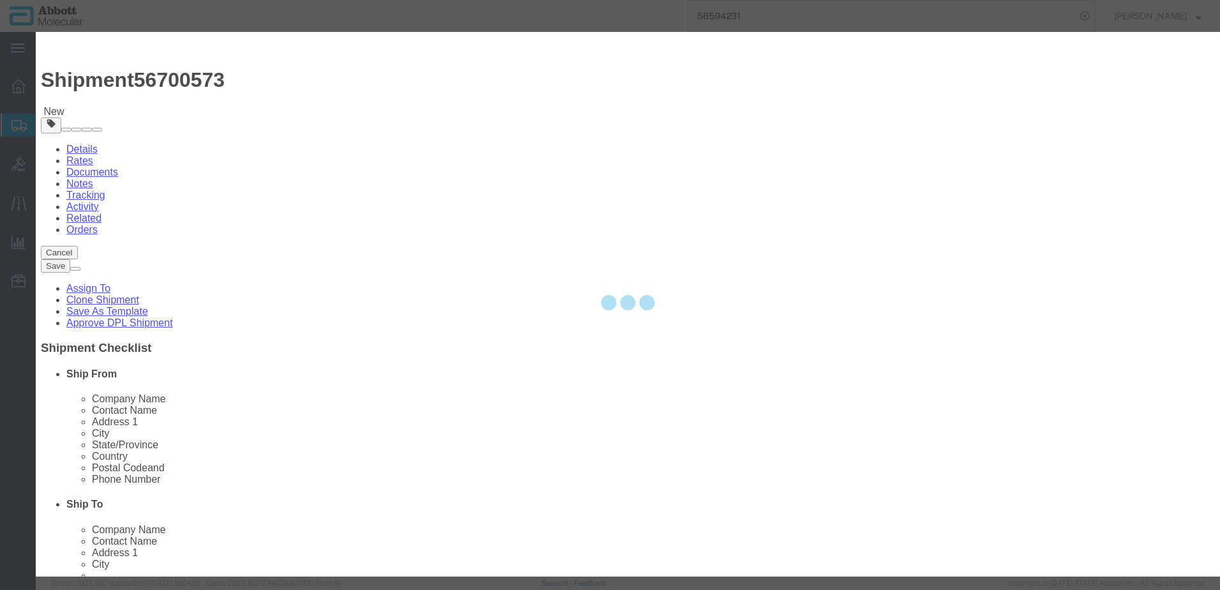
select select "EA"
select select
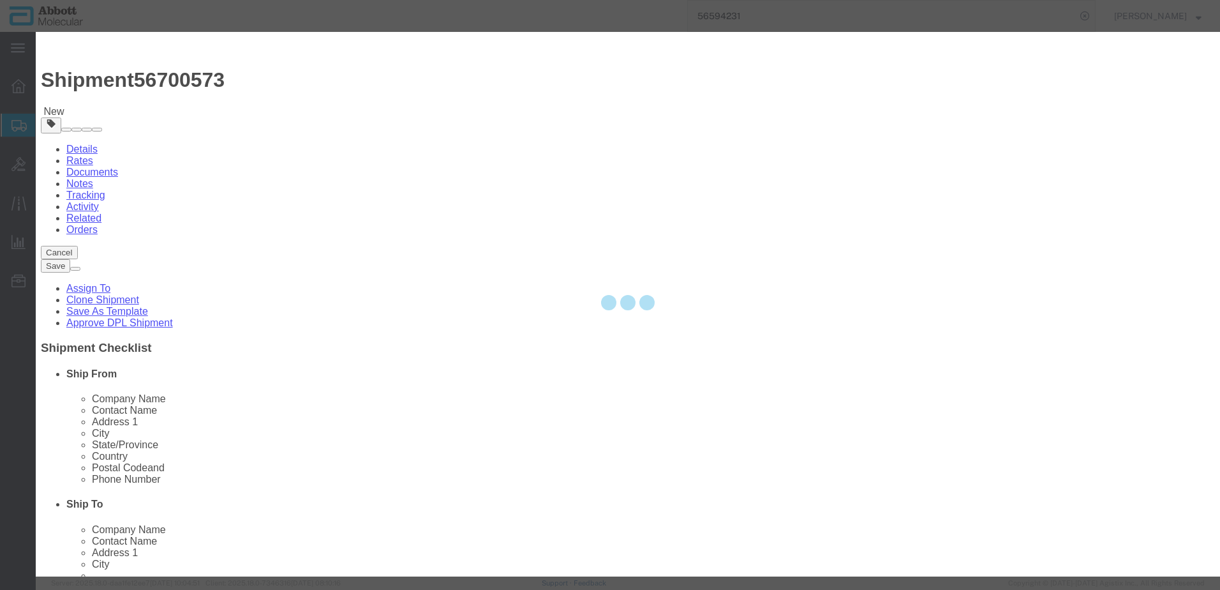
select select
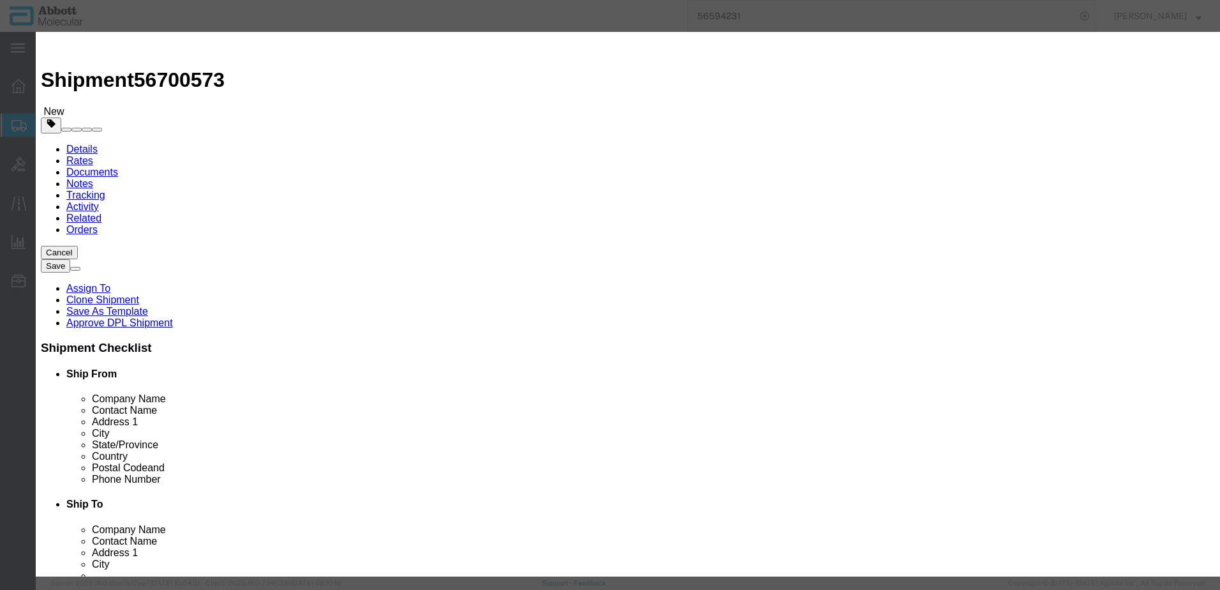
click input "text"
type input "09N7980"
click strong "09N7980"
select select
checkbox input "false"
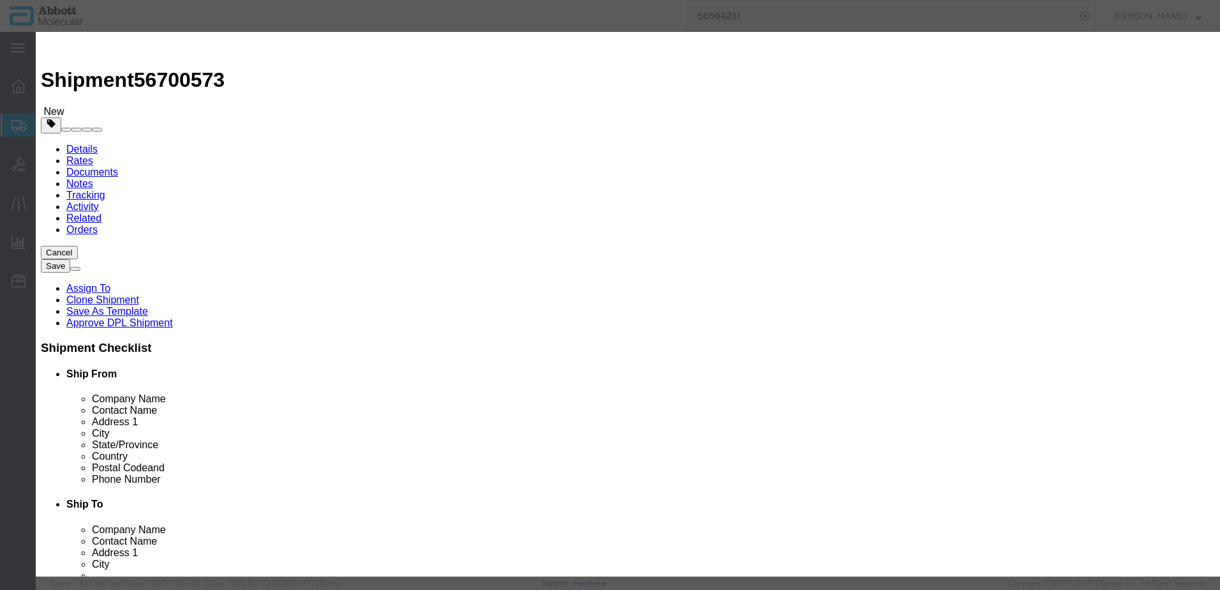
select select "US"
type input "FROZEN"
type input "3822190080"
select select "BIS"
checkbox input "false"
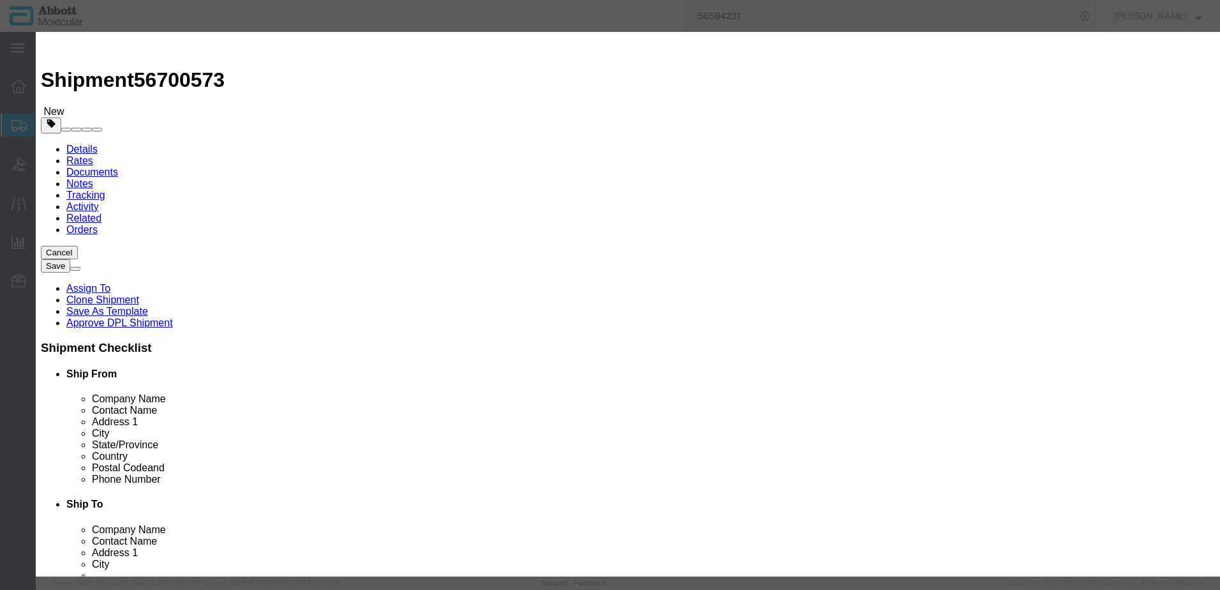
checkbox input "false"
type input "09N7980"
type textarea "Alinity m Resp-4-Plex CTRL Kit"
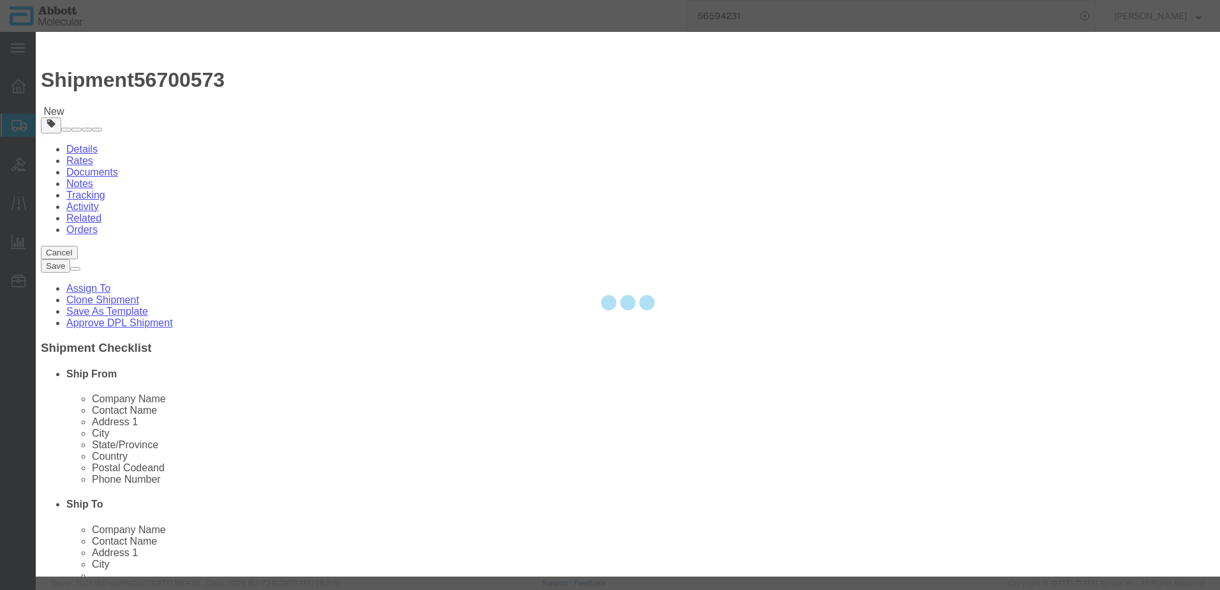
select select "NLR"
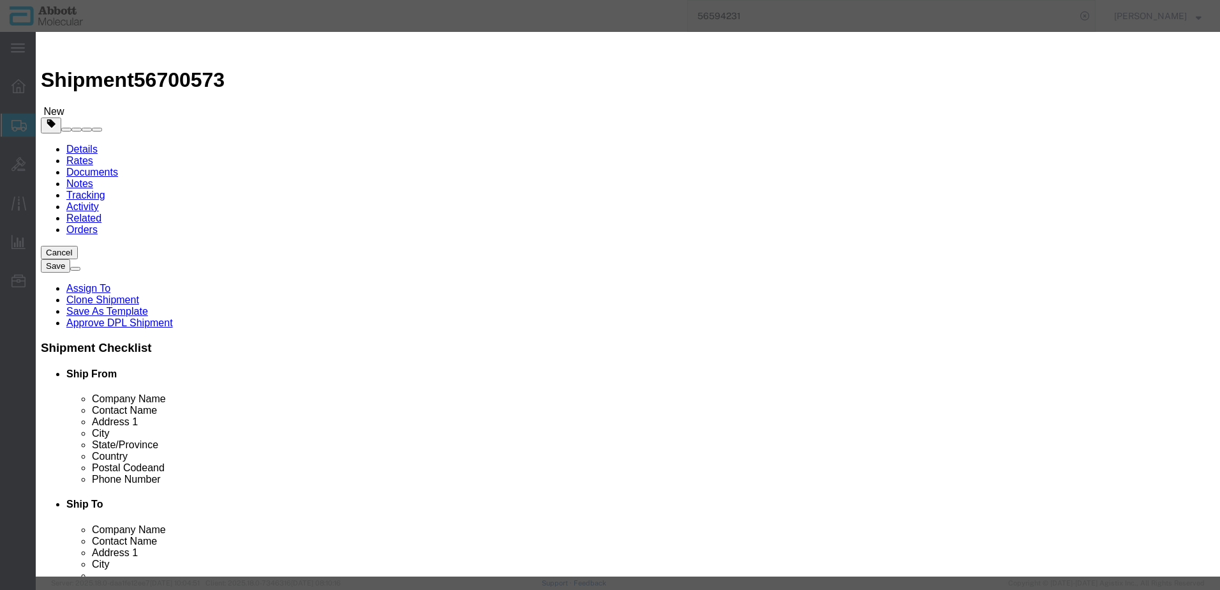
type input "09N7980"
type input "2"
select select "70"
click input "2"
type input "1"
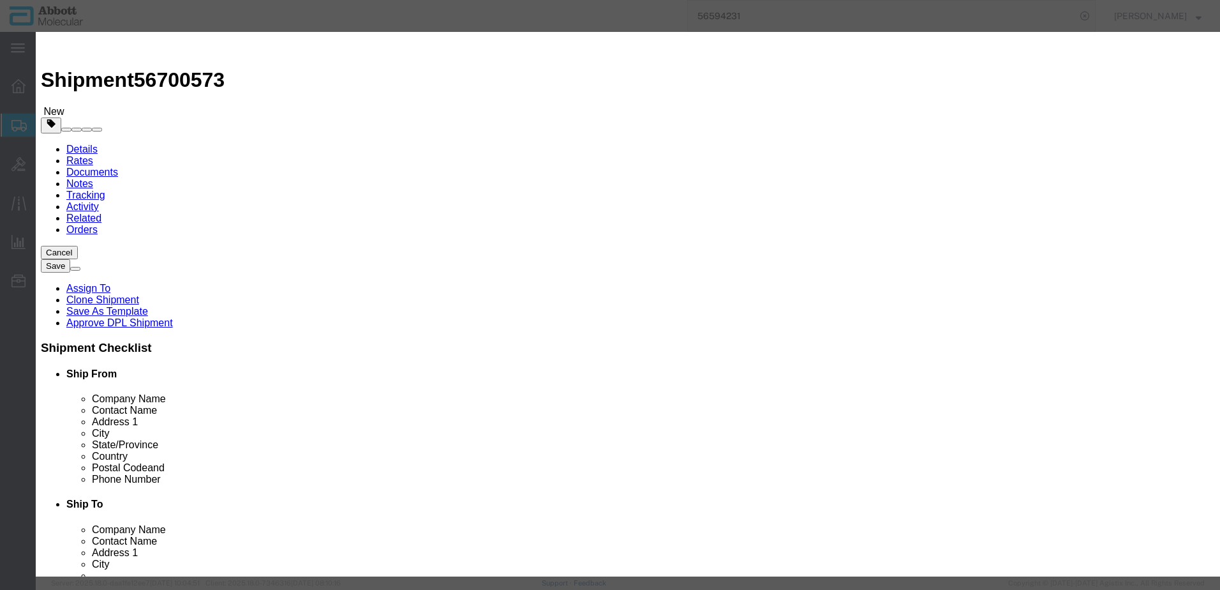
click select "Select Account Type Activity ID Airline Appointment Number ASN Batch Number Bil…"
select select "BATCH_NUMBER"
click select "Select Account Type Activity ID Airline Appointment Number ASN Batch Number Bil…"
type input "413449"
click button "Save & Add Another"
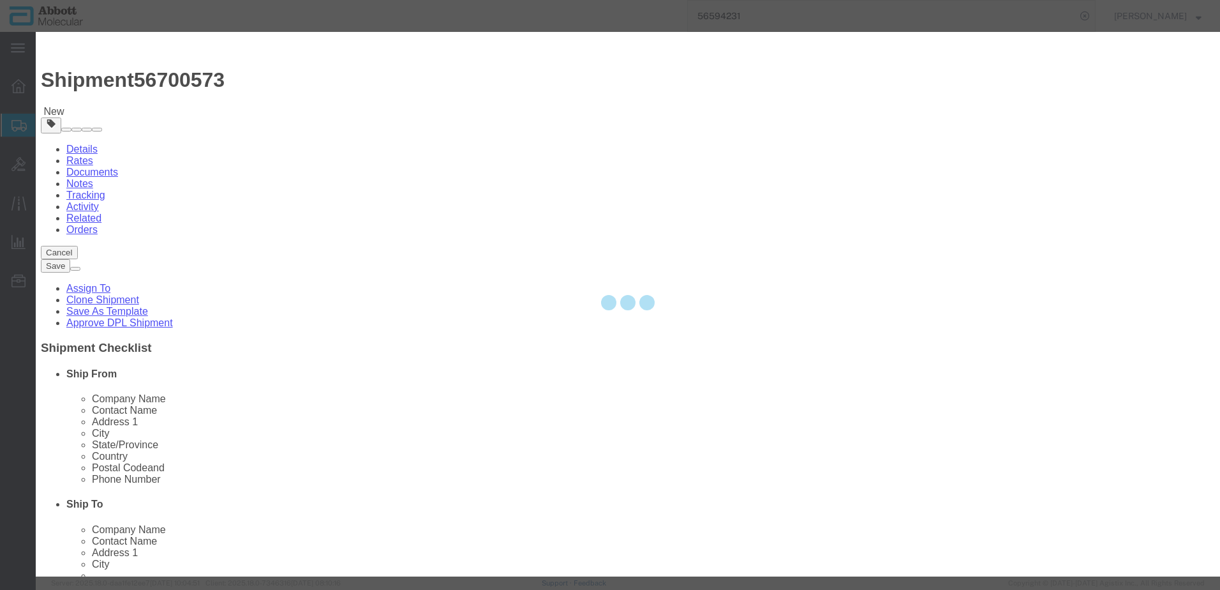
select select "EA"
select select
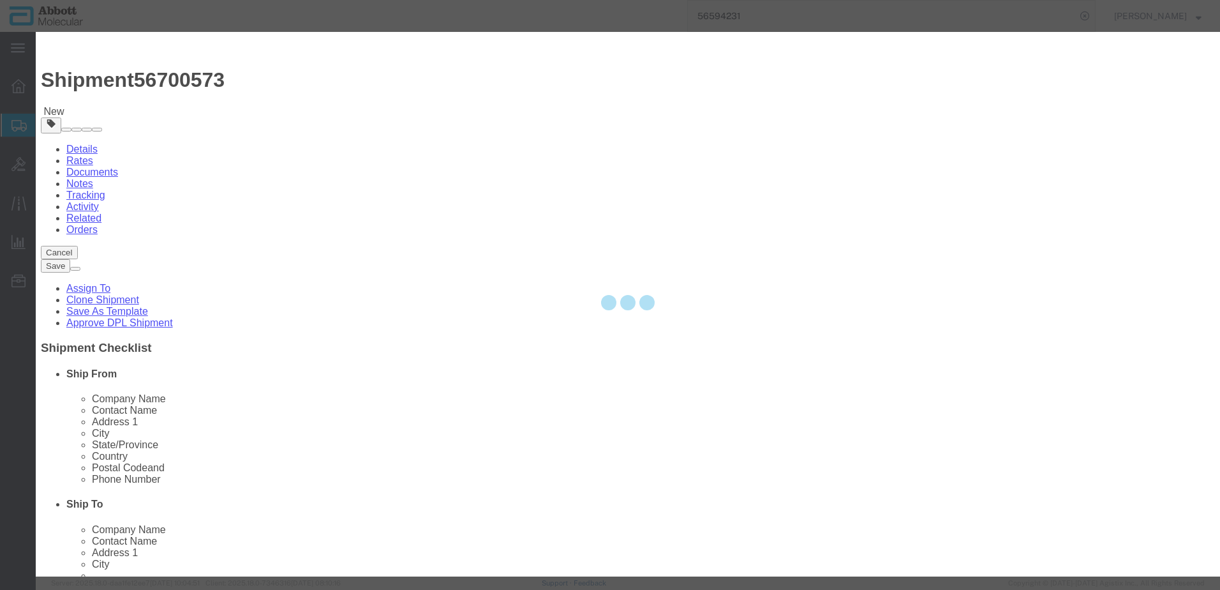
select select
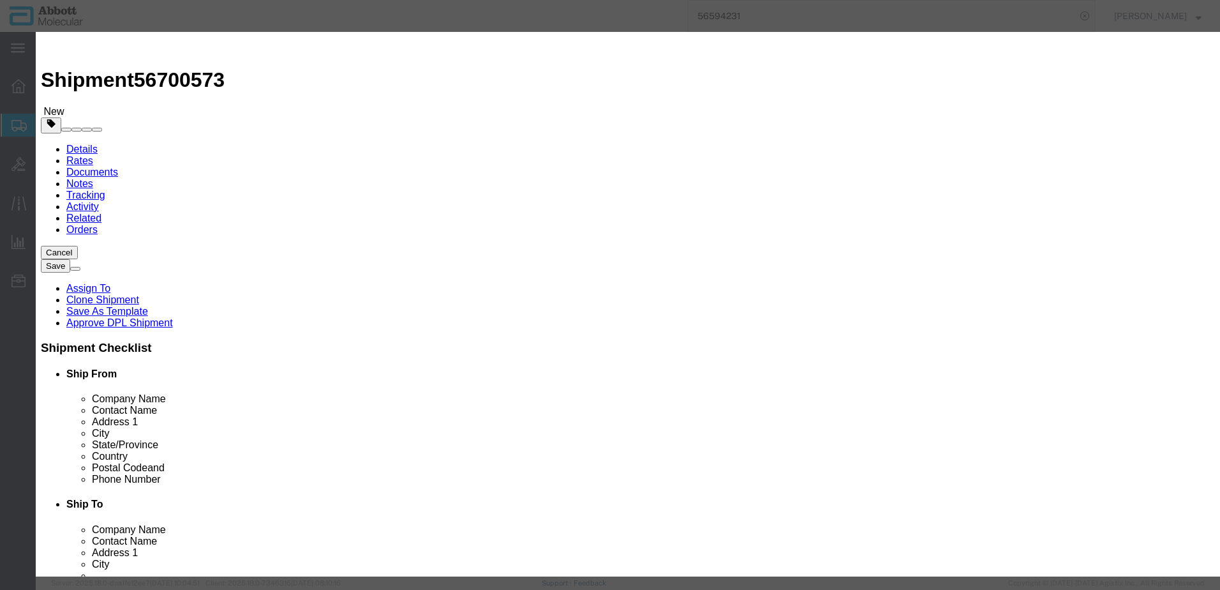
click input "text"
type input "09N7990"
click strong "09N7990"
checkbox input "false"
select select "US"
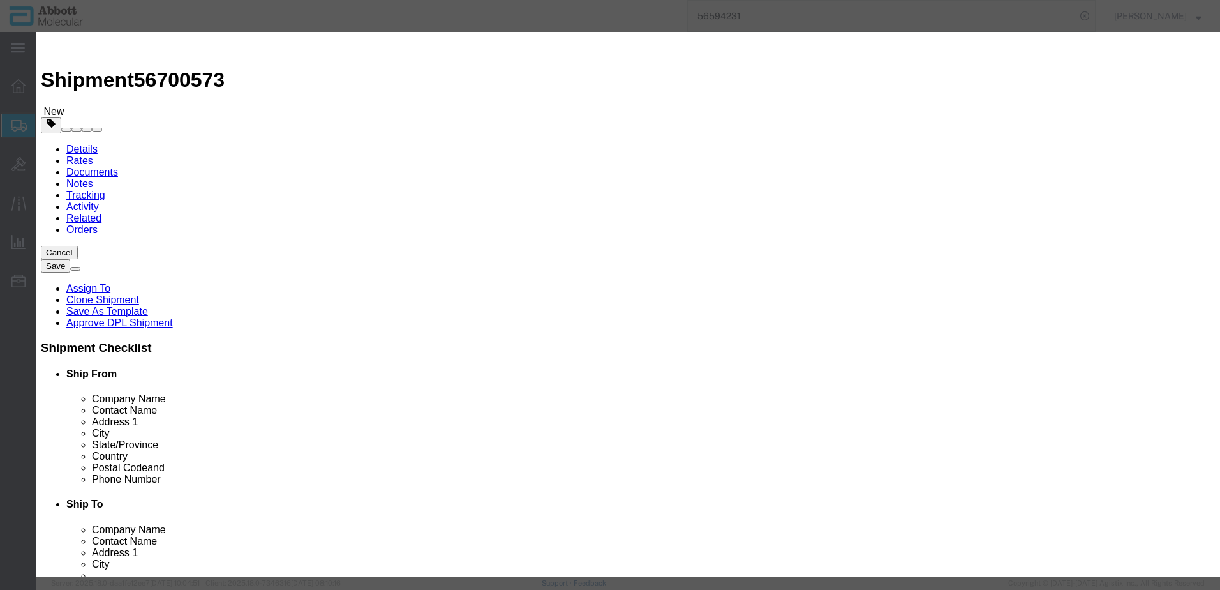
type input "FROZEN"
type input "3822190080"
select select "BIS"
checkbox input "false"
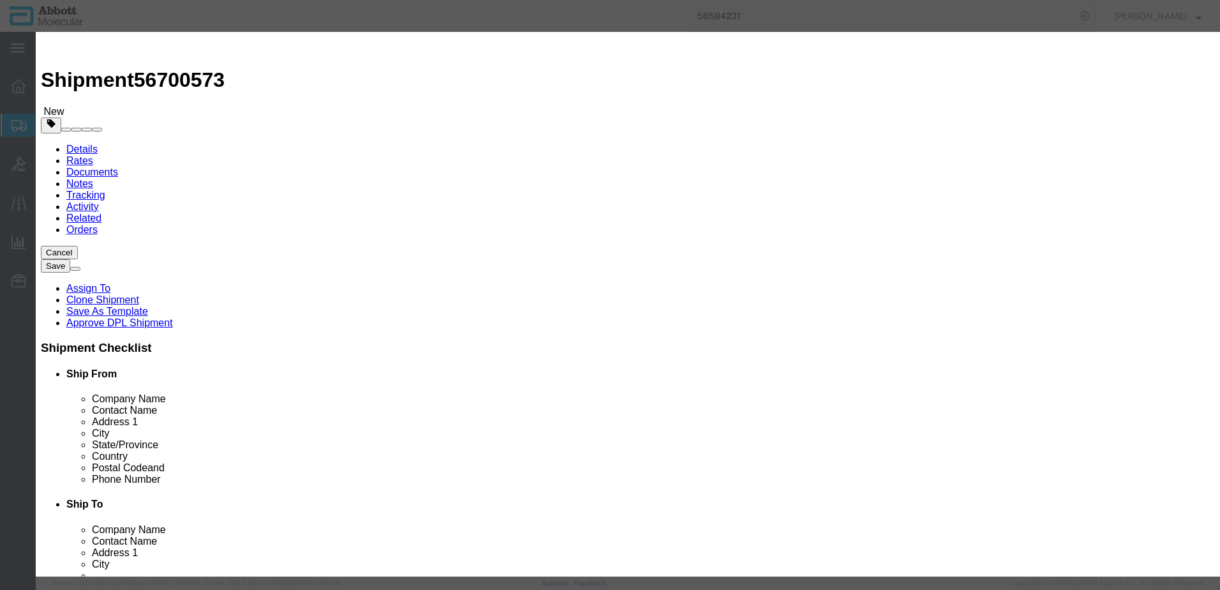
type input "09N7990"
type textarea "Alinity m Resp-4-Plex AMPKit"
select select "NLR"
type input "09N7990"
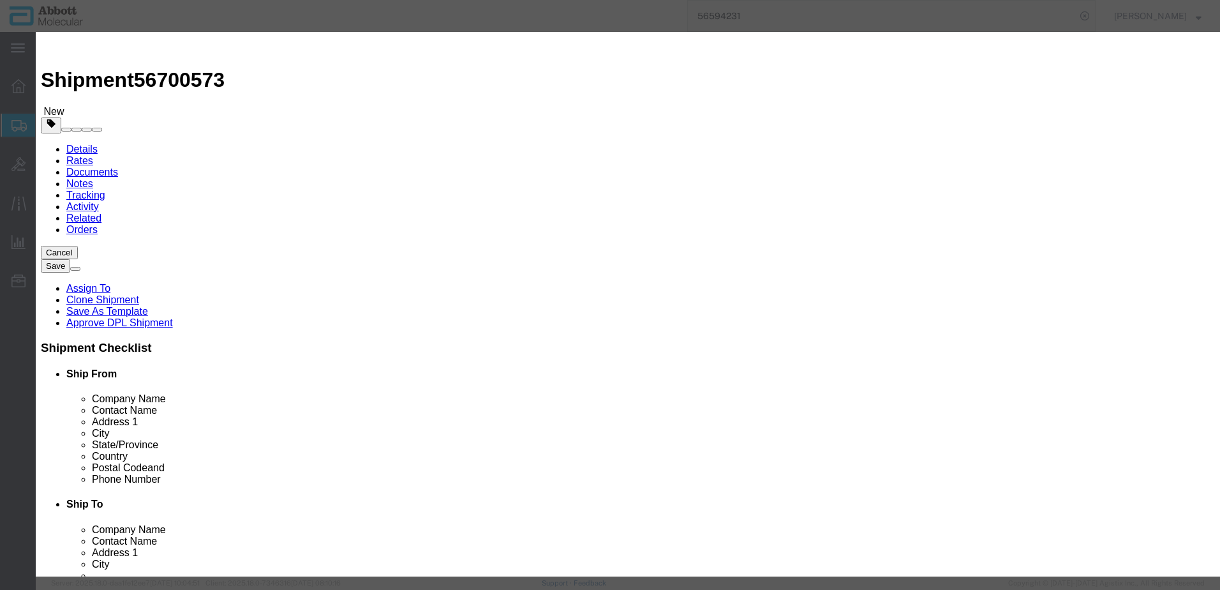
drag, startPoint x: 764, startPoint y: 204, endPoint x: 761, endPoint y: 214, distance: 10.3
click select "Select Account Type Activity ID Airline Appointment Number ASN Batch Number Bil…"
click button "Save & Add Another"
click input "text"
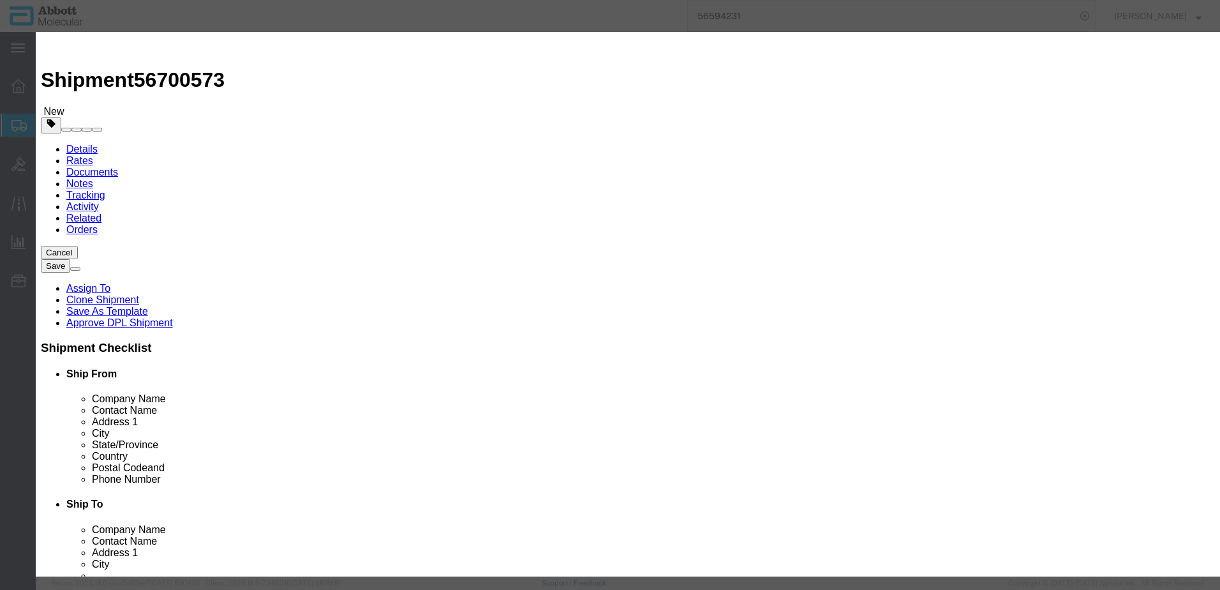
click strong "05J8301"
click select "Select Account Type Activity ID Airline Appointment Number ASN Batch Number Bil…"
click button "Save & Add Another"
click input "text"
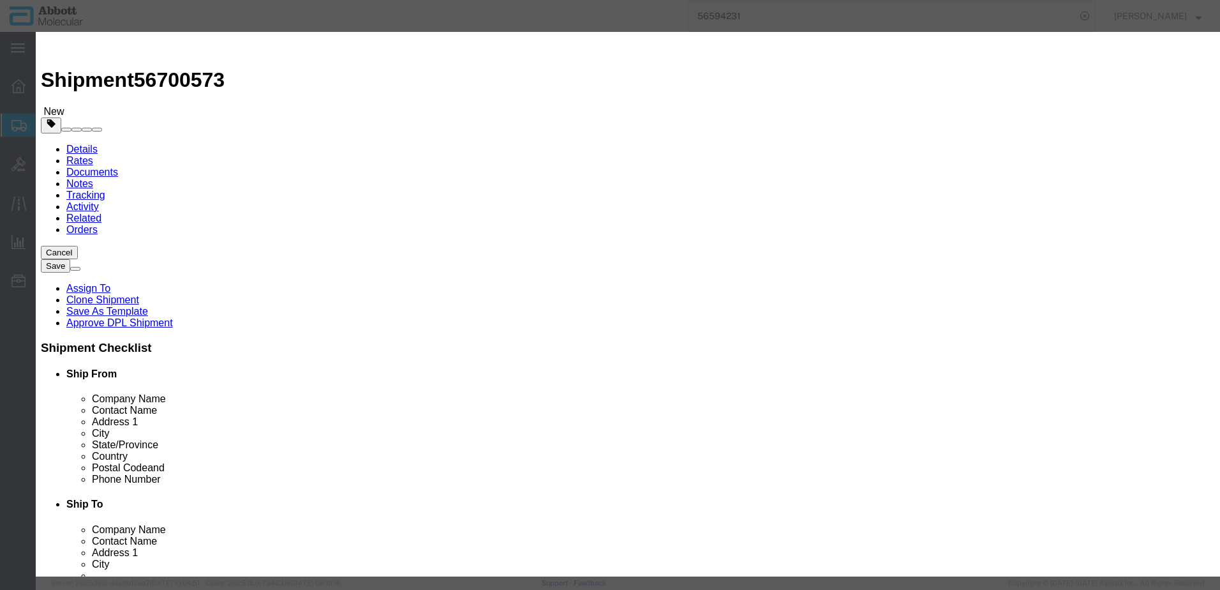
click strong "07J0501"
click select "Select Account Type Activity ID Airline Appointment Number ASN Batch Number Bil…"
click div "Save & Add Another Save & Close Close"
click button "Save & Add Another"
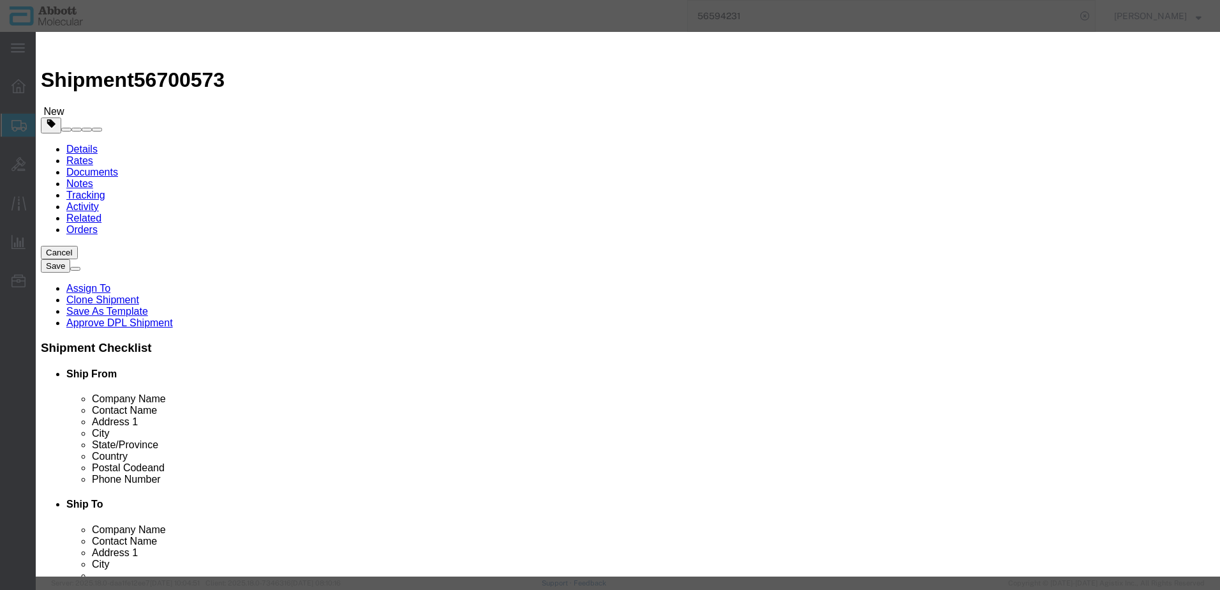
click input "text"
click td "Model: 06J5001"
drag, startPoint x: 729, startPoint y: 205, endPoint x: 729, endPoint y: 218, distance: 13.4
click select "Select Account Type Activity ID Airline Appointment Number ASN Batch Number Bil…"
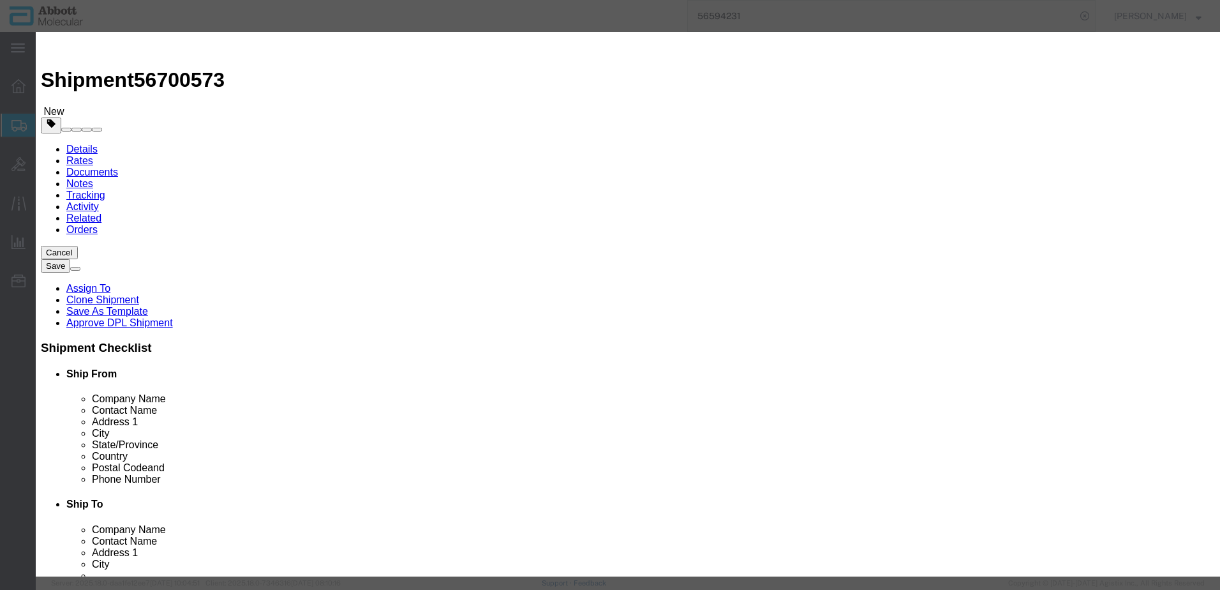
click button "Save & Add Another"
click input "text"
click strong "07J7301"
drag, startPoint x: 786, startPoint y: 209, endPoint x: 780, endPoint y: 216, distance: 9.1
click select "Select Account Type Activity ID Airline Appointment Number ASN Batch Number Bil…"
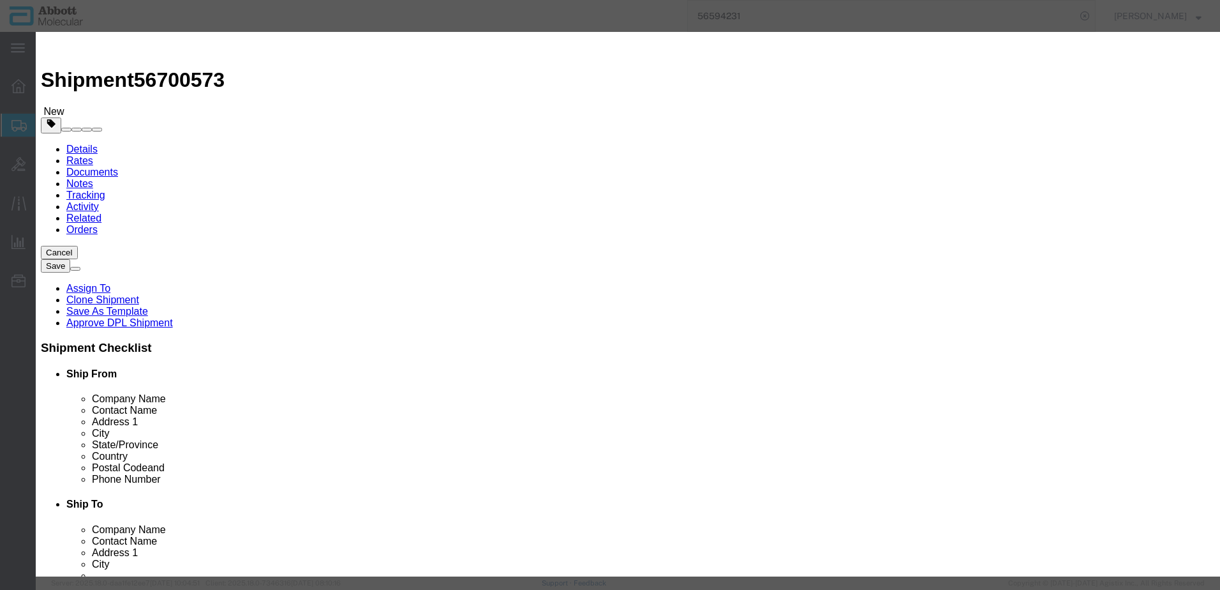
click select "Select Account Type Activity ID Airline Appointment Number ASN Batch Number Bil…"
click button "Save & Add Another"
click input "text"
click span "Name:"
click select "Select Account Type Activity ID Airline Appointment Number ASN Batch Number Bil…"
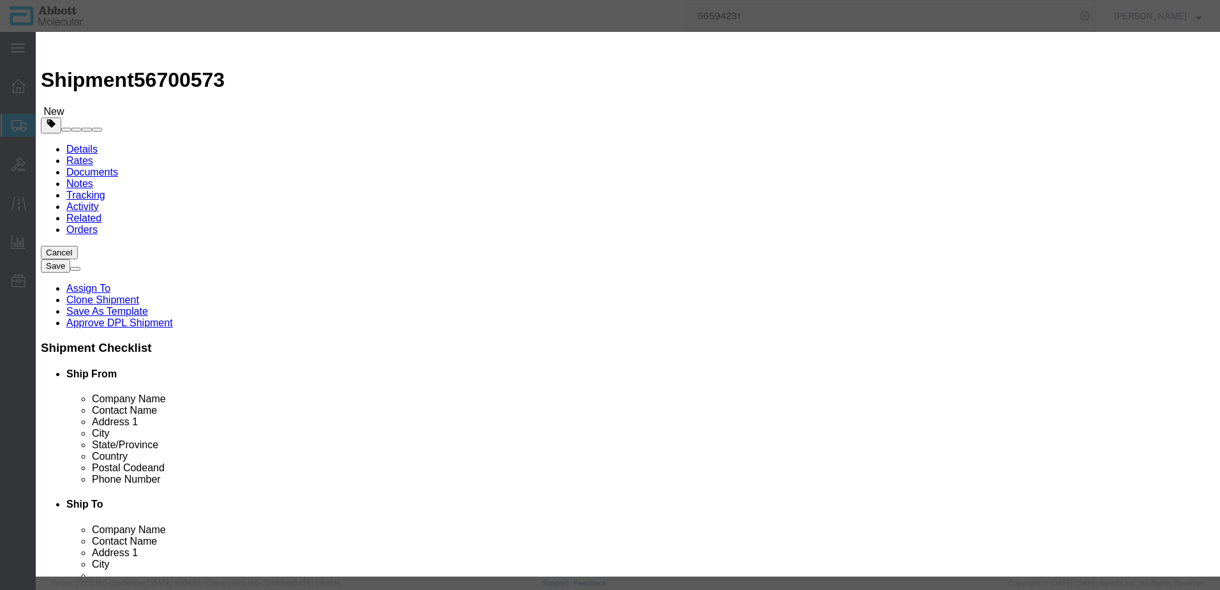
click select "Select Account Type Activity ID Airline Appointment Number ASN Batch Number Bil…"
click button "Save & Add Another"
click input "text"
click strong "08L0791"
drag, startPoint x: 752, startPoint y: 209, endPoint x: 751, endPoint y: 218, distance: 8.3
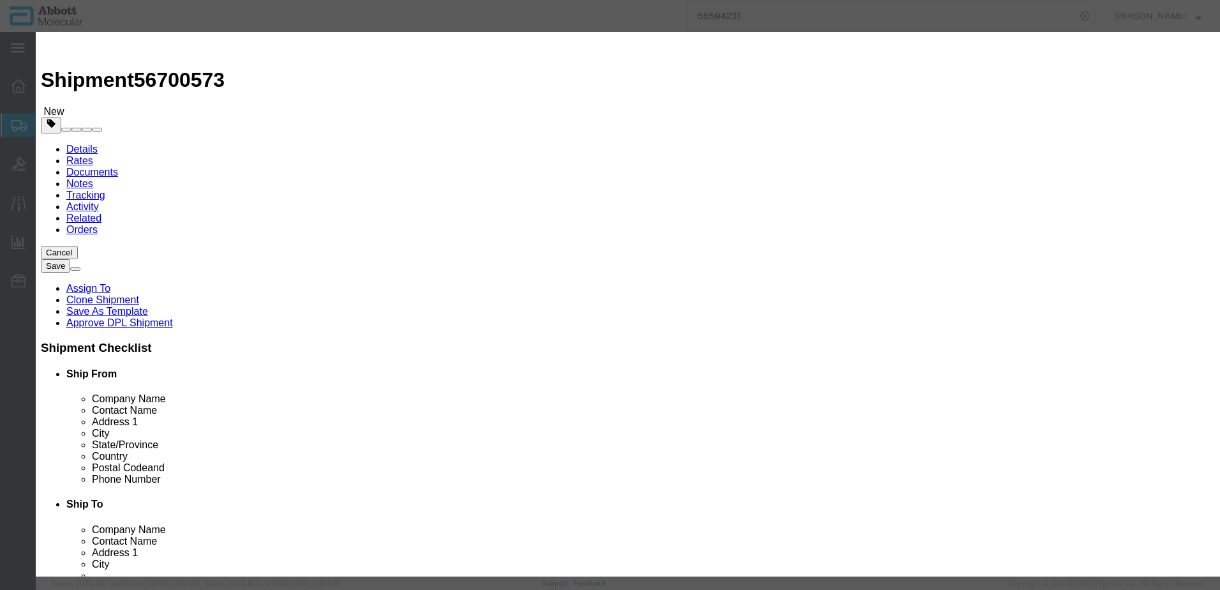
click select "Select Account Type Activity ID Airline Appointment Number ASN Batch Number Bil…"
drag, startPoint x: 6, startPoint y: 435, endPoint x: 294, endPoint y: 471, distance: 290.0
click button "Save & Add Another"
click button "Close"
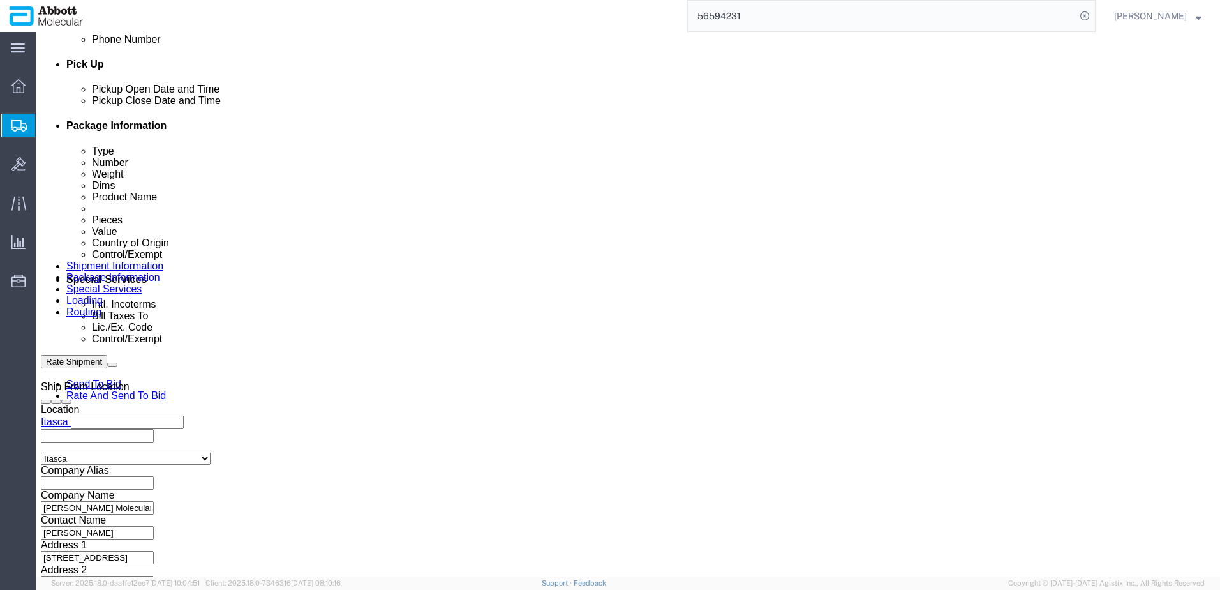
scroll to position [763, 0]
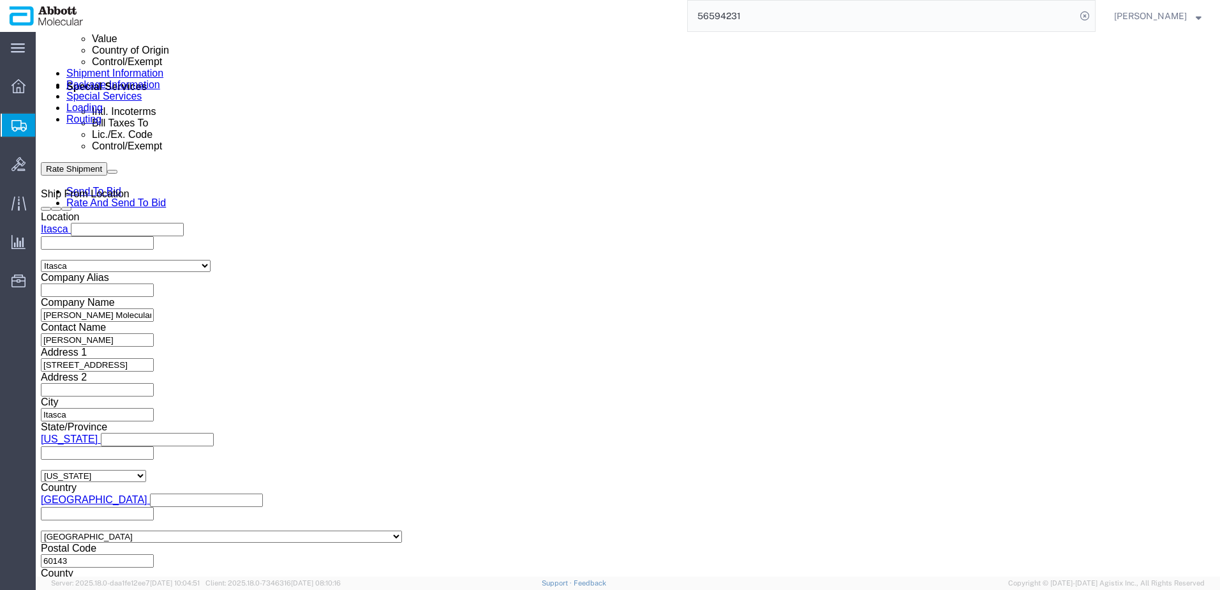
drag, startPoint x: 877, startPoint y: 496, endPoint x: 868, endPoint y: 494, distance: 9.3
click button "Continue"
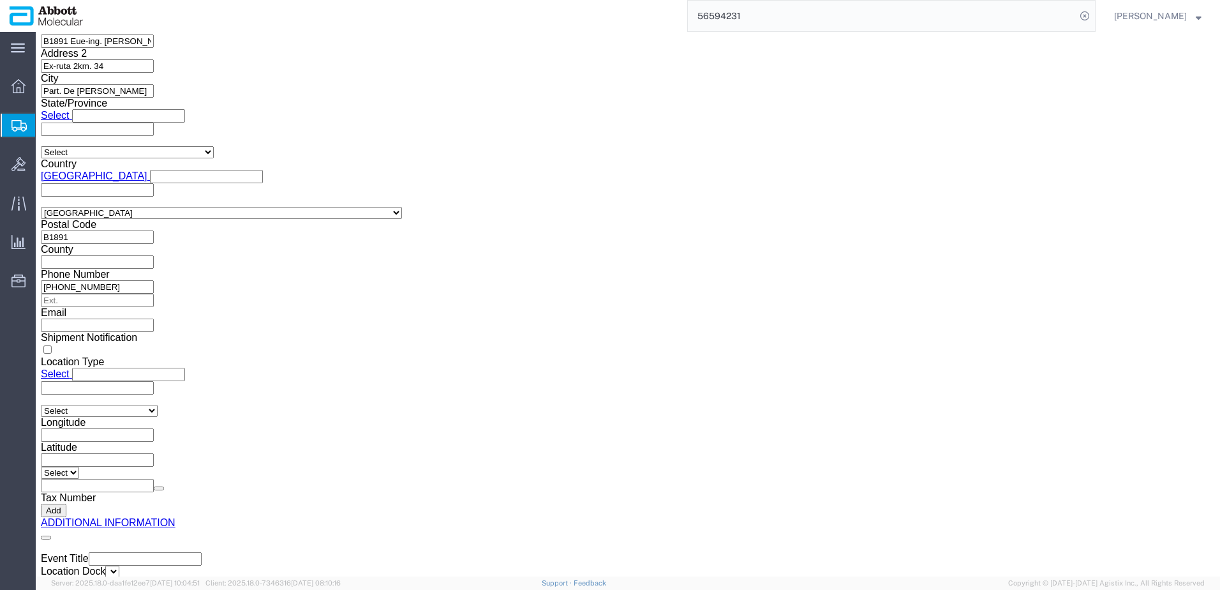
click button "Upload"
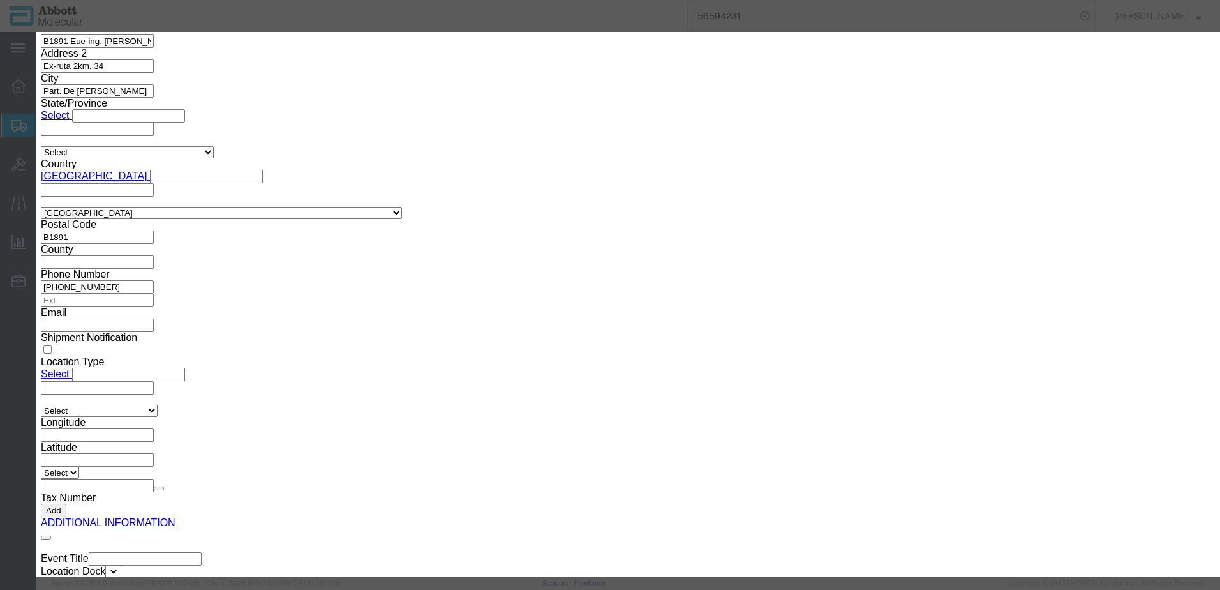
click button "Browse"
click button "Upload"
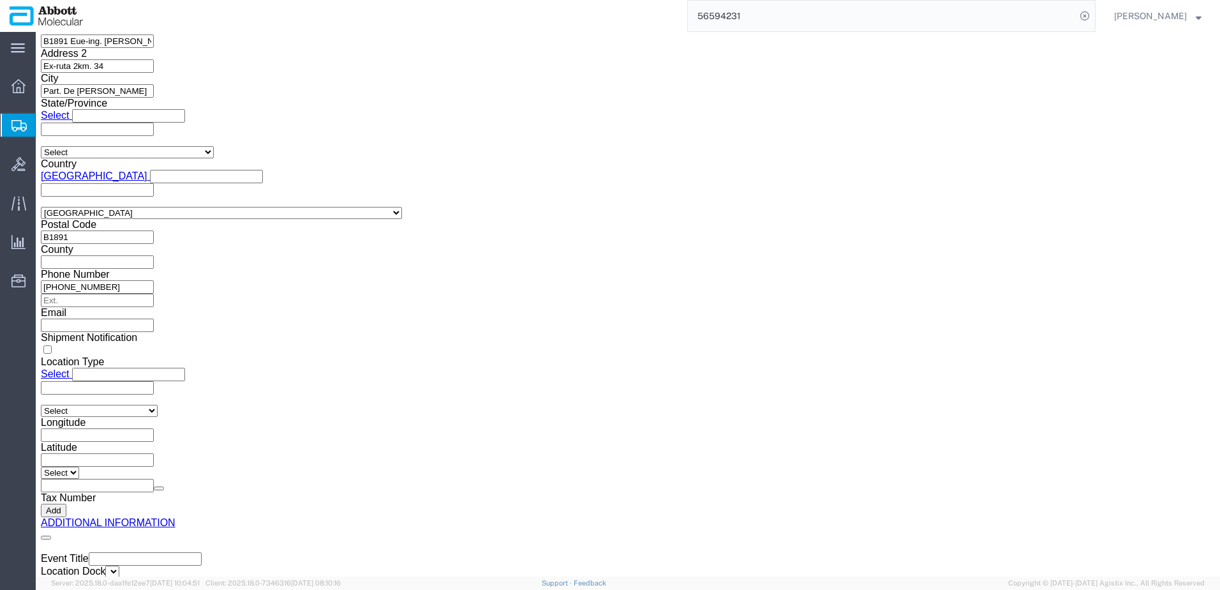
drag, startPoint x: 35, startPoint y: 15, endPoint x: 177, endPoint y: 17, distance: 141.7
click div "Shipment 56700573 New"
copy h1 "Shipment 56700573"
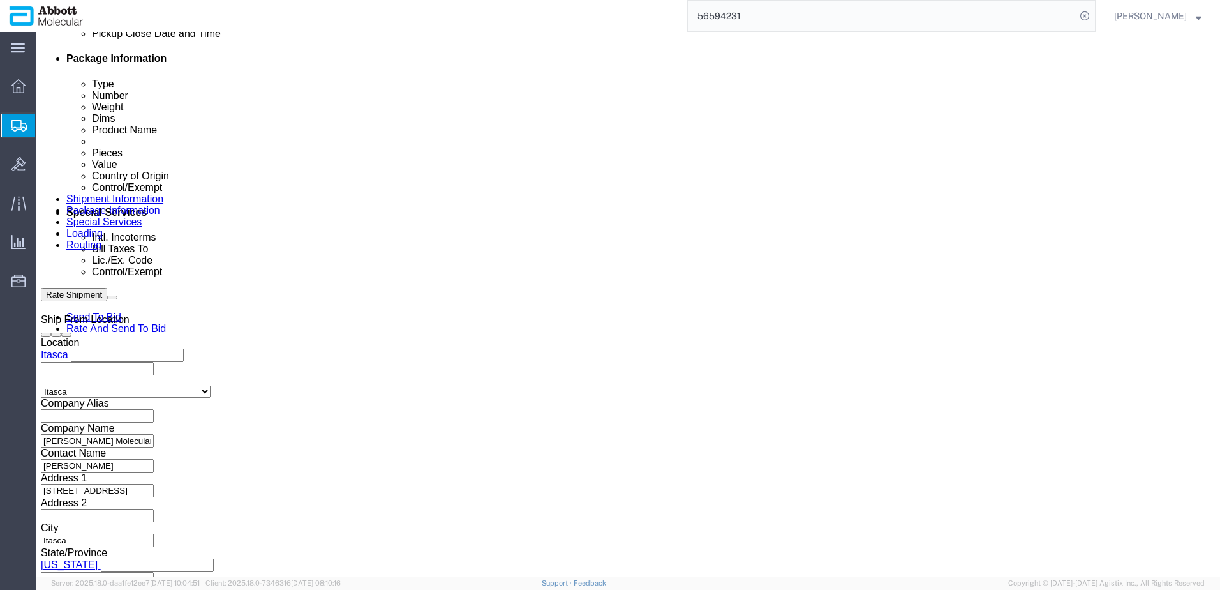
scroll to position [626, 0]
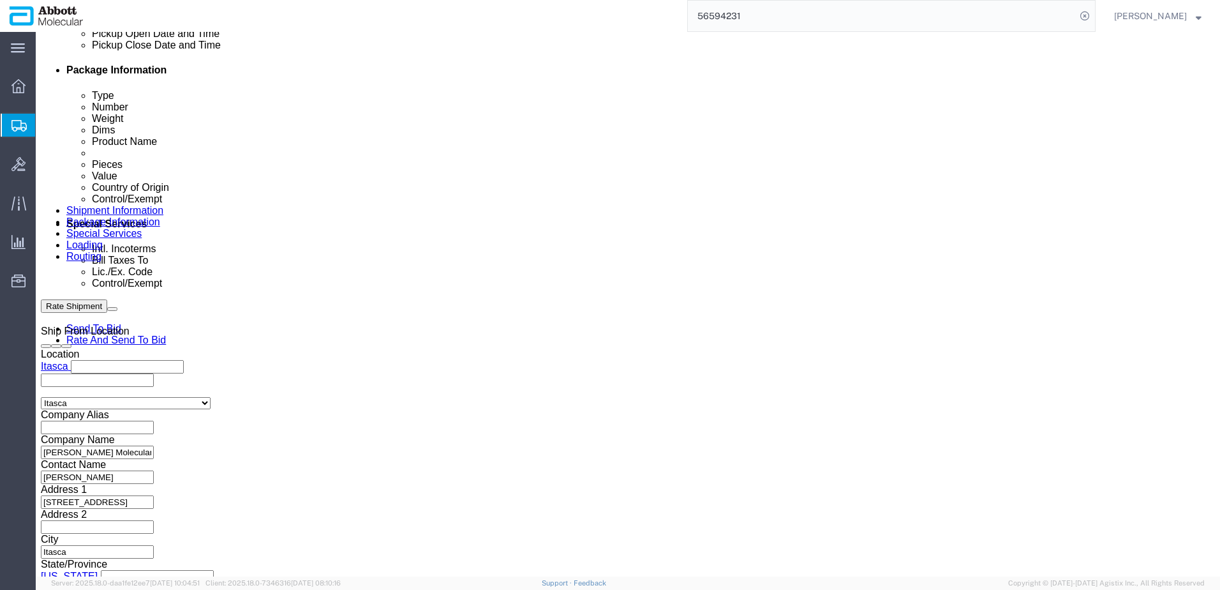
click button "Rate Shipment"
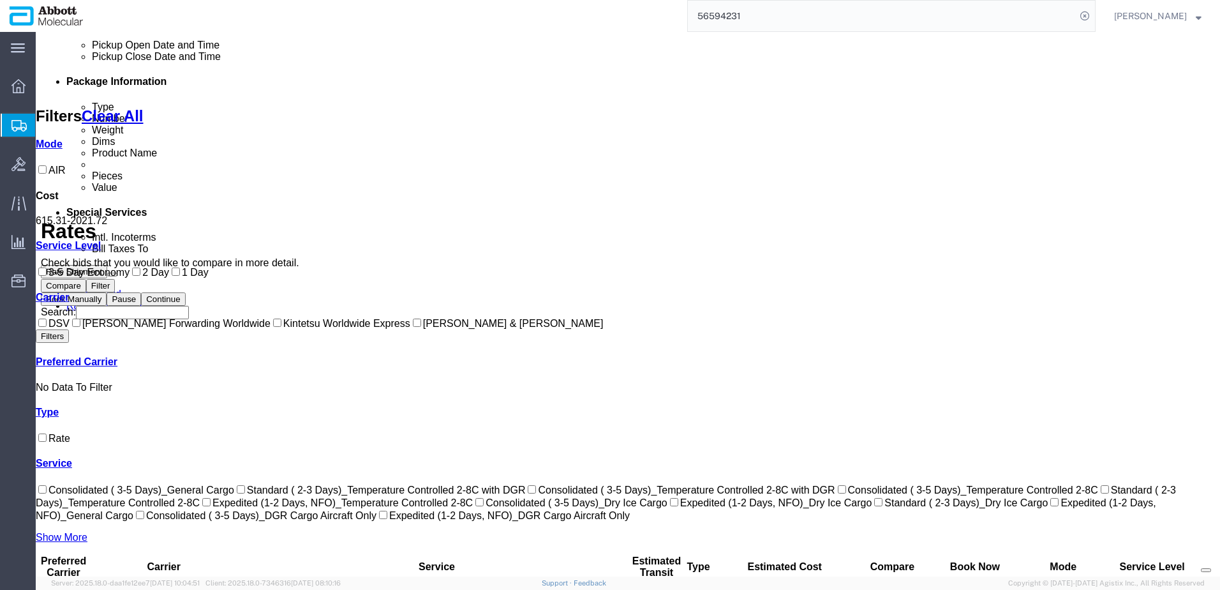
scroll to position [167, 0]
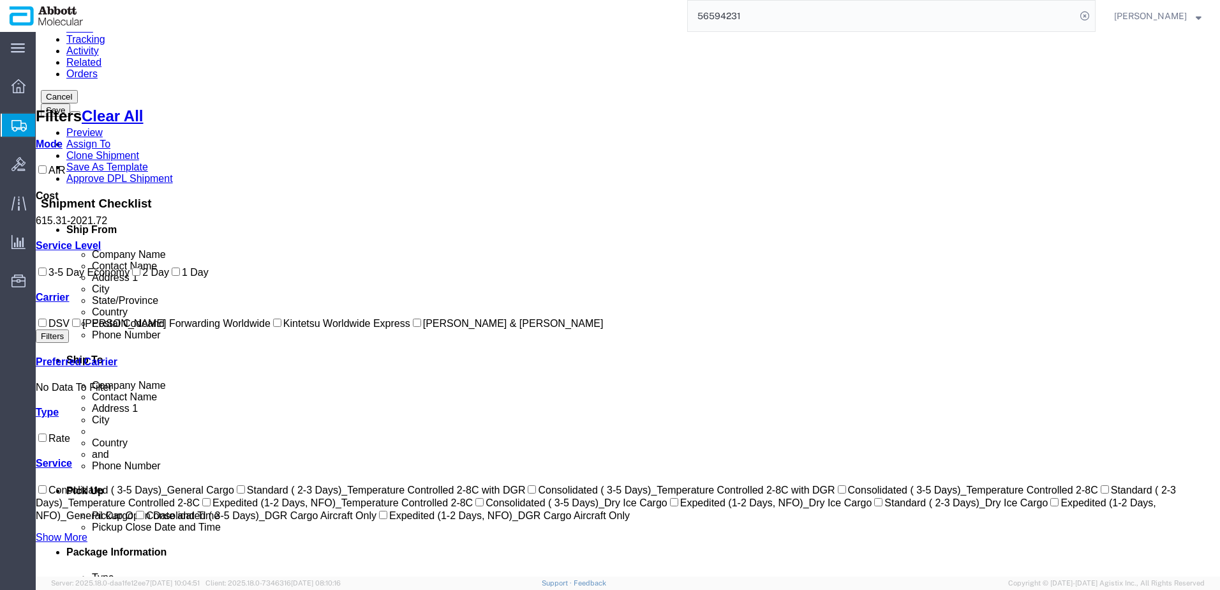
click at [55, 329] on label "DSV" at bounding box center [53, 323] width 34 height 11
click at [47, 327] on input "DSV" at bounding box center [42, 322] width 8 height 8
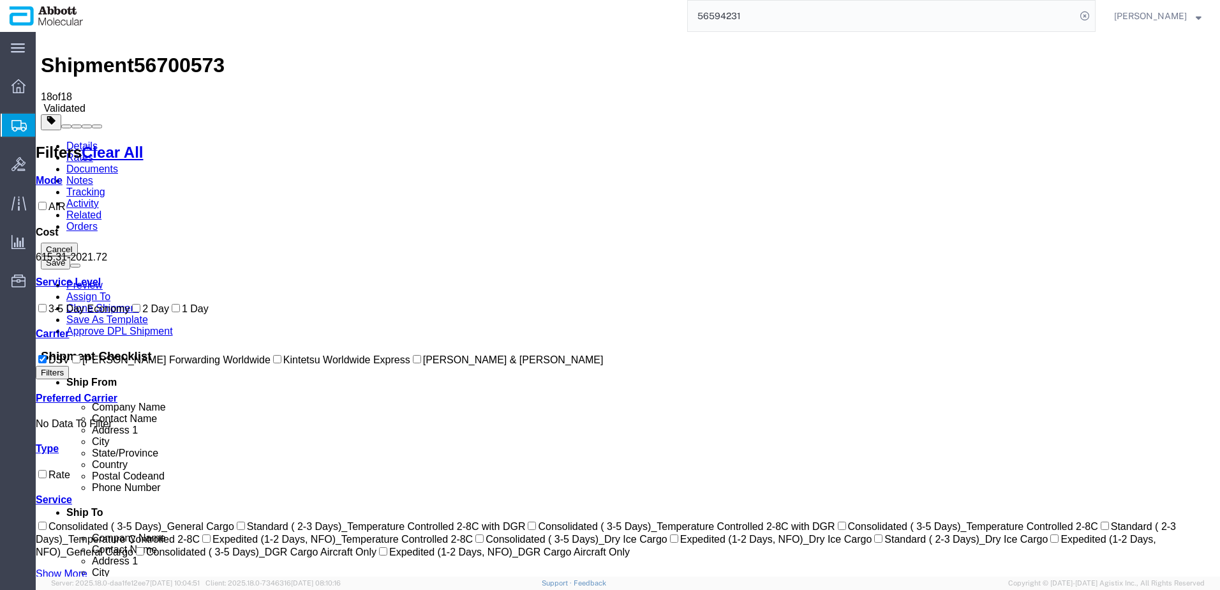
scroll to position [0, 0]
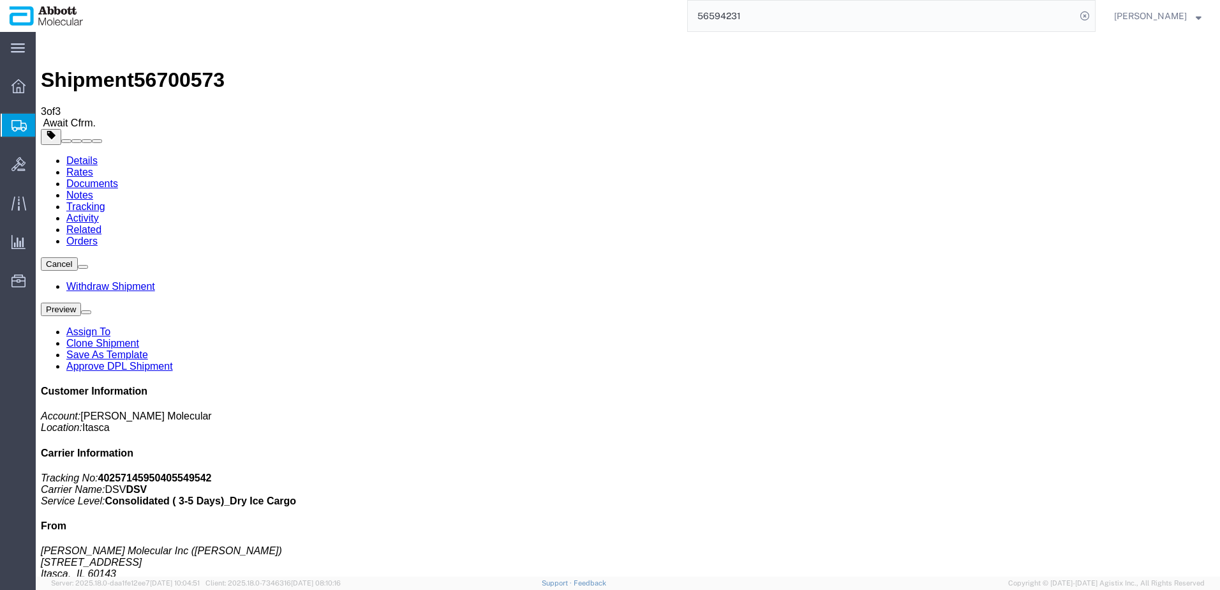
click at [0, 0] on span "Create from Template" at bounding box center [0, 0] width 0 height 0
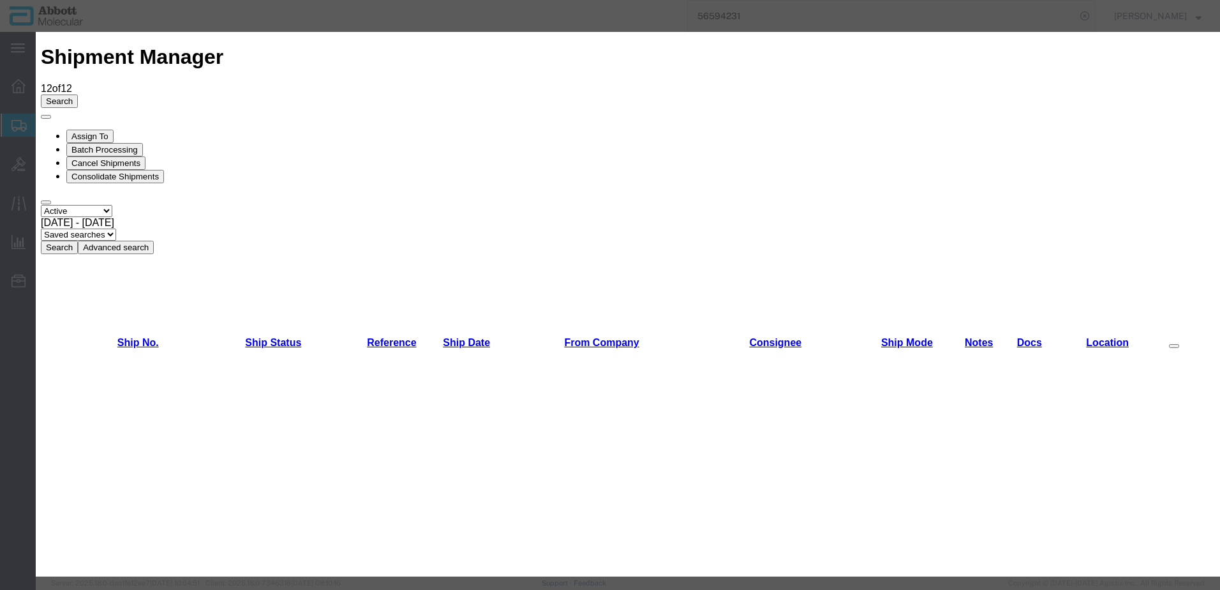
scroll to position [447, 0]
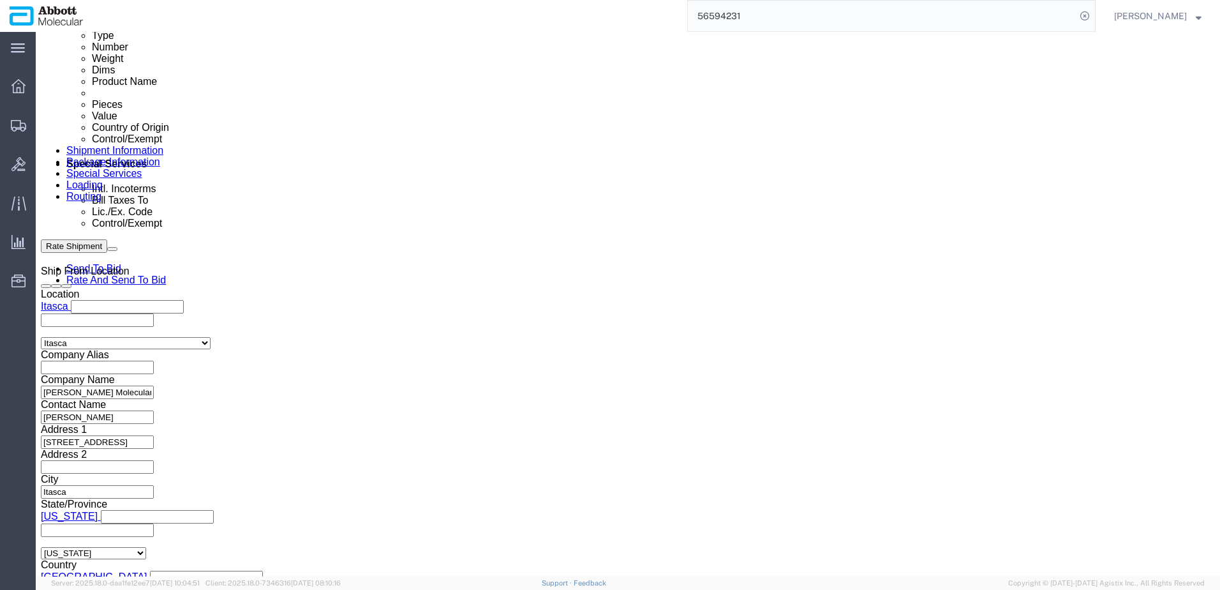
scroll to position [702, 0]
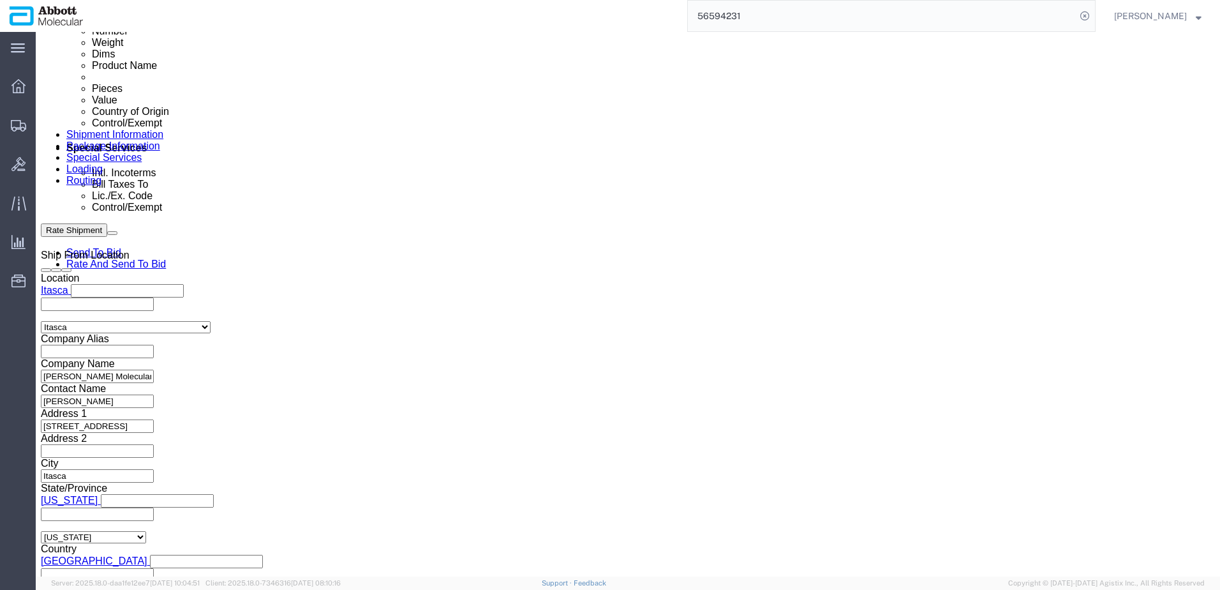
click input "text"
paste input "620652344"
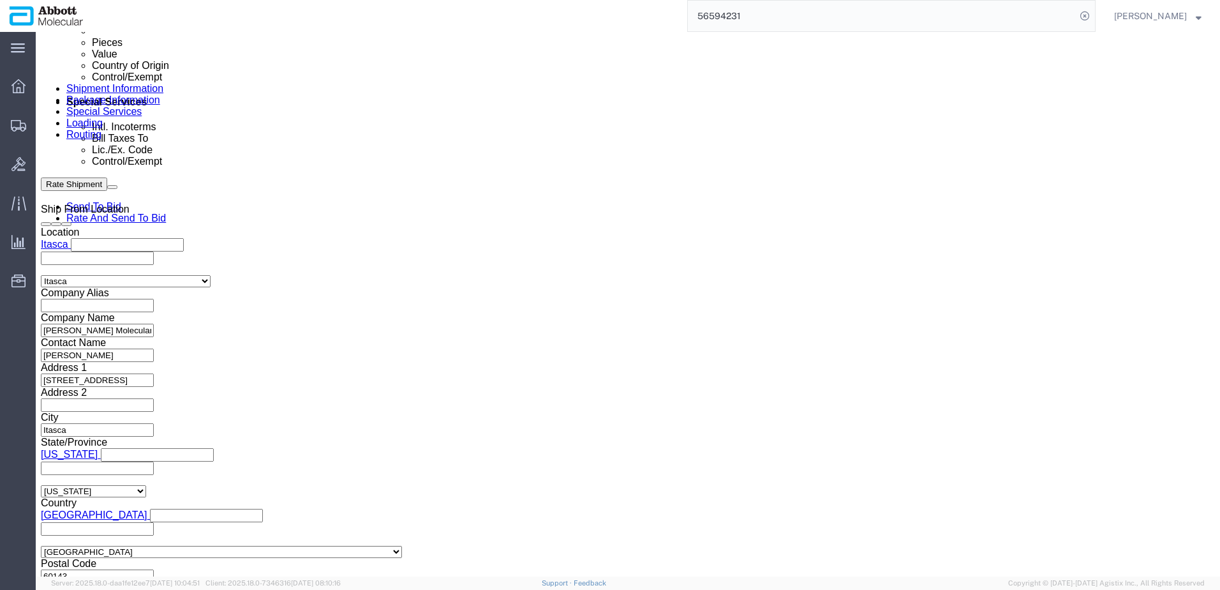
scroll to position [810, 0]
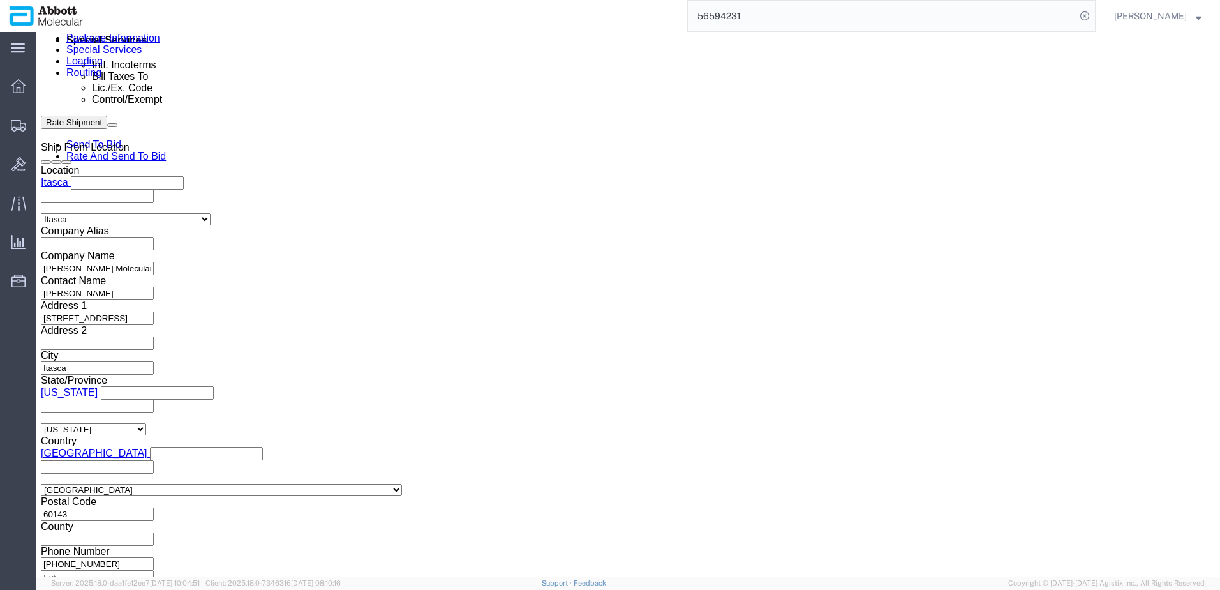
click button "Continue"
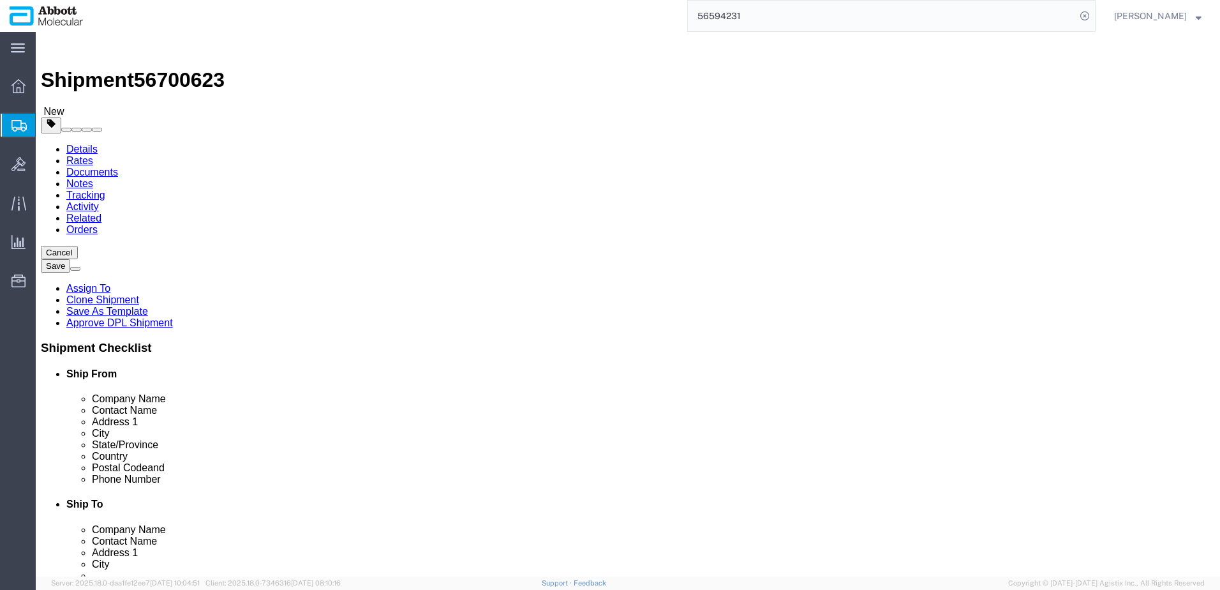
click select "Select Box (B) Box (C) Box (D) Cardboard Box(es) Crate (Instrument) Crate(s) En…"
click link "Add Package"
click select "Select Box (B) Box (C) Box (D) Cardboard Box(es) Crate (Instrument) Crate(s) En…"
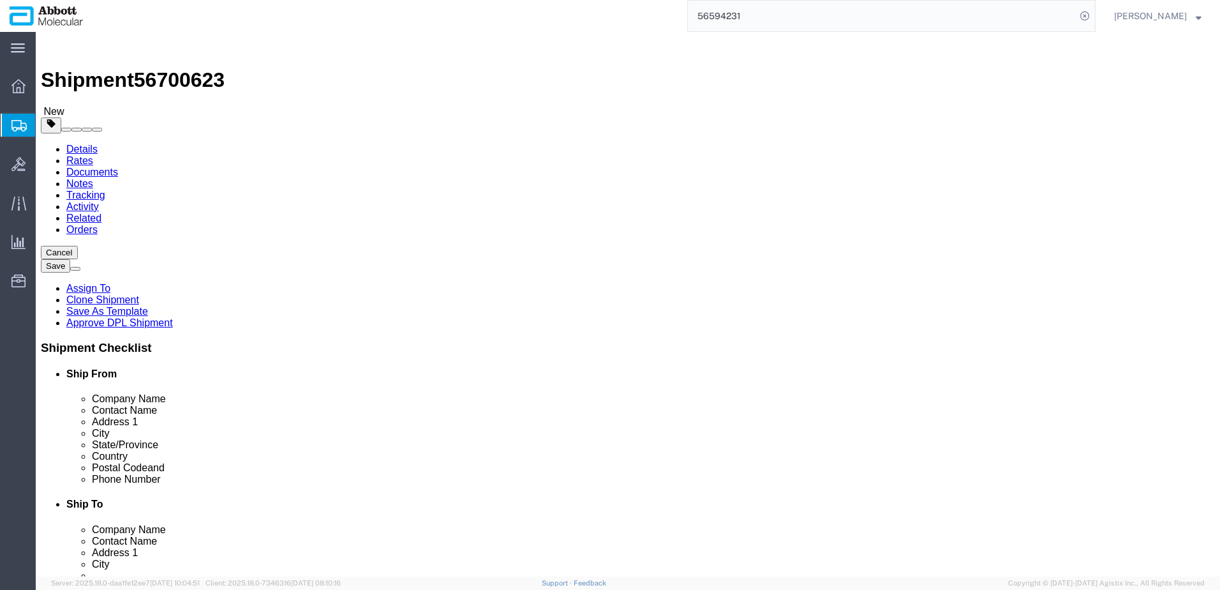
drag, startPoint x: 209, startPoint y: 294, endPoint x: 22, endPoint y: 287, distance: 186.5
click div "Weight 0.00 Select kgs lbs Ship. t°"
click input "checkbox"
drag, startPoint x: 656, startPoint y: 305, endPoint x: 636, endPoint y: 297, distance: 21.2
click div "Package Type Select Box (B) Box (C) Box (D) Cardboard Box(es) Crate (Instrument…"
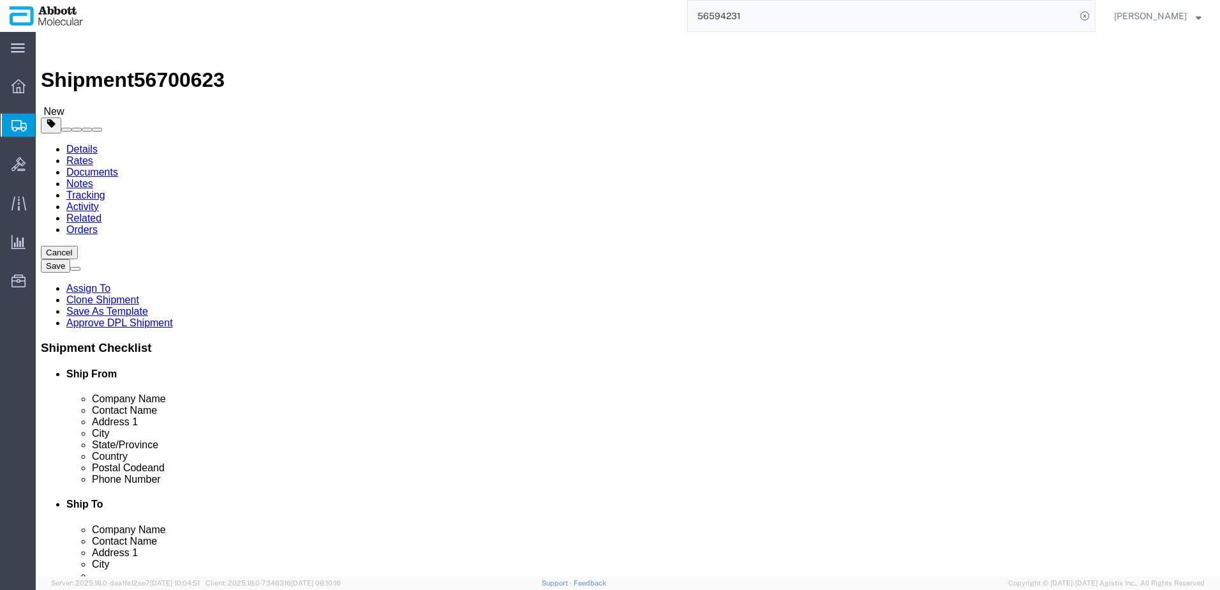
drag, startPoint x: 191, startPoint y: 299, endPoint x: 121, endPoint y: 299, distance: 69.6
click div "Weight 0.00 Select kgs lbs Ship. t°"
click input "checkbox"
click div "1 x Box (D) Package Type Select Box (B) Box (C) Box (D) Cardboard Box(es) Crate…"
click link "Add Content"
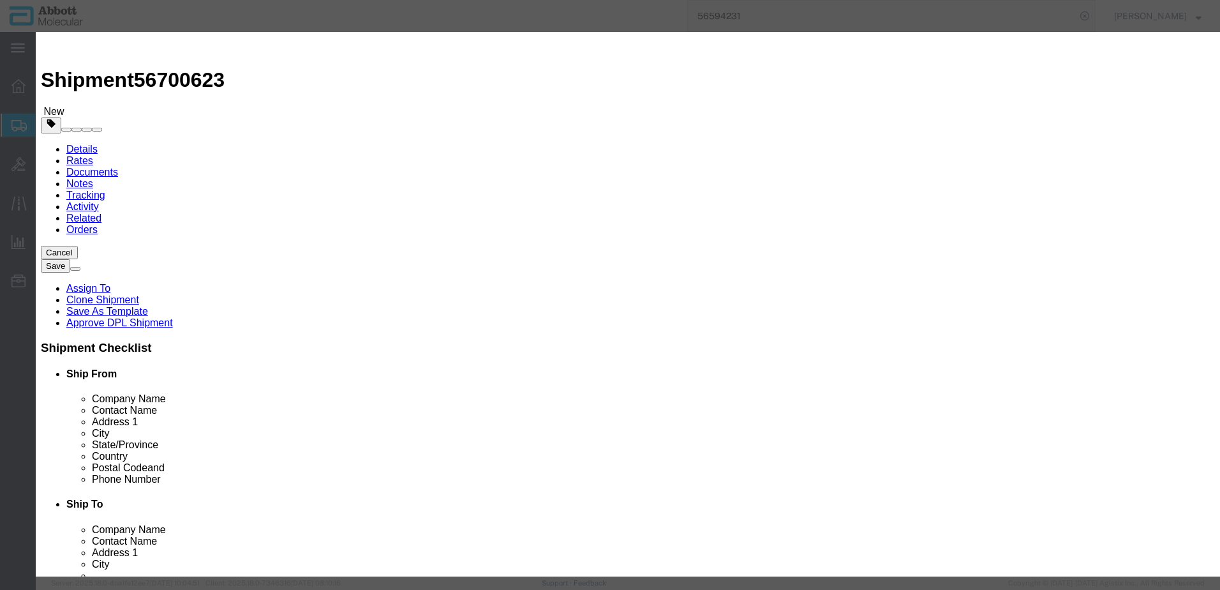
click input "text"
click span "Name:"
click input "09N1801"
click div "Select Account Type Activity ID Airline Appointment Number ASN Batch Number Bil…"
drag, startPoint x: 798, startPoint y: 210, endPoint x: 792, endPoint y: 217, distance: 9.1
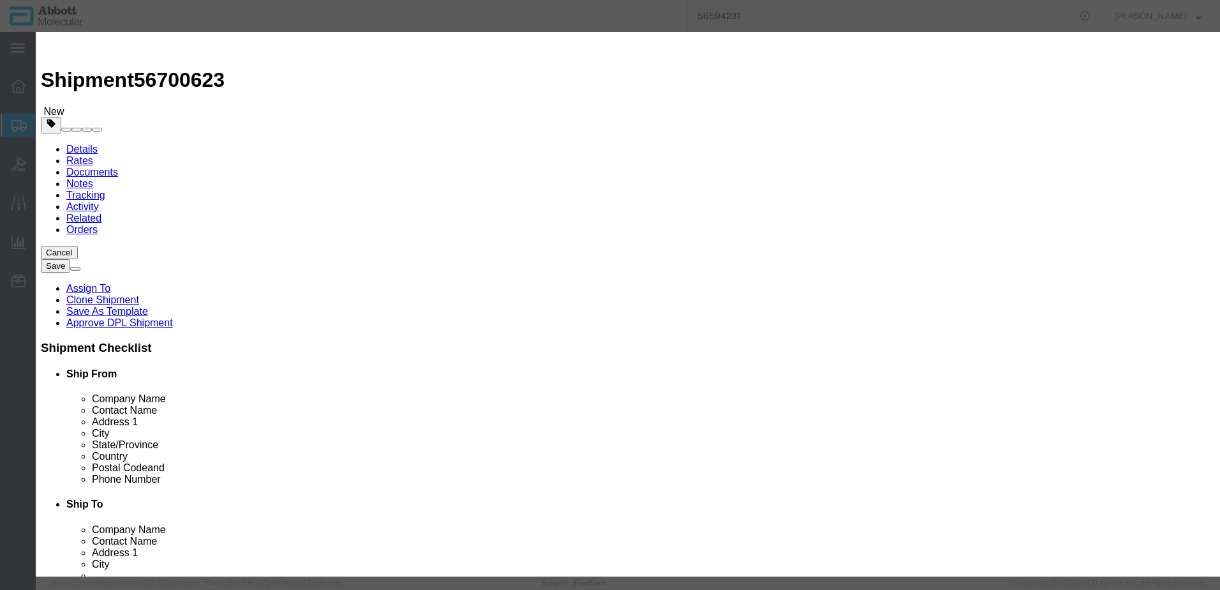
click select "Select Account Type Activity ID Airline Appointment Number ASN Batch Number Bil…"
click button "Save & Close"
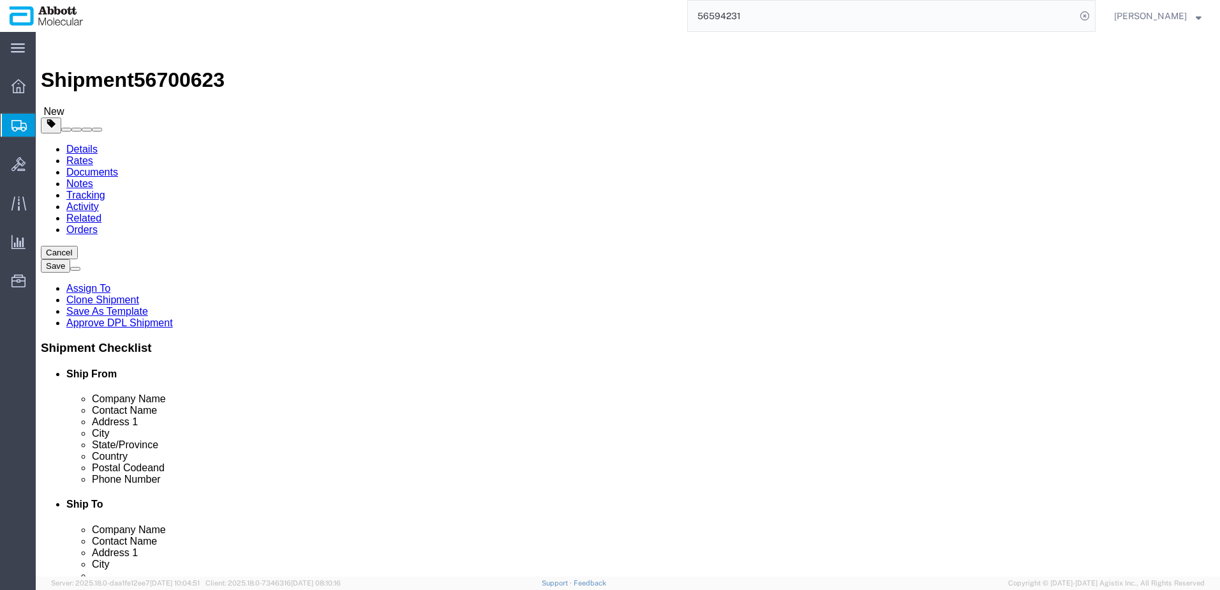
click link "Clone this content"
drag, startPoint x: 498, startPoint y: 351, endPoint x: 29, endPoint y: 337, distance: 469.2
click icon
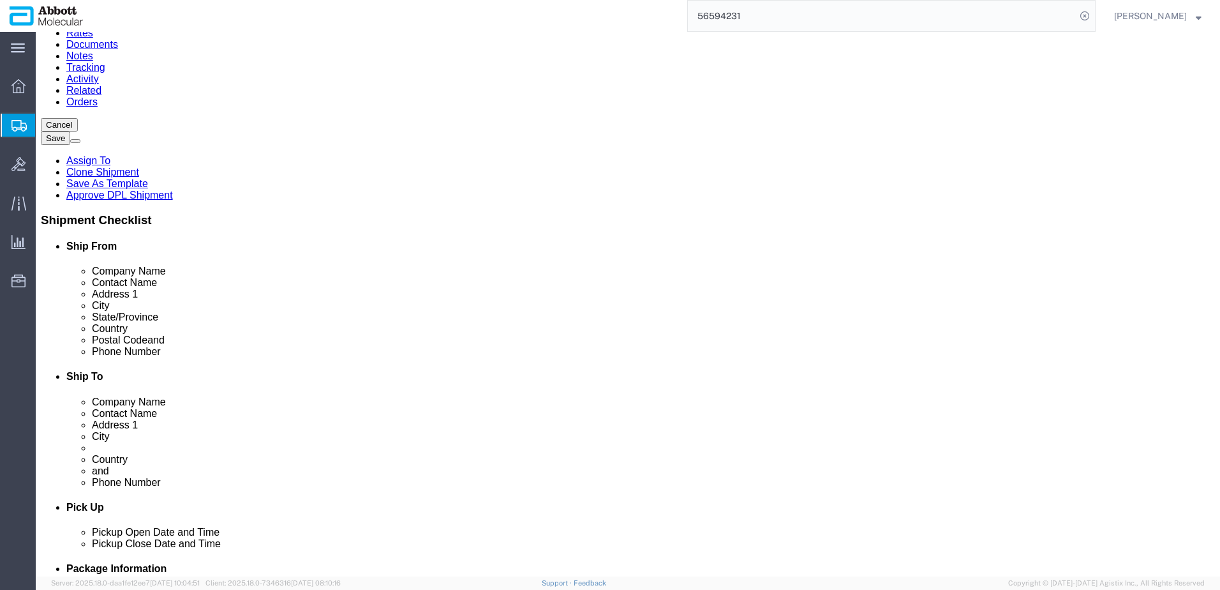
scroll to position [128, 0]
click button "Continue"
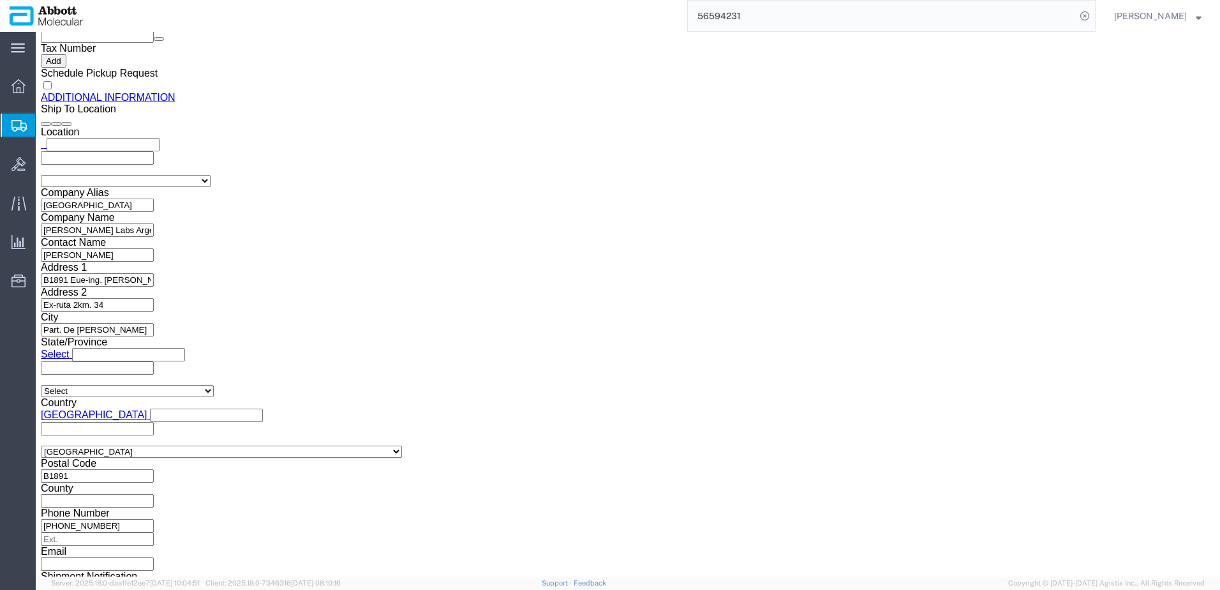
scroll to position [1775, 0]
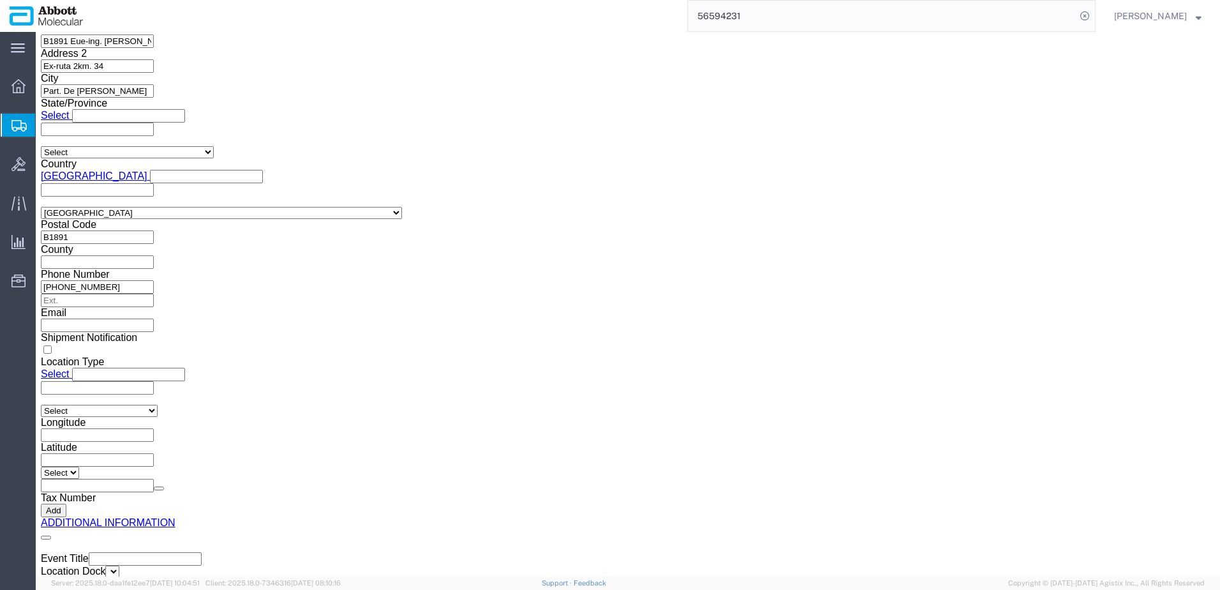
drag, startPoint x: 644, startPoint y: 430, endPoint x: 505, endPoint y: 313, distance: 182.1
click button "Upload"
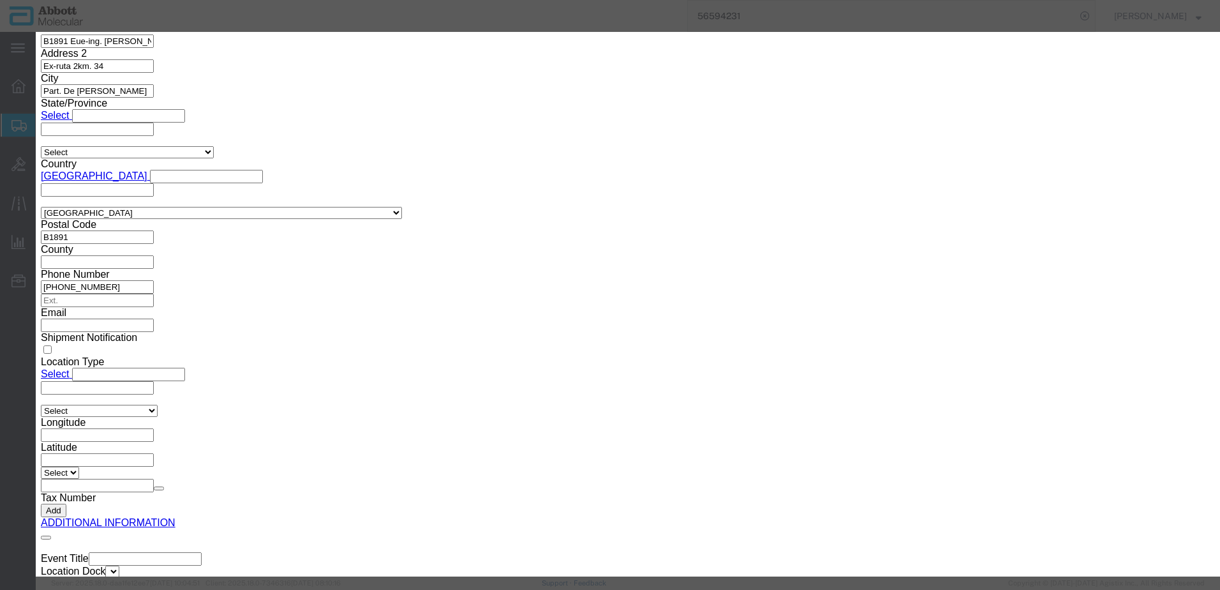
click button "Browse"
click button "Upload"
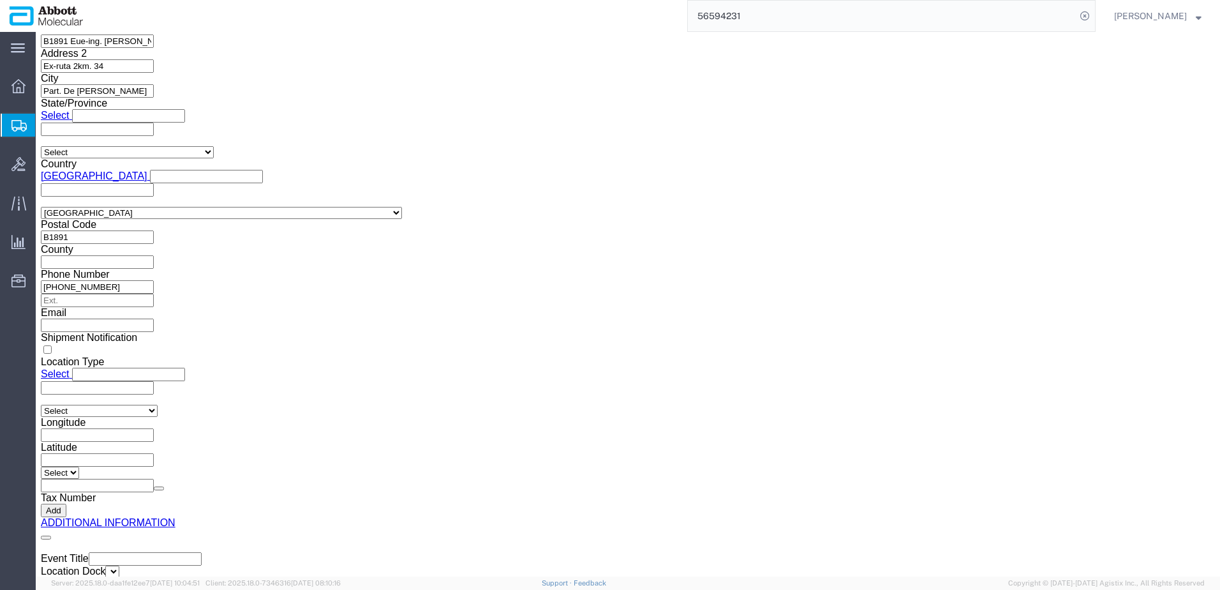
drag, startPoint x: 38, startPoint y: 16, endPoint x: 171, endPoint y: 16, distance: 133.4
click h1 "Shipment 56700623"
copy h1 "Shipment 56700623"
click button "Rate Shipment"
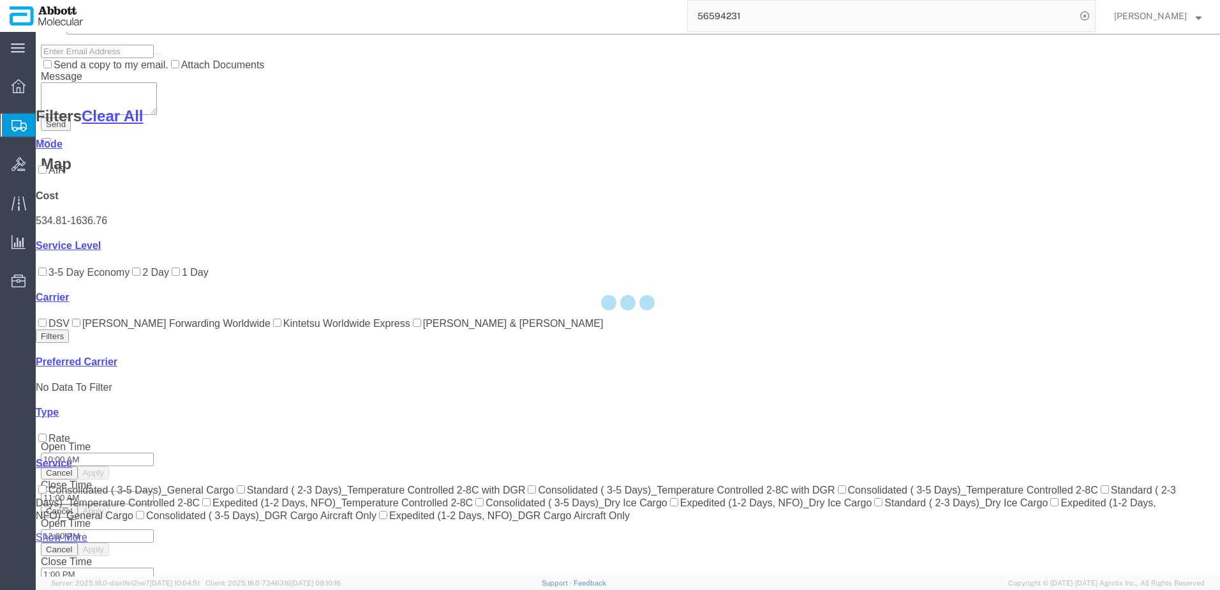
scroll to position [147, 0]
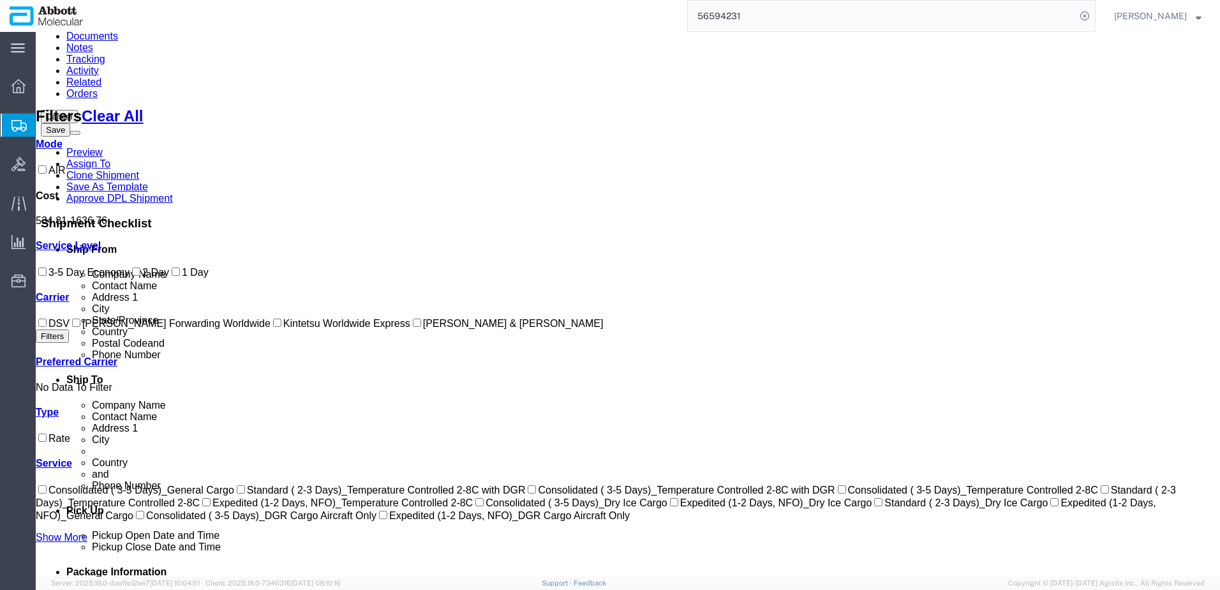
click at [47, 327] on input "DSV" at bounding box center [42, 322] width 8 height 8
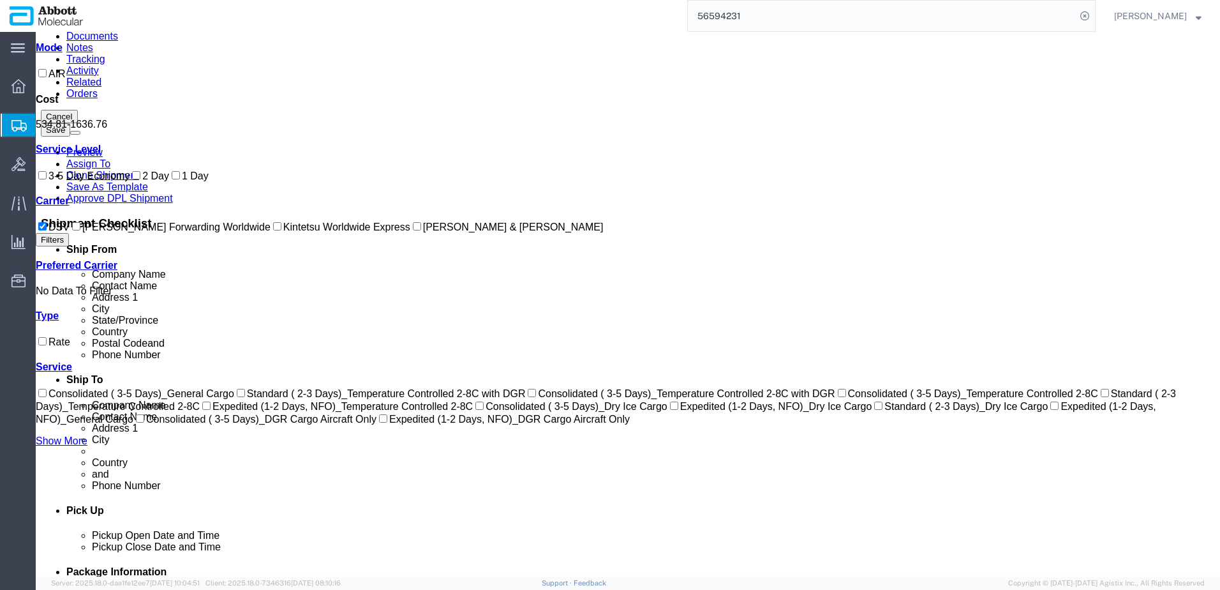
scroll to position [22, 0]
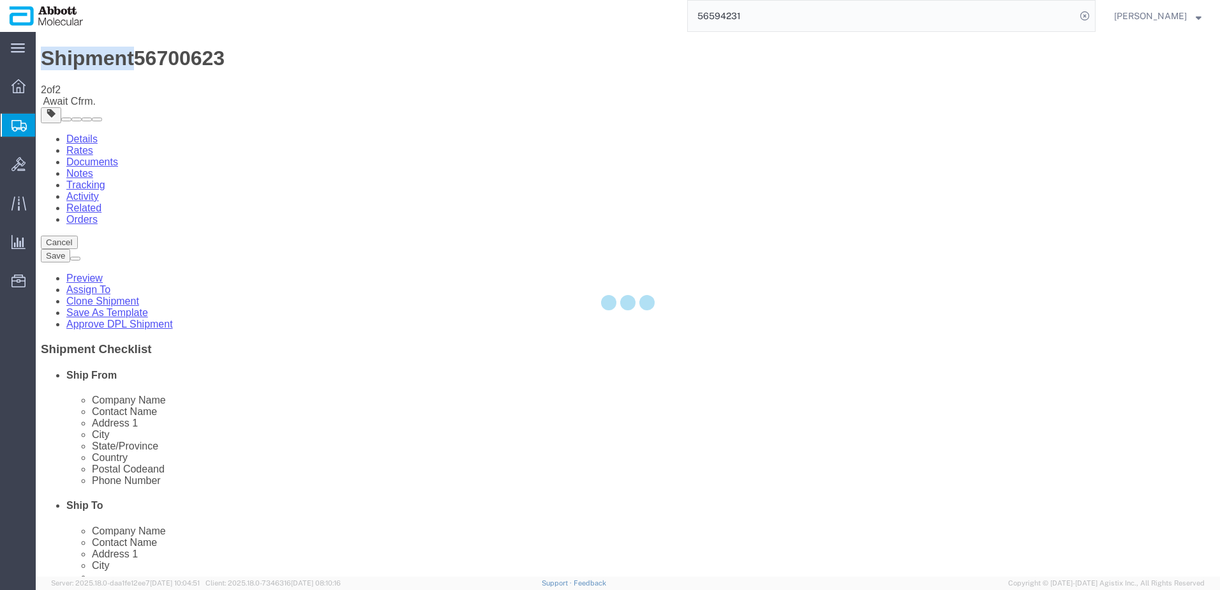
scroll to position [0, 0]
